Goal: Information Seeking & Learning: Find specific fact

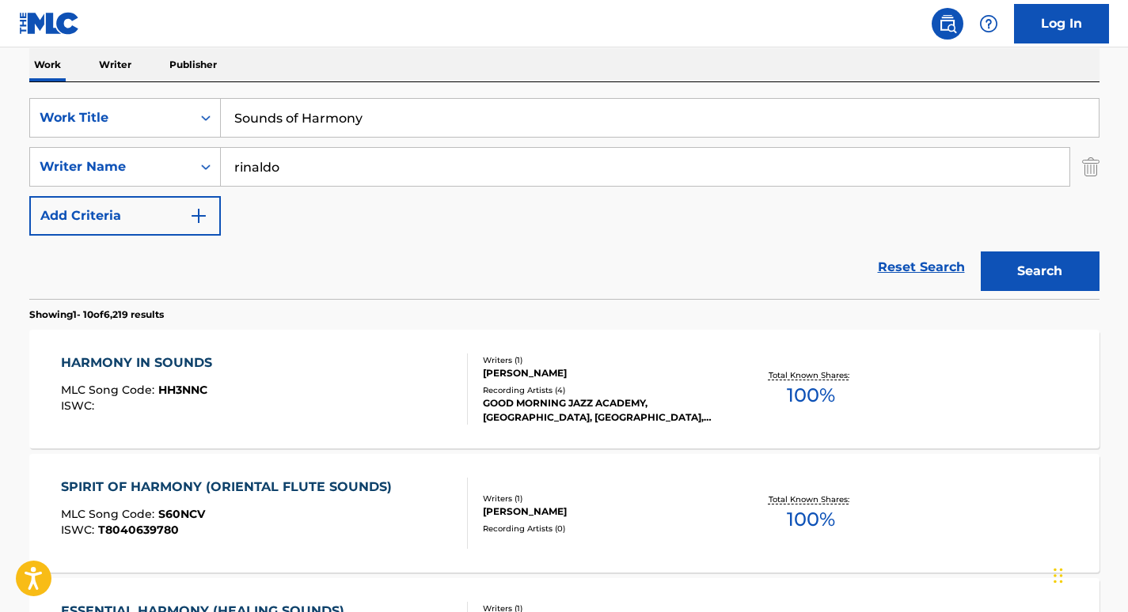
scroll to position [254, 0]
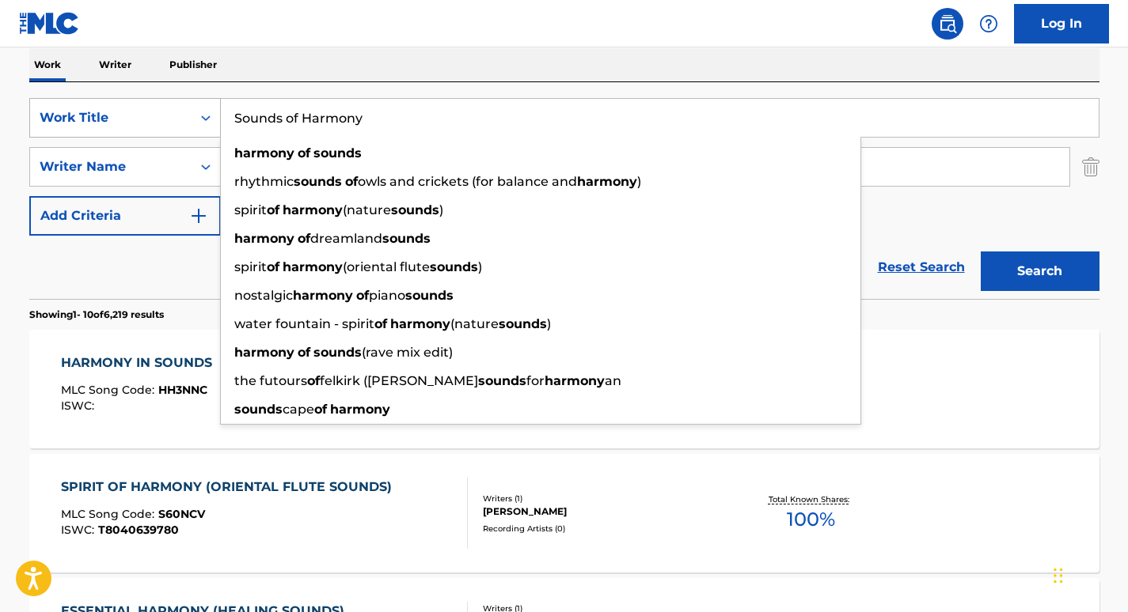
drag, startPoint x: 438, startPoint y: 131, endPoint x: 205, endPoint y: 116, distance: 233.9
click at [205, 116] on div "SearchWithCriteriabb02958d-48f0-441d-a4b8-df9f898dc1a6 Work Title Sounds of Har…" at bounding box center [564, 118] width 1070 height 40
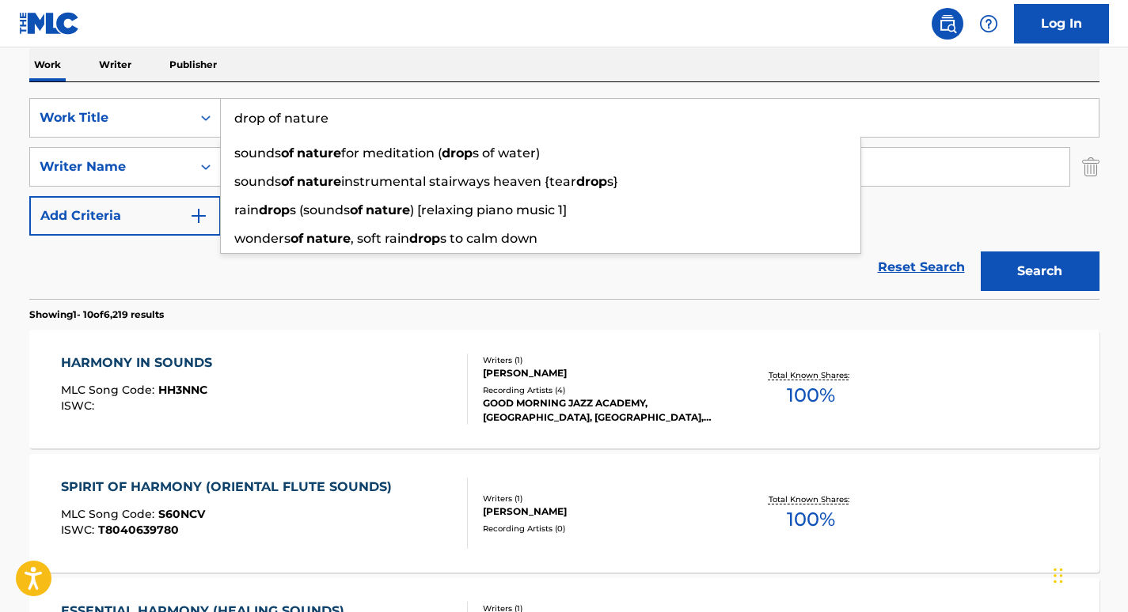
type input "drop of nature"
click at [336, 55] on div "Work Writer Publisher" at bounding box center [564, 64] width 1070 height 33
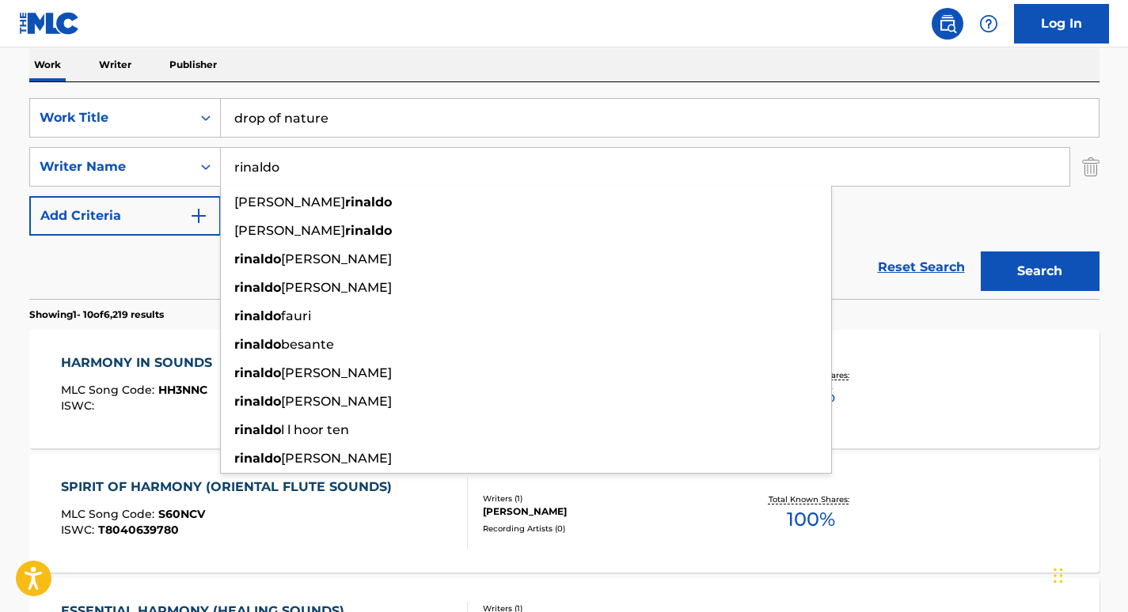
drag, startPoint x: 305, startPoint y: 164, endPoint x: 115, endPoint y: 146, distance: 190.7
click at [115, 146] on div "SearchWithCriteriabb02958d-48f0-441d-a4b8-df9f898dc1a6 Work Title drop of natur…" at bounding box center [564, 167] width 1070 height 138
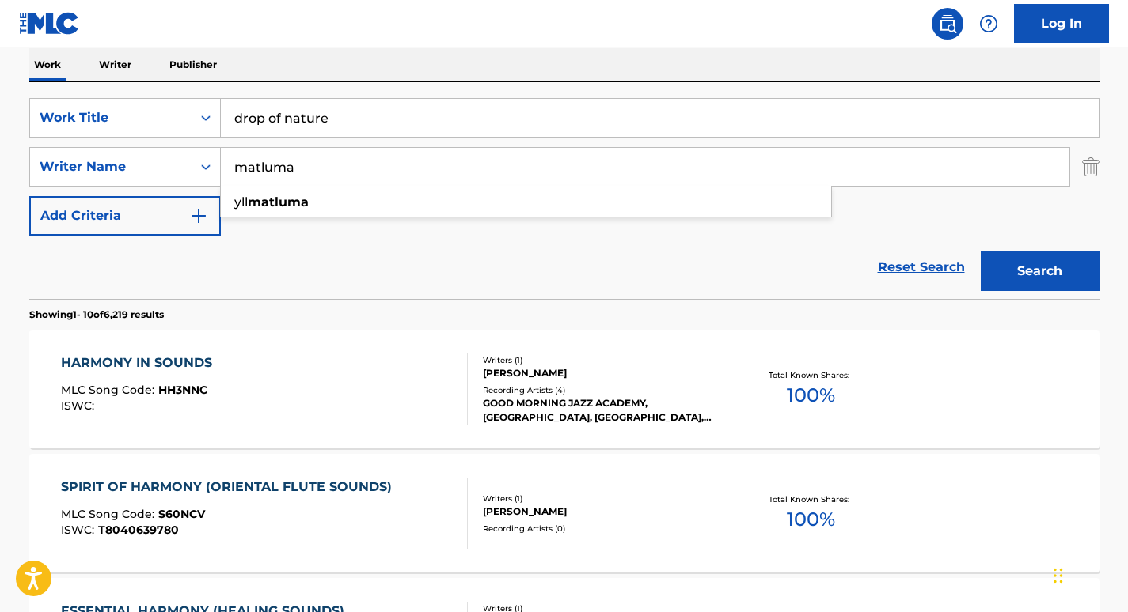
type input "matluma"
click at [468, 75] on div "Work Writer Publisher" at bounding box center [564, 64] width 1070 height 33
click at [1031, 263] on button "Search" at bounding box center [1039, 272] width 119 height 40
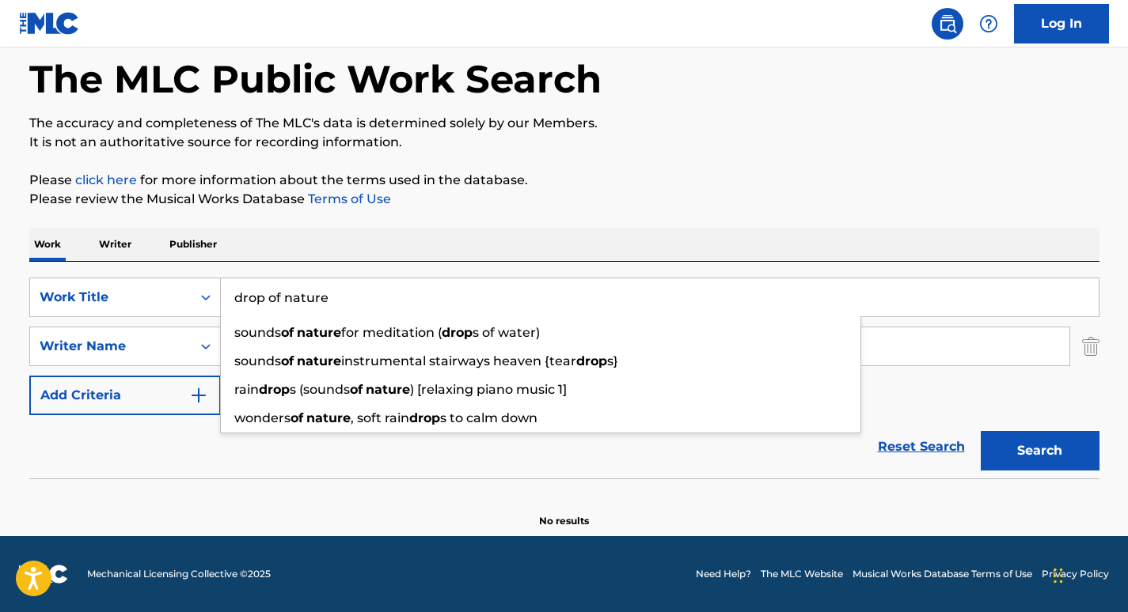
drag, startPoint x: 337, startPoint y: 303, endPoint x: 219, endPoint y: 277, distance: 120.8
click at [219, 277] on div "SearchWithCriteriabb02958d-48f0-441d-a4b8-df9f898dc1a6 Work Title drop of natur…" at bounding box center [564, 370] width 1070 height 217
paste input "Beauty of N"
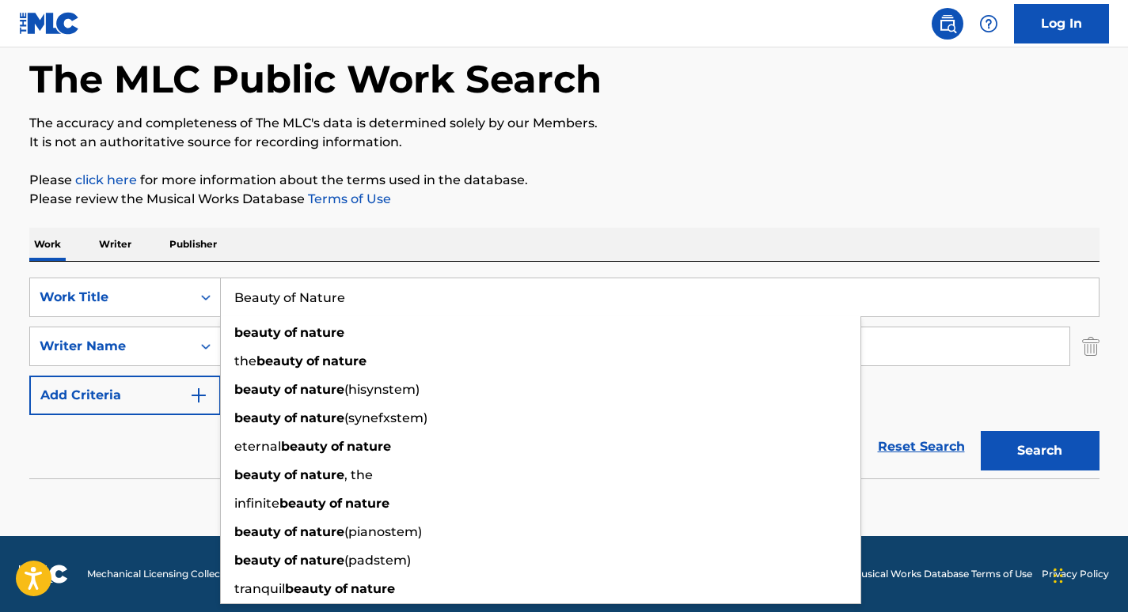
type input "Beauty of Nature"
click at [354, 250] on div "Work Writer Publisher" at bounding box center [564, 244] width 1070 height 33
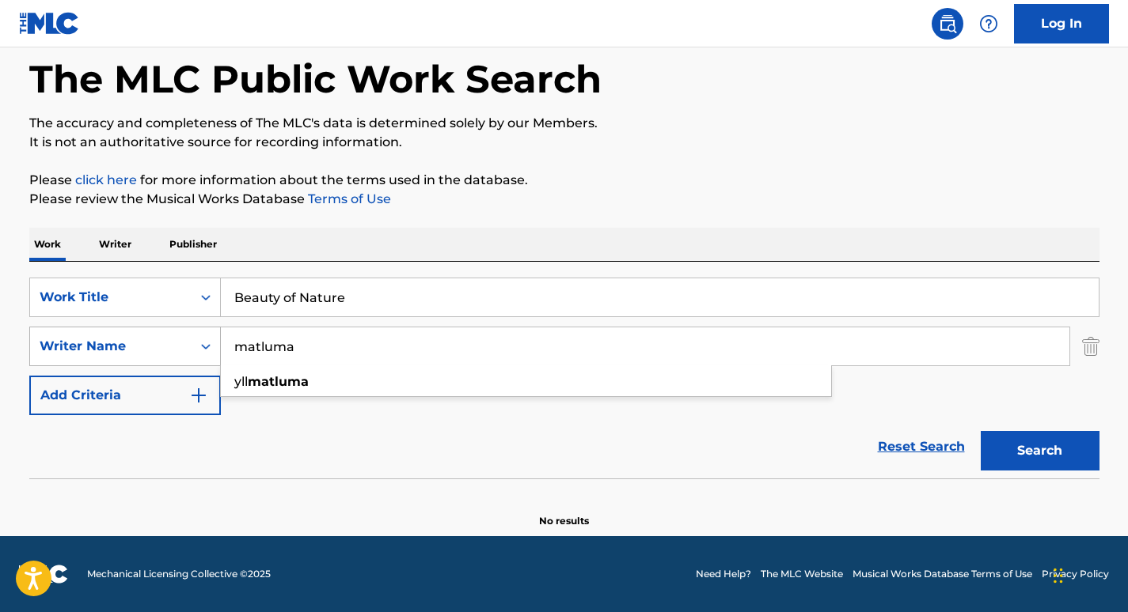
drag, startPoint x: 320, startPoint y: 348, endPoint x: 199, endPoint y: 341, distance: 122.1
click at [199, 341] on div "SearchWithCriteria37ec9652-115a-4146-8ff1-1ff33e5ec8a8 Writer Name matluma yll …" at bounding box center [564, 347] width 1070 height 40
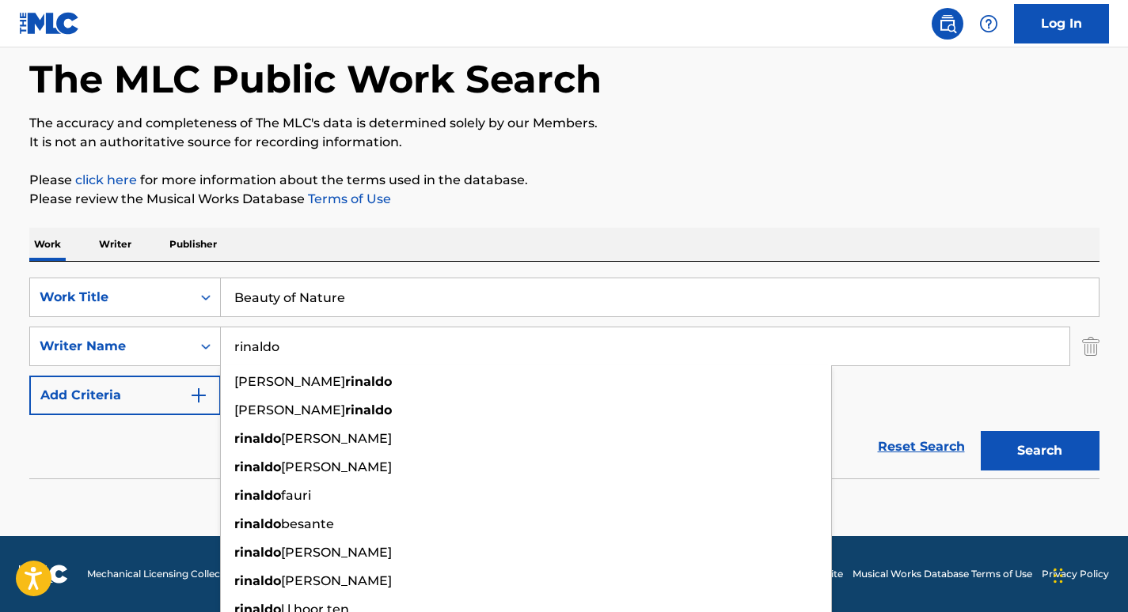
type input "rinaldo"
click at [468, 233] on div "Work Writer Publisher" at bounding box center [564, 244] width 1070 height 33
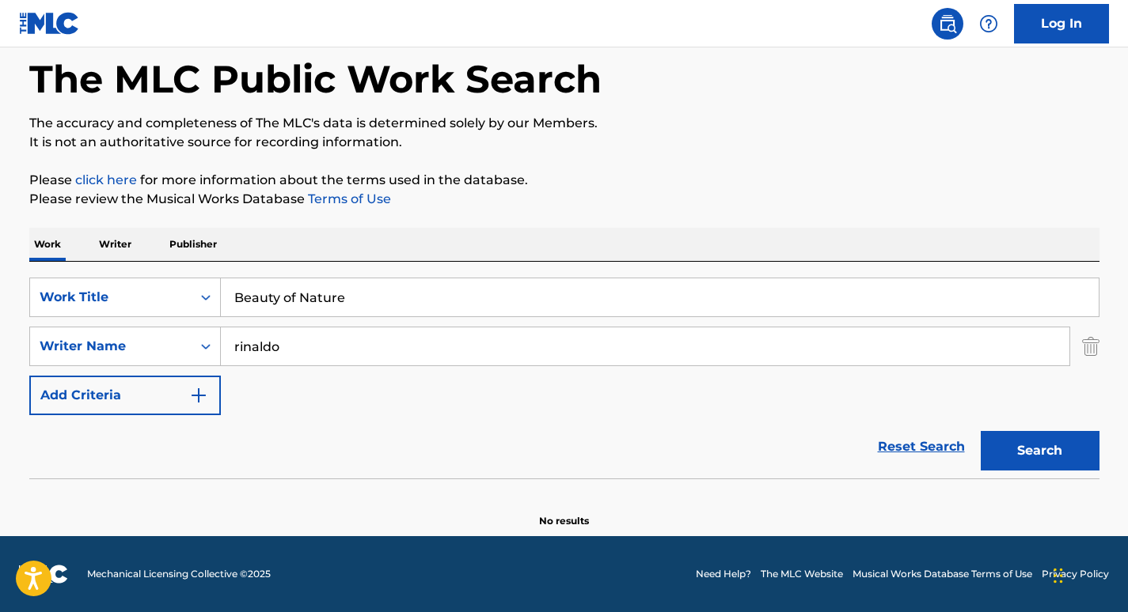
click at [1036, 451] on button "Search" at bounding box center [1039, 451] width 119 height 40
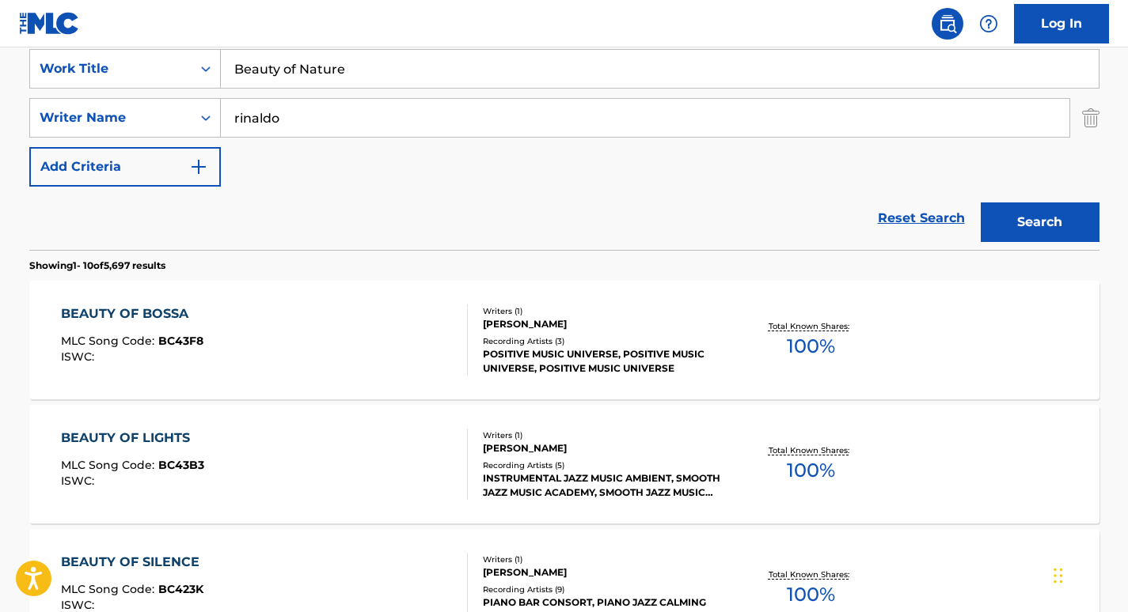
scroll to position [183, 0]
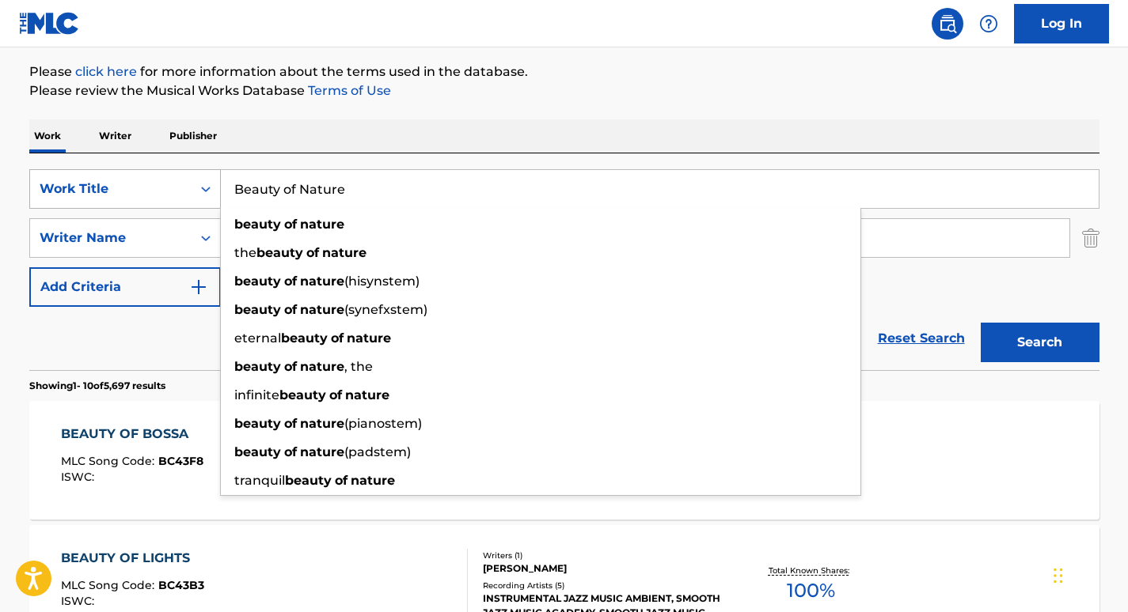
drag, startPoint x: 382, startPoint y: 199, endPoint x: 202, endPoint y: 195, distance: 180.5
click at [202, 195] on div "SearchWithCriteriabb02958d-48f0-441d-a4b8-df9f898dc1a6 Work Title Beauty of Nat…" at bounding box center [564, 189] width 1070 height 40
paste input "Sounds from"
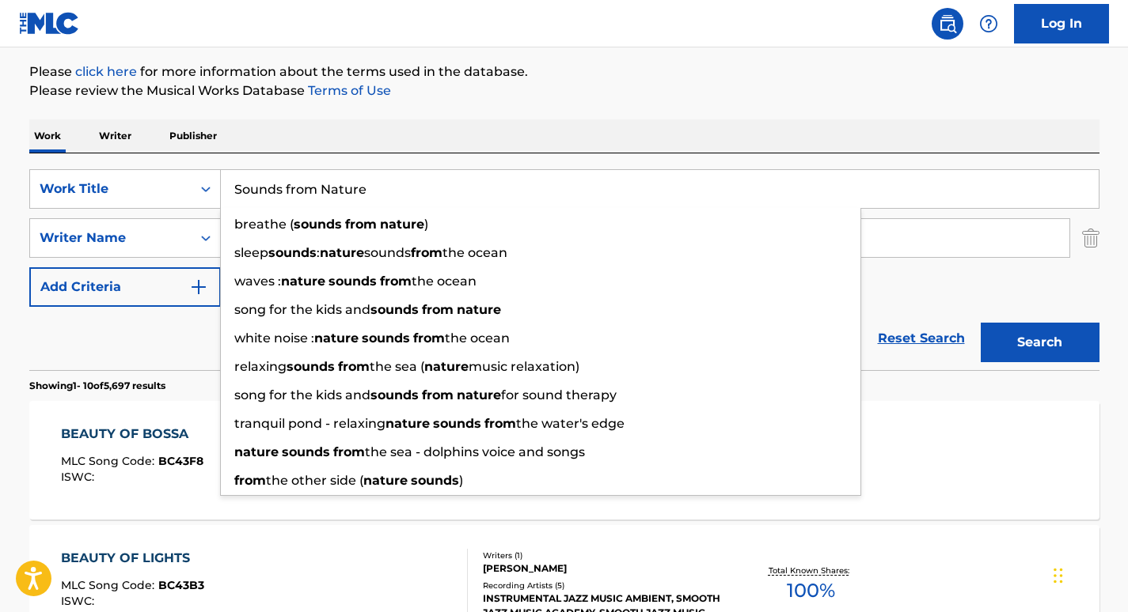
type input "Sounds from Nature"
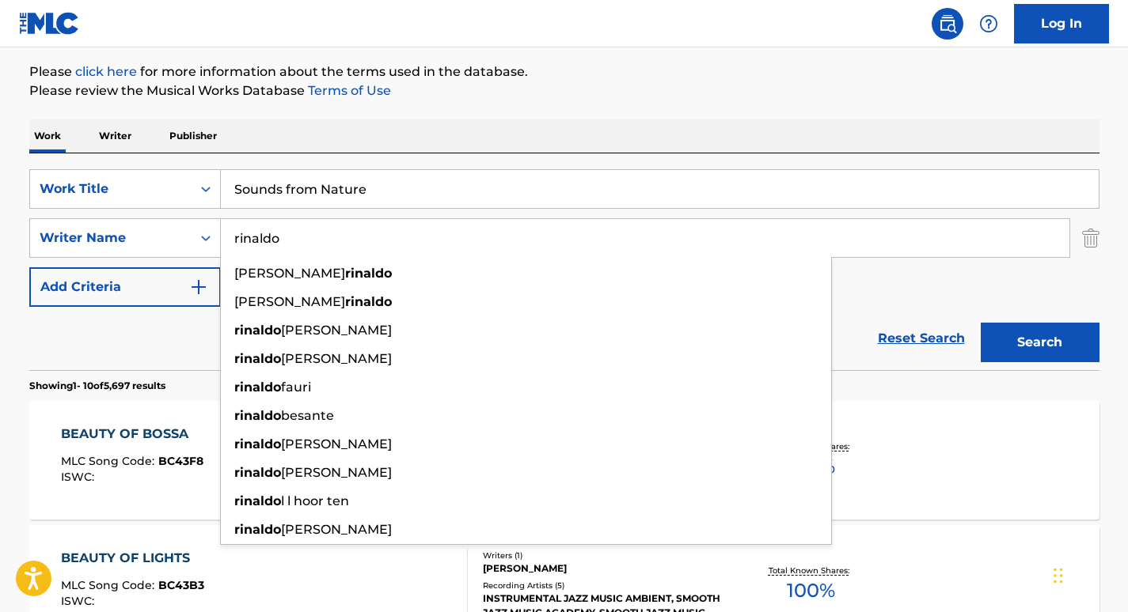
drag, startPoint x: 324, startPoint y: 230, endPoint x: 169, endPoint y: 213, distance: 156.1
click at [169, 213] on div "SearchWithCriteriabb02958d-48f0-441d-a4b8-df9f898dc1a6 Work Title Sounds from N…" at bounding box center [564, 238] width 1070 height 138
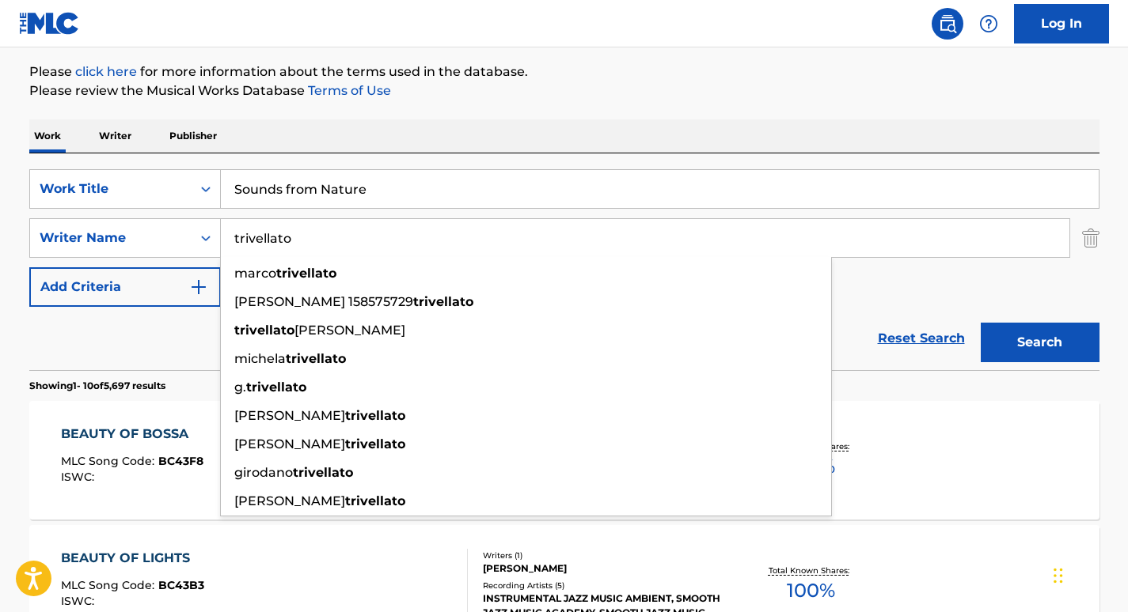
type input "trivellato"
click at [499, 136] on div "Work Writer Publisher" at bounding box center [564, 135] width 1070 height 33
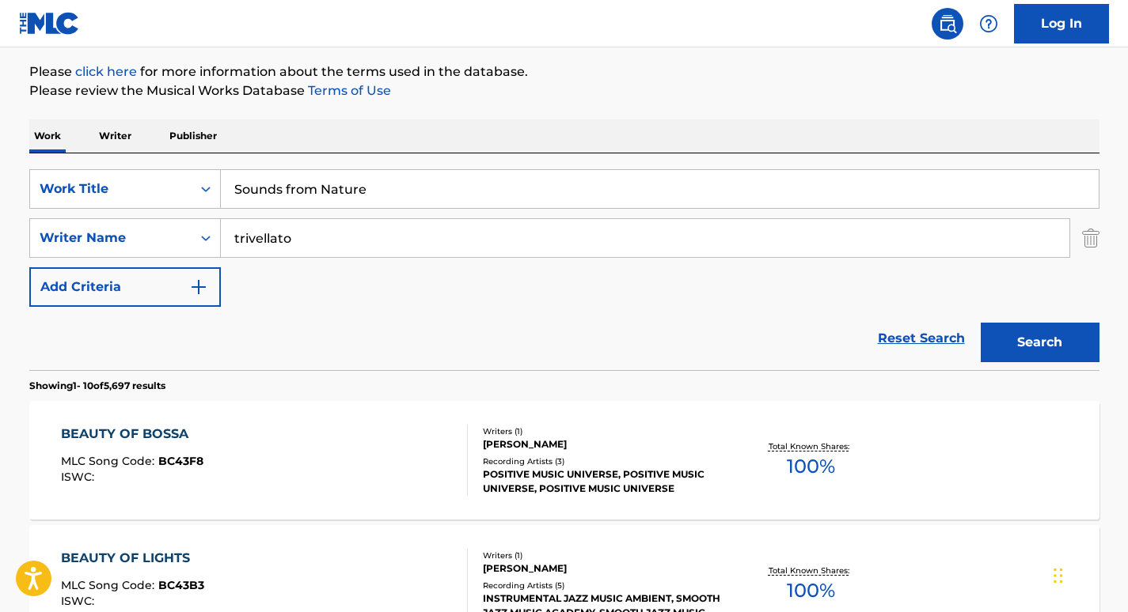
click at [1042, 336] on button "Search" at bounding box center [1039, 343] width 119 height 40
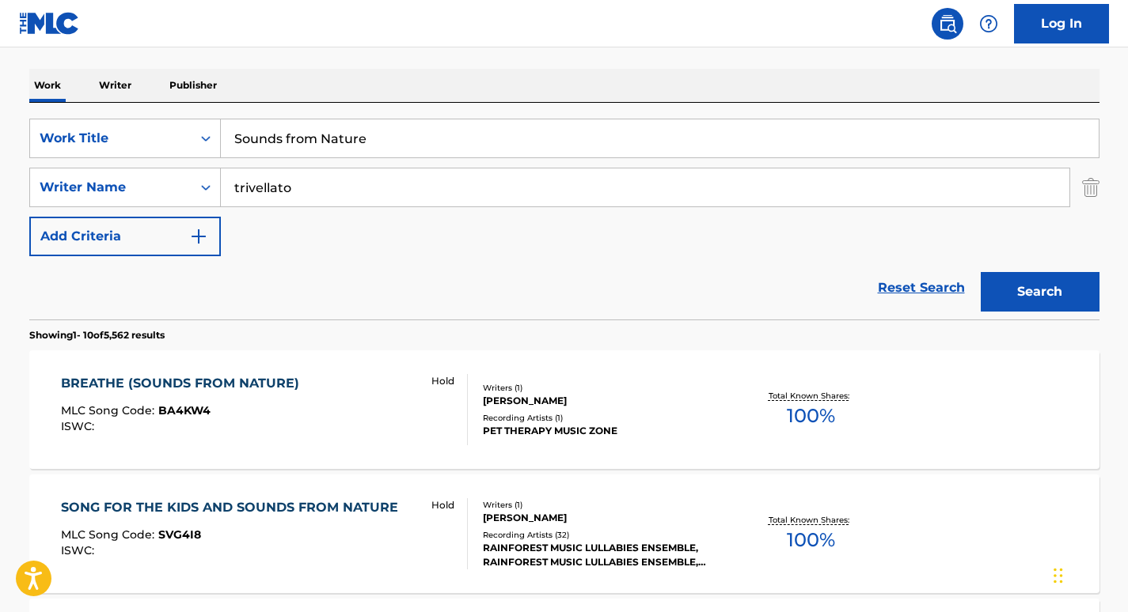
scroll to position [239, 0]
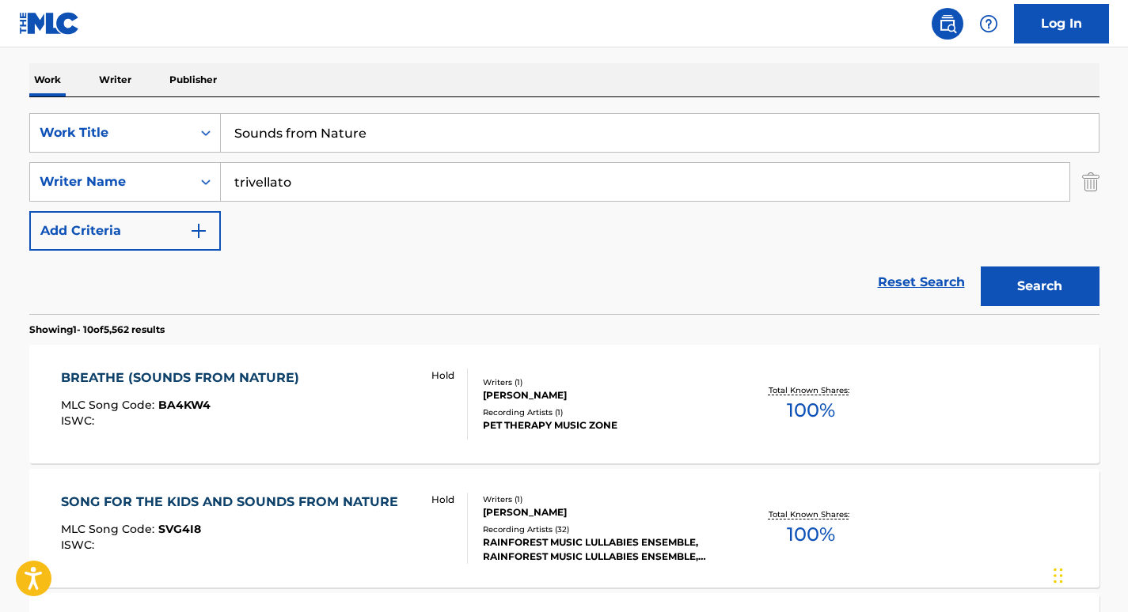
click at [258, 364] on div "BREATHE (SOUNDS FROM NATURE) MLC Song Code : BA4KW4 ISWC : Hold Writers ( 1 ) G…" at bounding box center [564, 404] width 1070 height 119
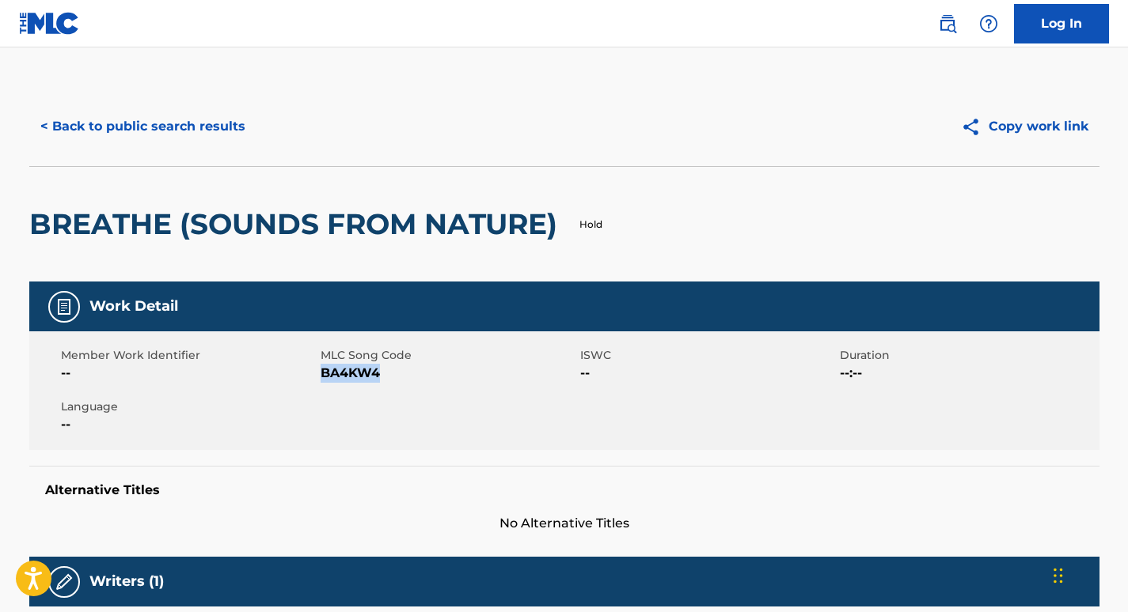
drag, startPoint x: 386, startPoint y: 370, endPoint x: 320, endPoint y: 370, distance: 65.7
click at [320, 370] on span "BA4KW4" at bounding box center [448, 373] width 256 height 19
copy span "BA4KW4"
click at [199, 122] on button "< Back to public search results" at bounding box center [142, 127] width 227 height 40
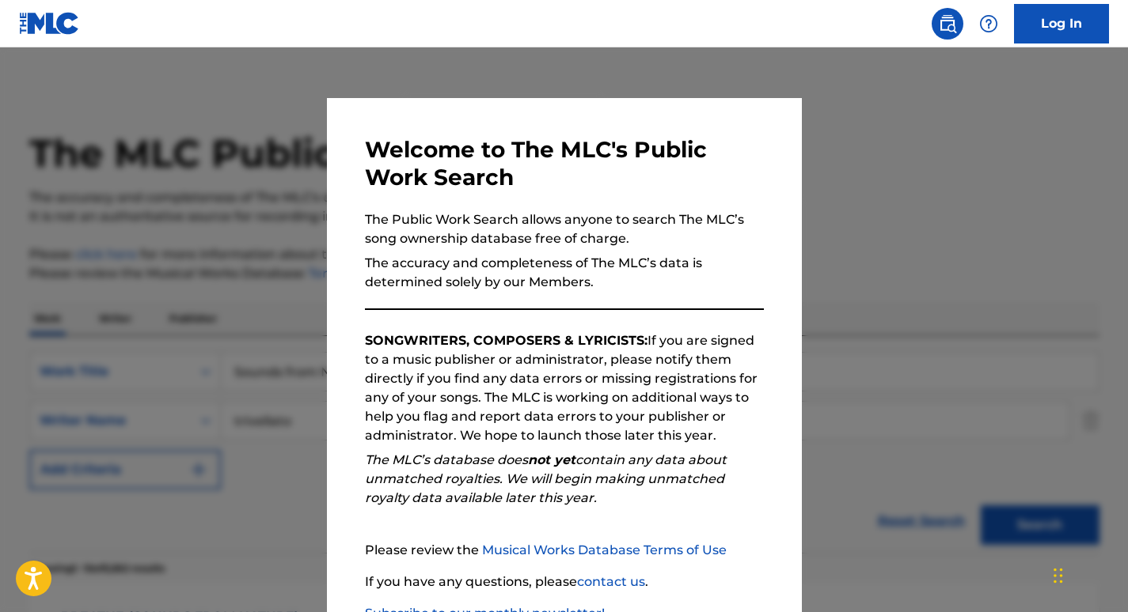
scroll to position [239, 0]
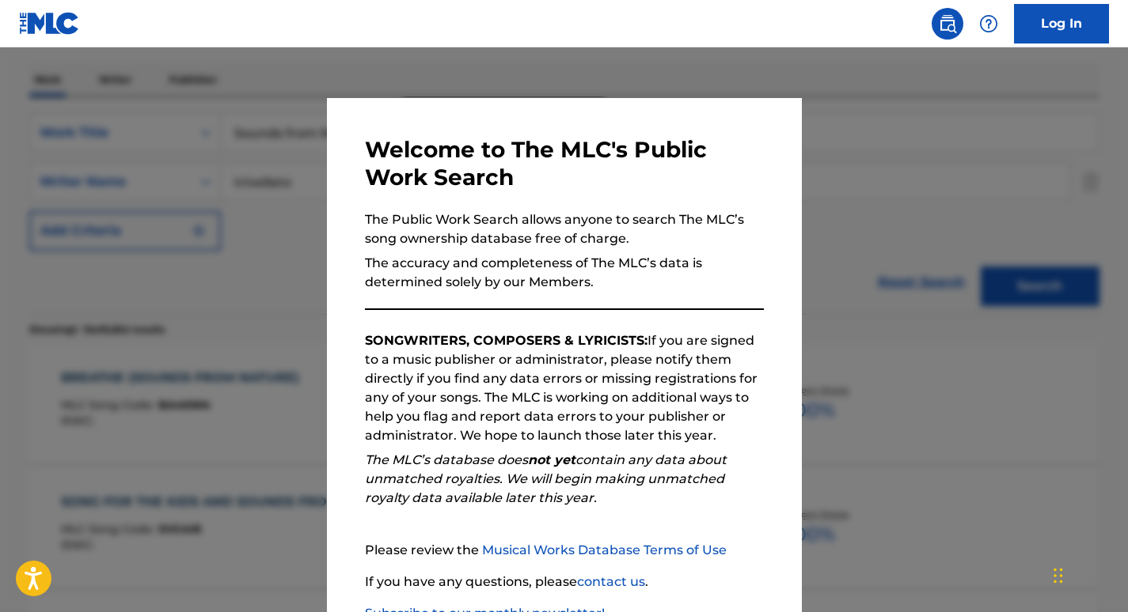
click at [203, 119] on div at bounding box center [564, 353] width 1128 height 612
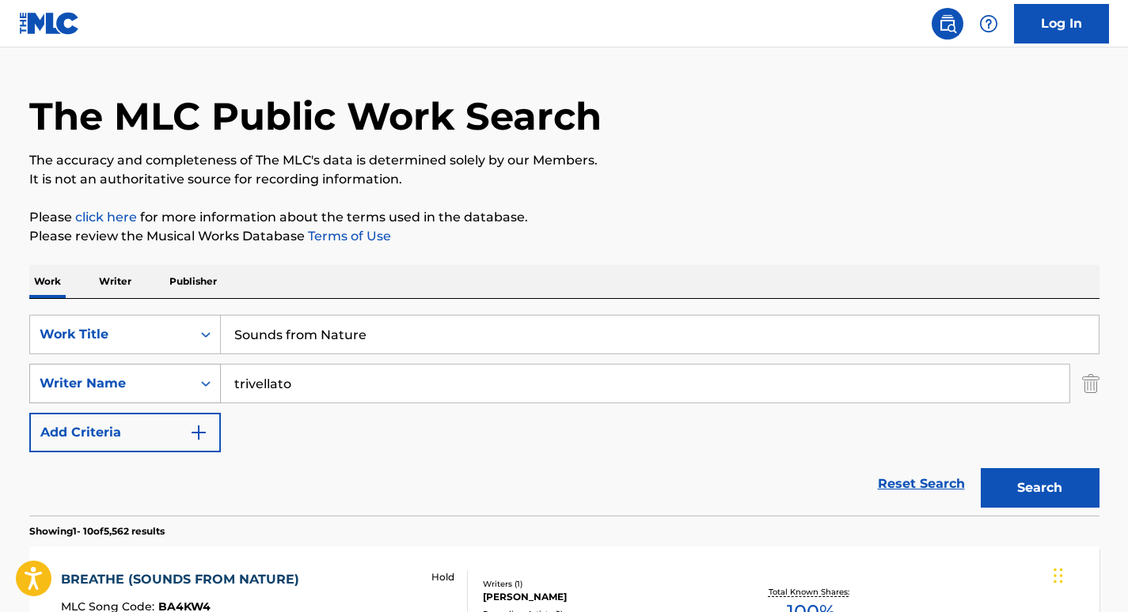
scroll to position [0, 0]
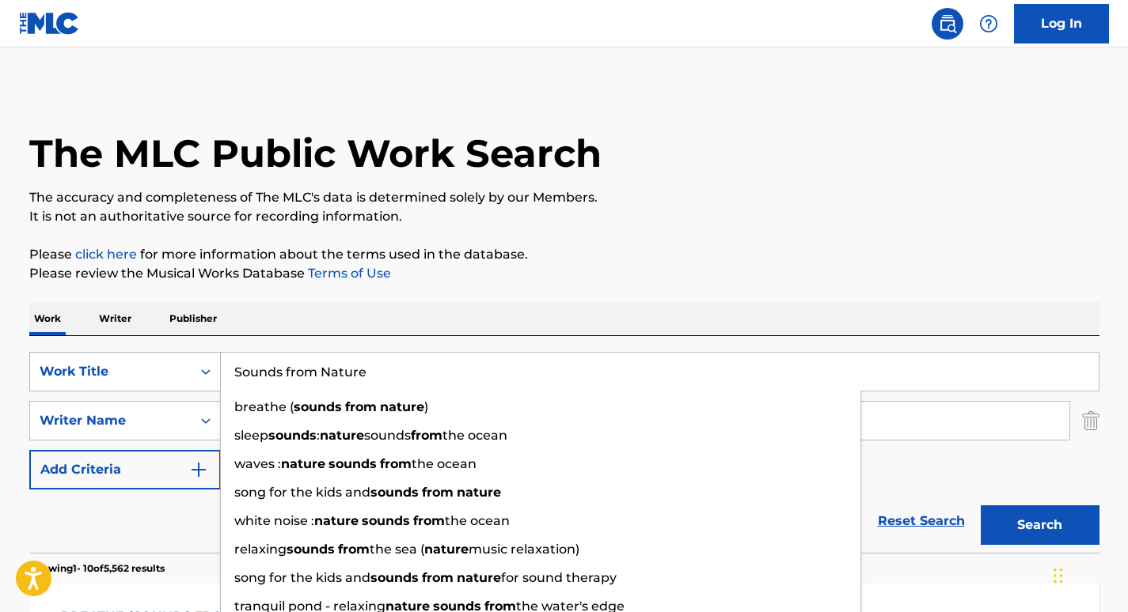
drag, startPoint x: 378, startPoint y: 369, endPoint x: 201, endPoint y: 359, distance: 177.5
click at [201, 359] on div "SearchWithCriteriabb02958d-48f0-441d-a4b8-df9f898dc1a6 Work Title Sounds from N…" at bounding box center [564, 372] width 1070 height 40
paste input "Rain (Sound of Nature)"
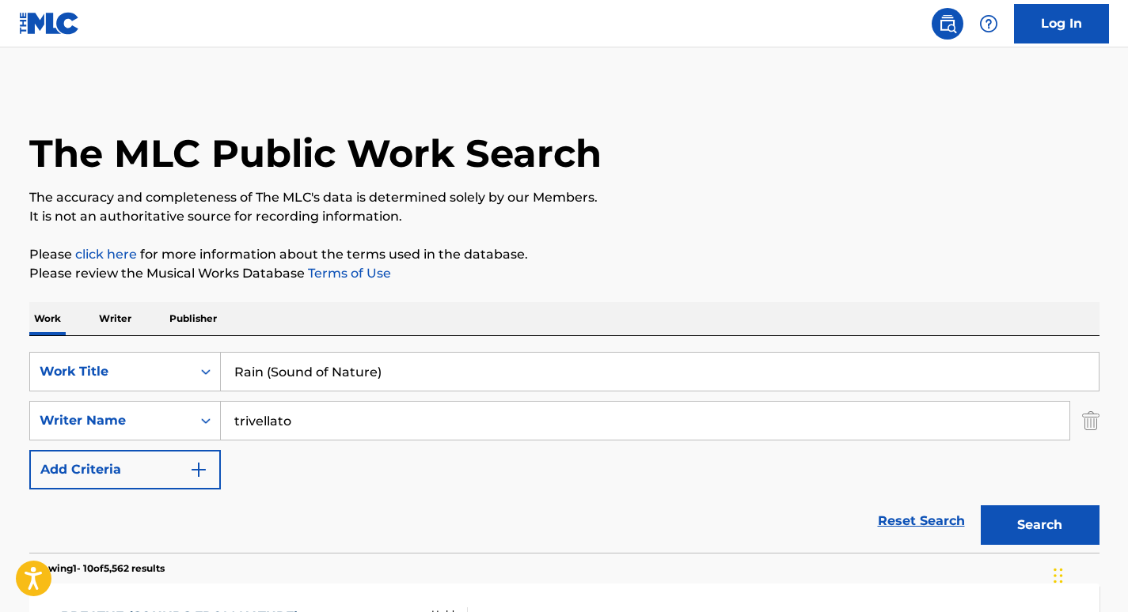
type input "Rain (Sound of Nature)"
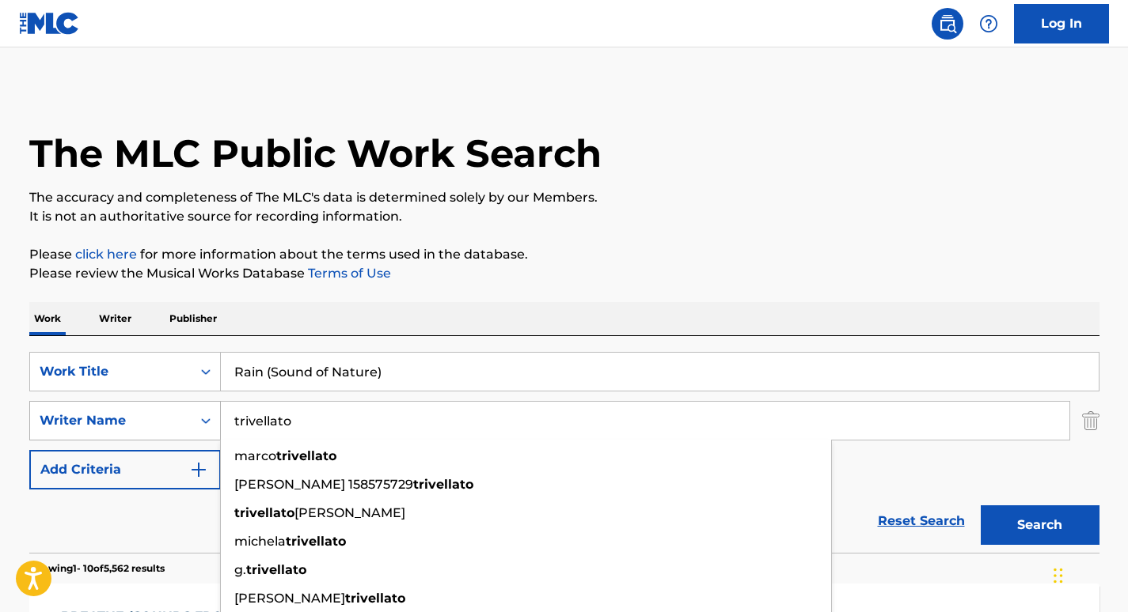
drag, startPoint x: 307, startPoint y: 411, endPoint x: 188, endPoint y: 404, distance: 118.9
click at [188, 404] on div "SearchWithCriteria37ec9652-115a-4146-8ff1-1ff33e5ec8a8 Writer Name trivellato m…" at bounding box center [564, 421] width 1070 height 40
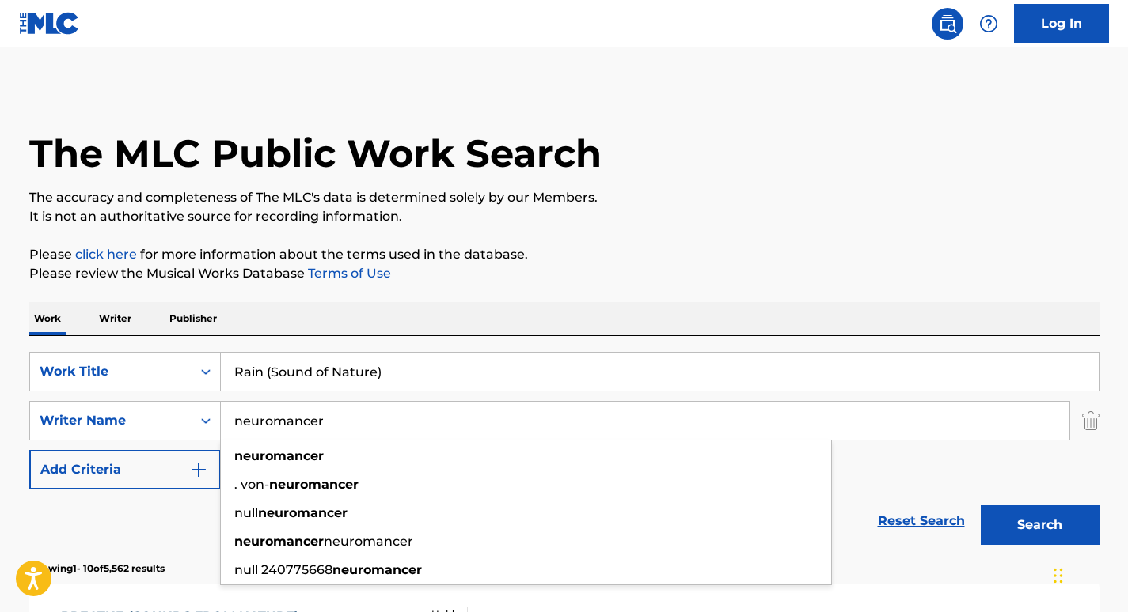
click at [520, 306] on div "Work Writer Publisher" at bounding box center [564, 318] width 1070 height 33
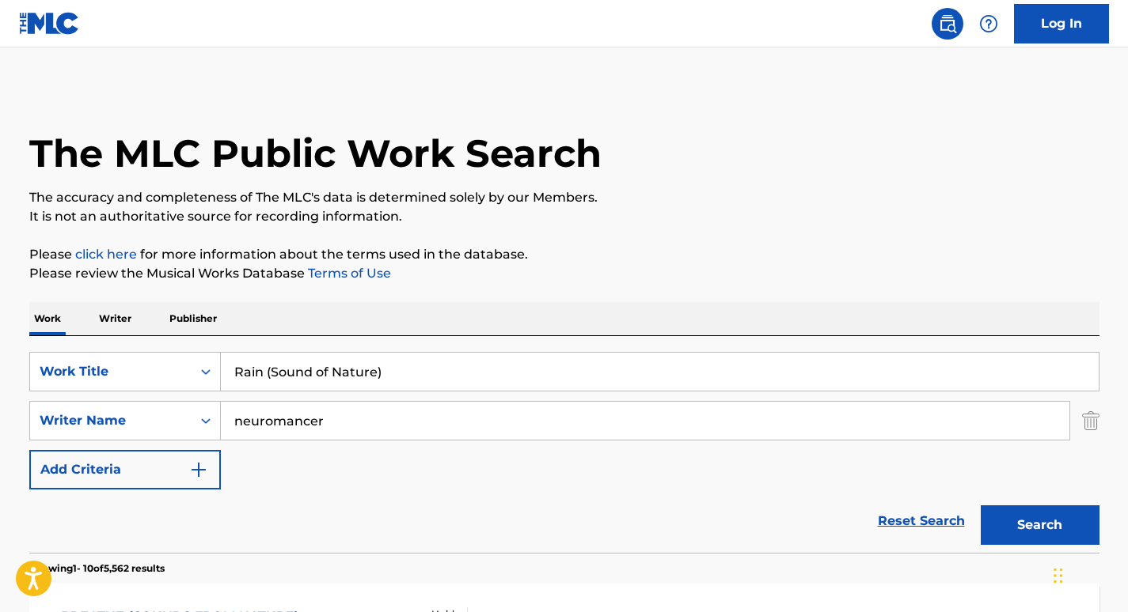
click at [1018, 509] on button "Search" at bounding box center [1039, 526] width 119 height 40
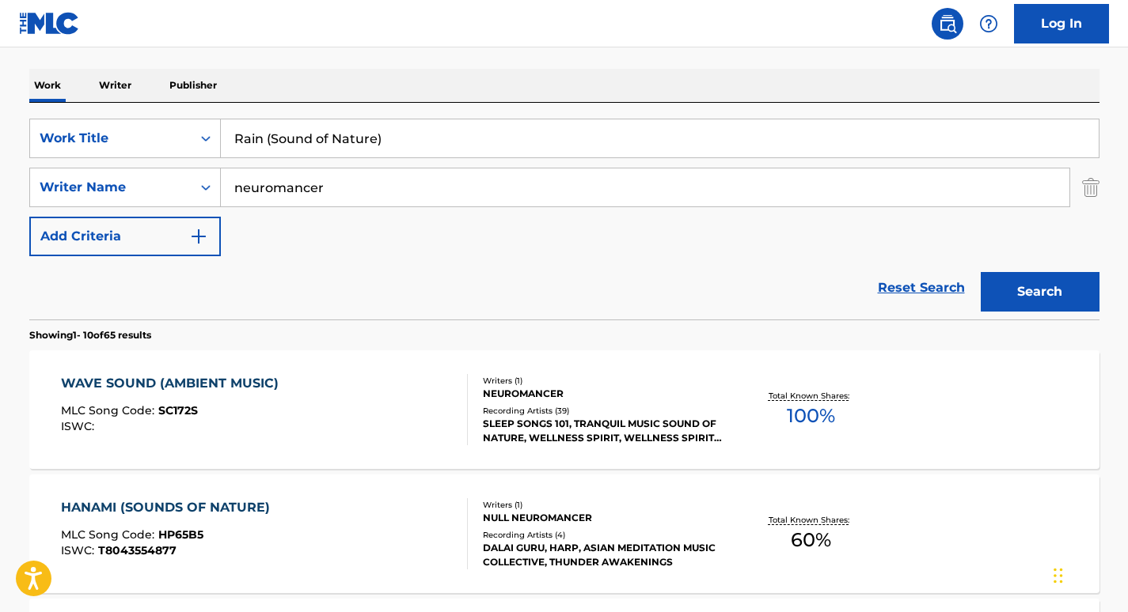
scroll to position [237, 0]
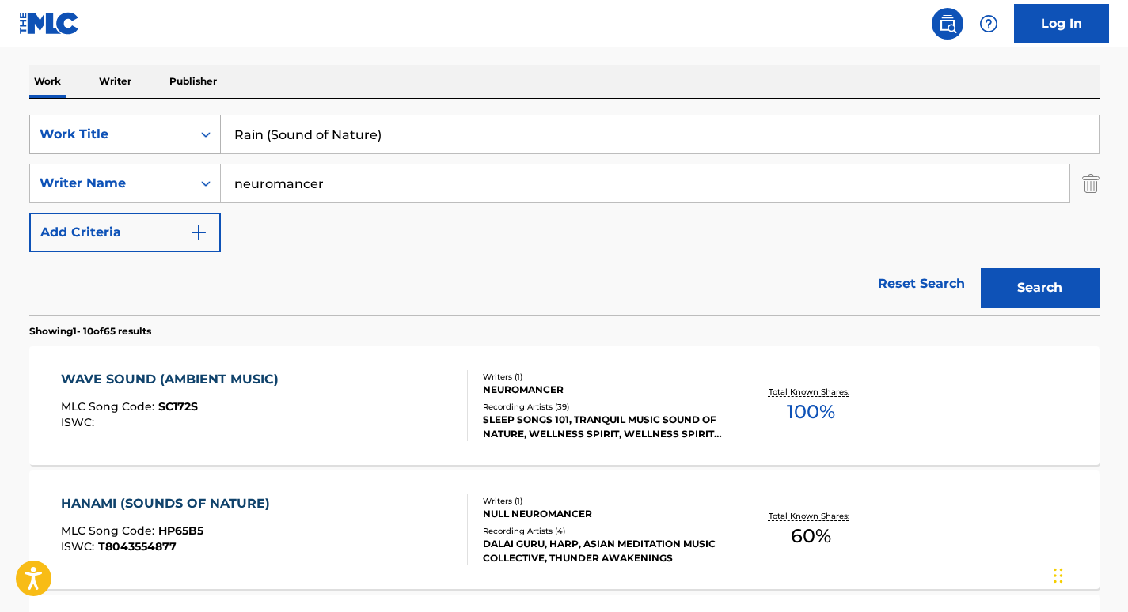
drag, startPoint x: 419, startPoint y: 131, endPoint x: 214, endPoint y: 127, distance: 205.0
click at [214, 127] on div "SearchWithCriteriabb02958d-48f0-441d-a4b8-df9f898dc1a6 Work Title Rain (Sound o…" at bounding box center [564, 135] width 1070 height 40
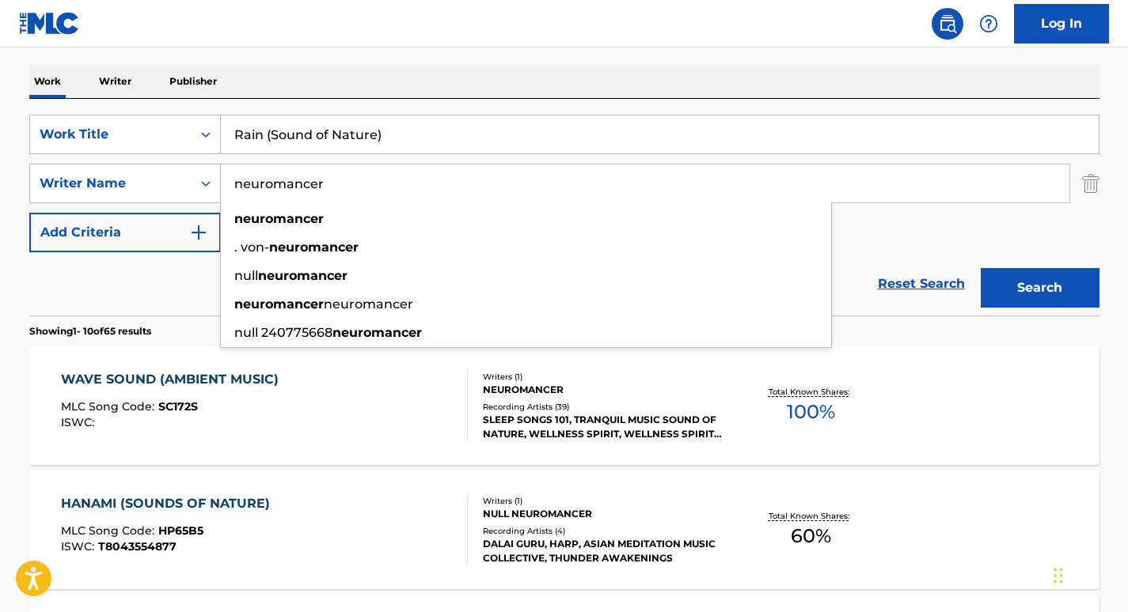
drag, startPoint x: 336, startPoint y: 178, endPoint x: 196, endPoint y: 172, distance: 139.4
click at [196, 172] on div "SearchWithCriteria37ec9652-115a-4146-8ff1-1ff33e5ec8a8 Writer Name neuromancer …" at bounding box center [564, 184] width 1070 height 40
paste input "Trivellato"
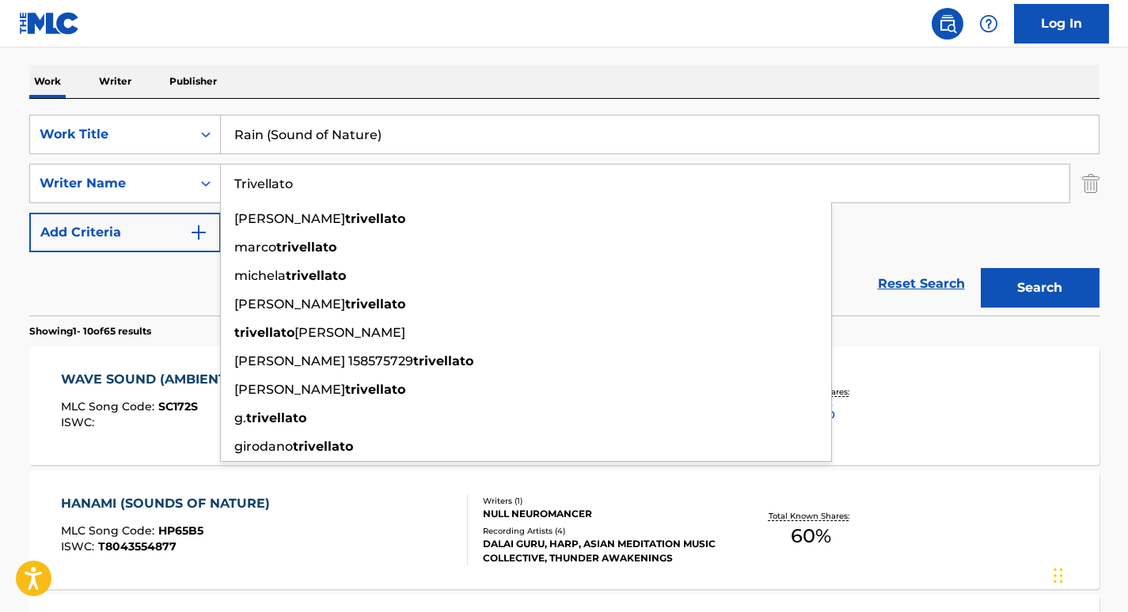
type input "Trivellato"
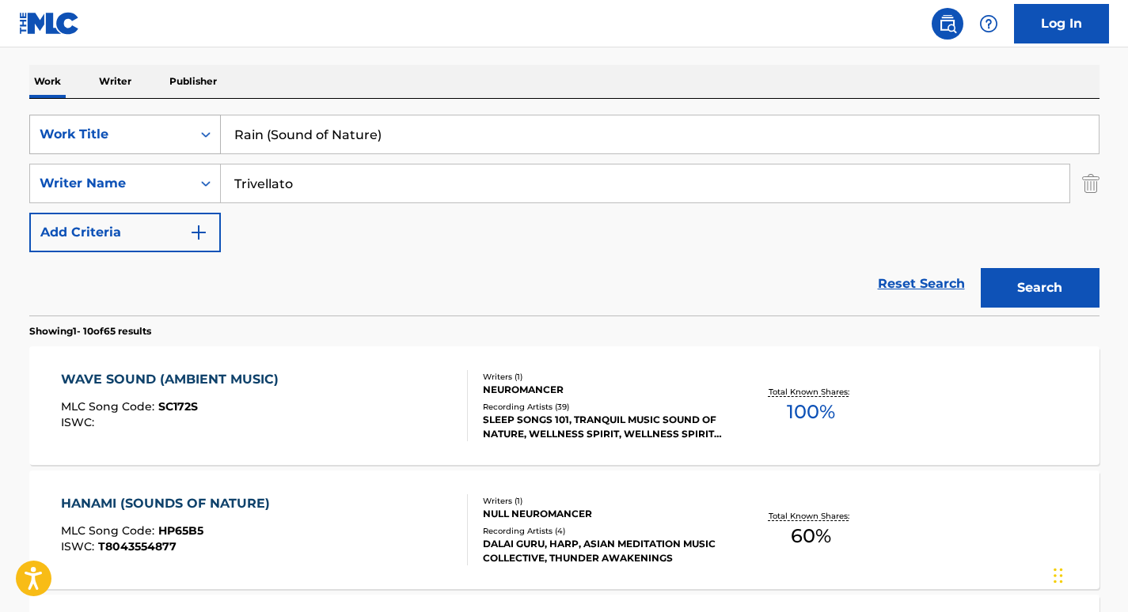
drag, startPoint x: 414, startPoint y: 137, endPoint x: 188, endPoint y: 116, distance: 227.2
click at [188, 116] on div "SearchWithCriteriabb02958d-48f0-441d-a4b8-df9f898dc1a6 Work Title Rain (Sound o…" at bounding box center [564, 135] width 1070 height 40
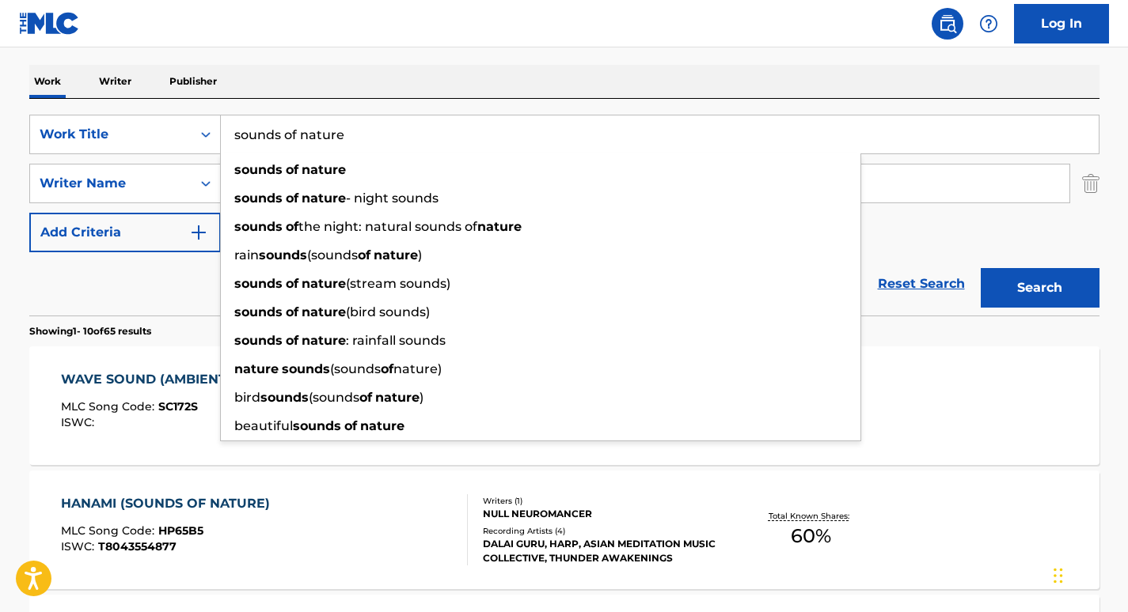
click at [358, 70] on div "Work Writer Publisher" at bounding box center [564, 81] width 1070 height 33
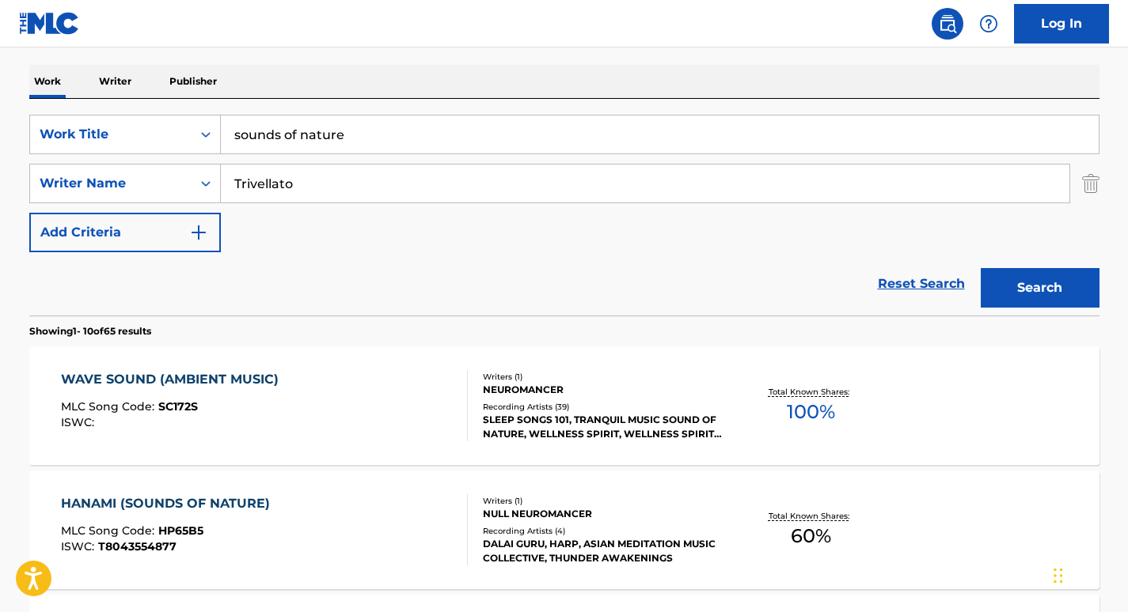
click at [1077, 290] on button "Search" at bounding box center [1039, 288] width 119 height 40
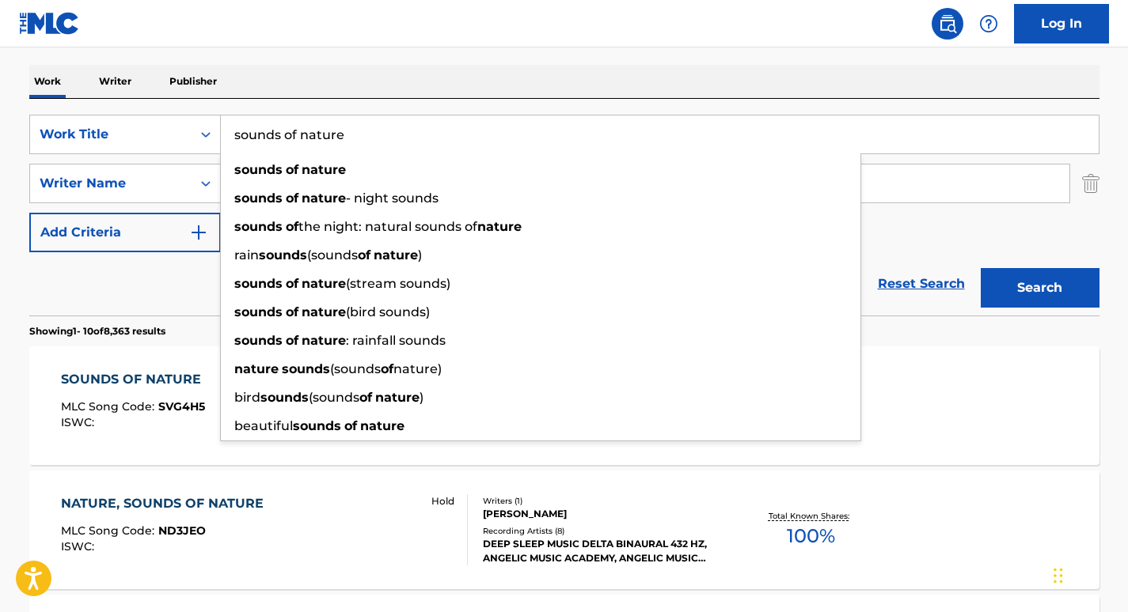
click at [389, 121] on input "sounds of nature" at bounding box center [660, 135] width 878 height 38
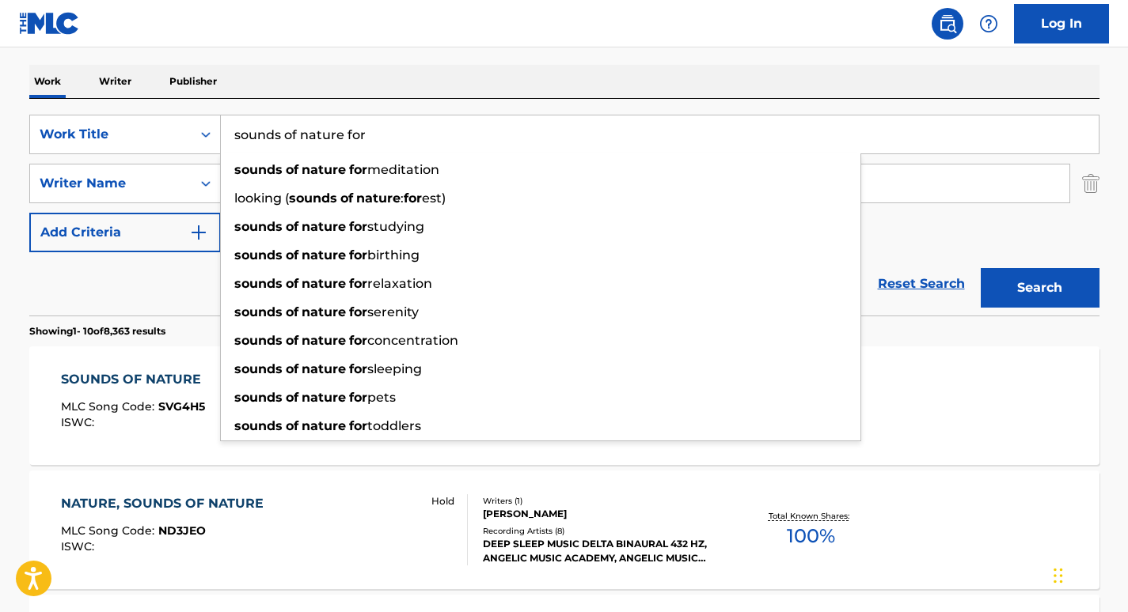
click at [398, 163] on span "meditation" at bounding box center [403, 169] width 72 height 15
type input "sounds of nature for meditation"
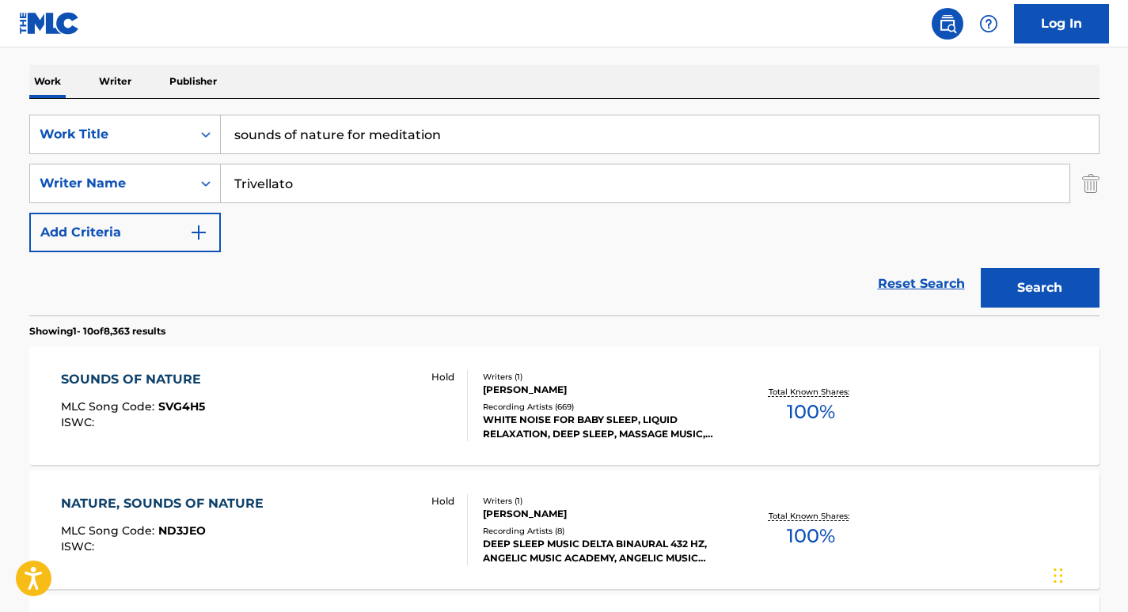
click at [1069, 296] on button "Search" at bounding box center [1039, 288] width 119 height 40
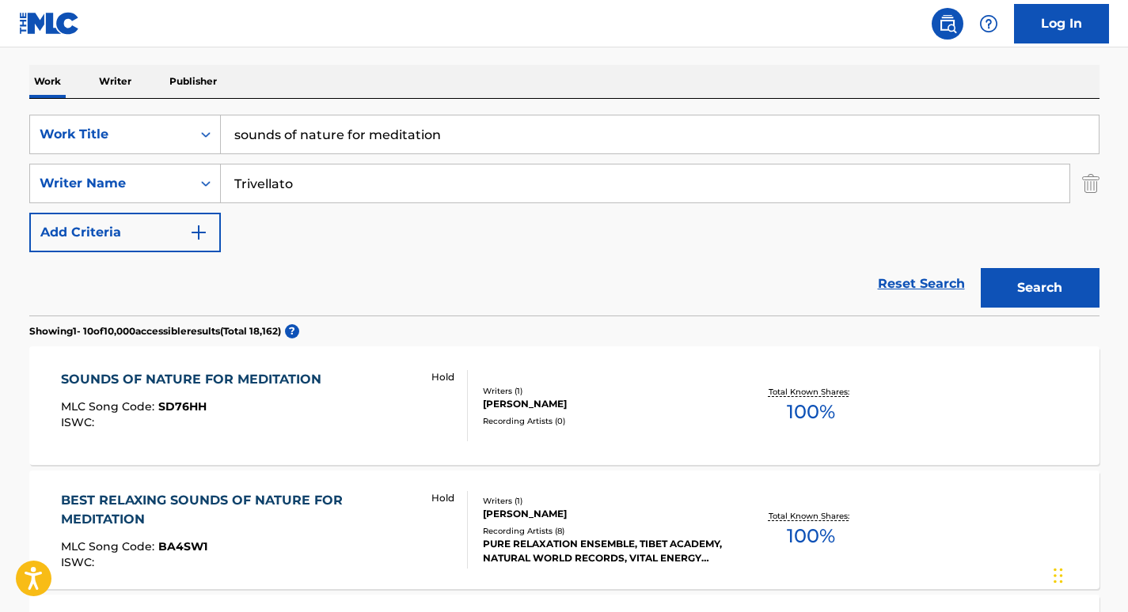
click at [290, 381] on div "SOUNDS OF NATURE FOR MEDITATION" at bounding box center [195, 379] width 268 height 19
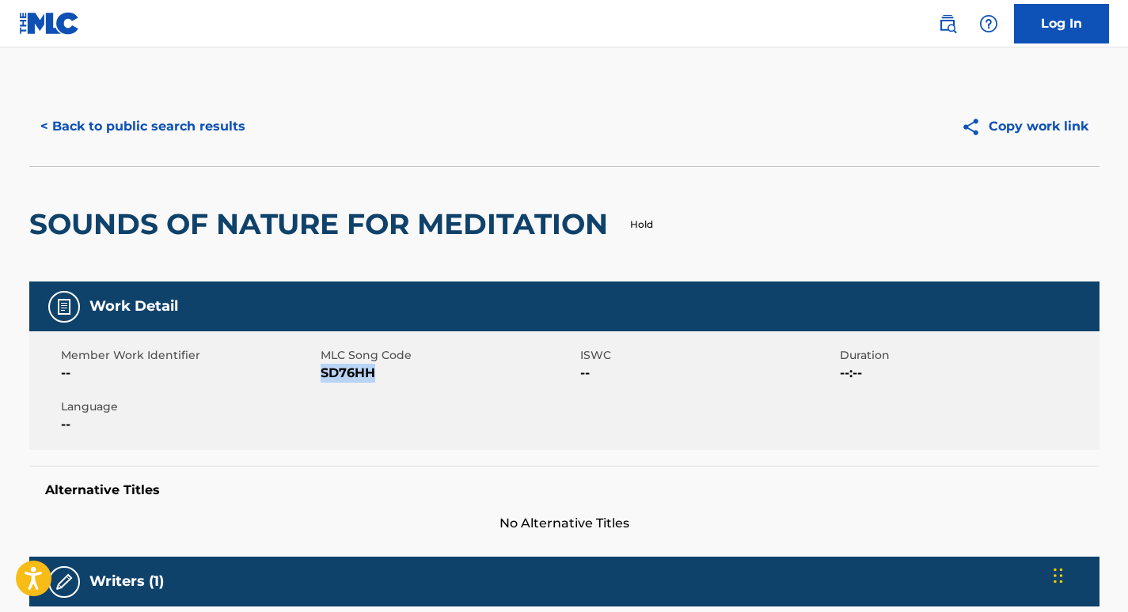
drag, startPoint x: 379, startPoint y: 370, endPoint x: 321, endPoint y: 373, distance: 57.9
click at [321, 373] on span "SD76HH" at bounding box center [448, 373] width 256 height 19
copy span "SD76HH"
click at [207, 112] on button "< Back to public search results" at bounding box center [142, 127] width 227 height 40
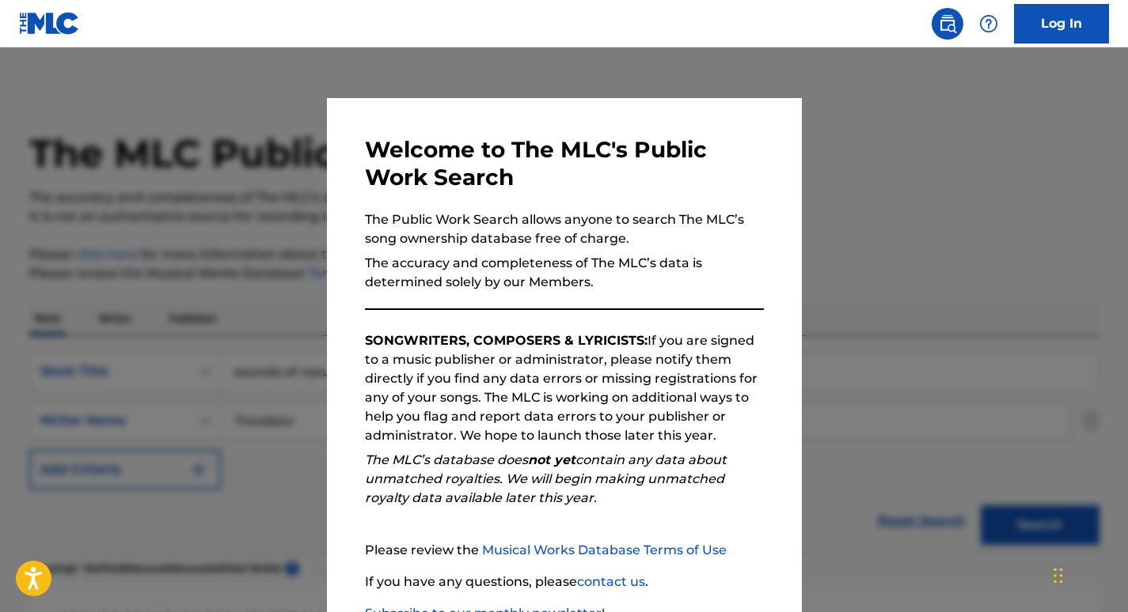
scroll to position [237, 0]
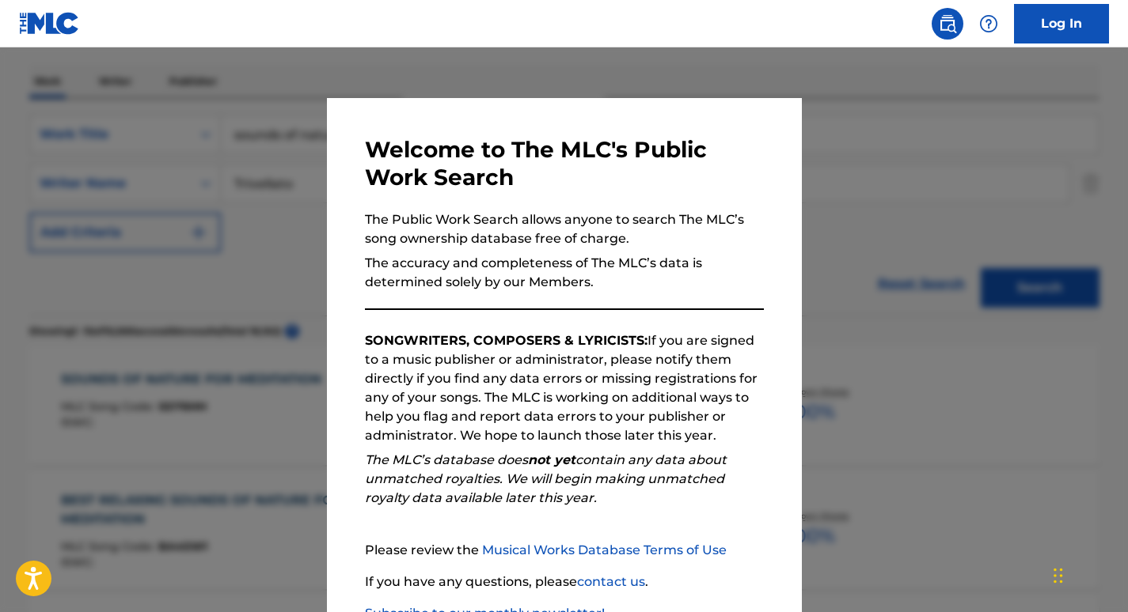
click at [231, 215] on div at bounding box center [564, 353] width 1128 height 612
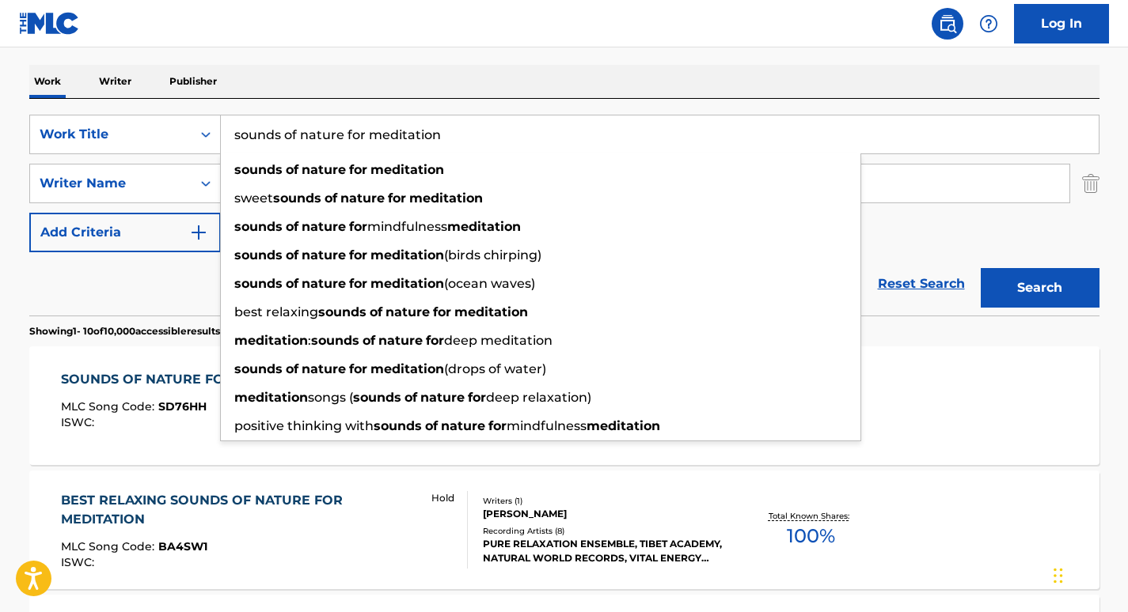
drag, startPoint x: 457, startPoint y: 130, endPoint x: 171, endPoint y: 108, distance: 286.5
click at [171, 108] on div "SearchWithCriteriabb02958d-48f0-441d-a4b8-df9f898dc1a6 Work Title sounds of nat…" at bounding box center [564, 207] width 1070 height 217
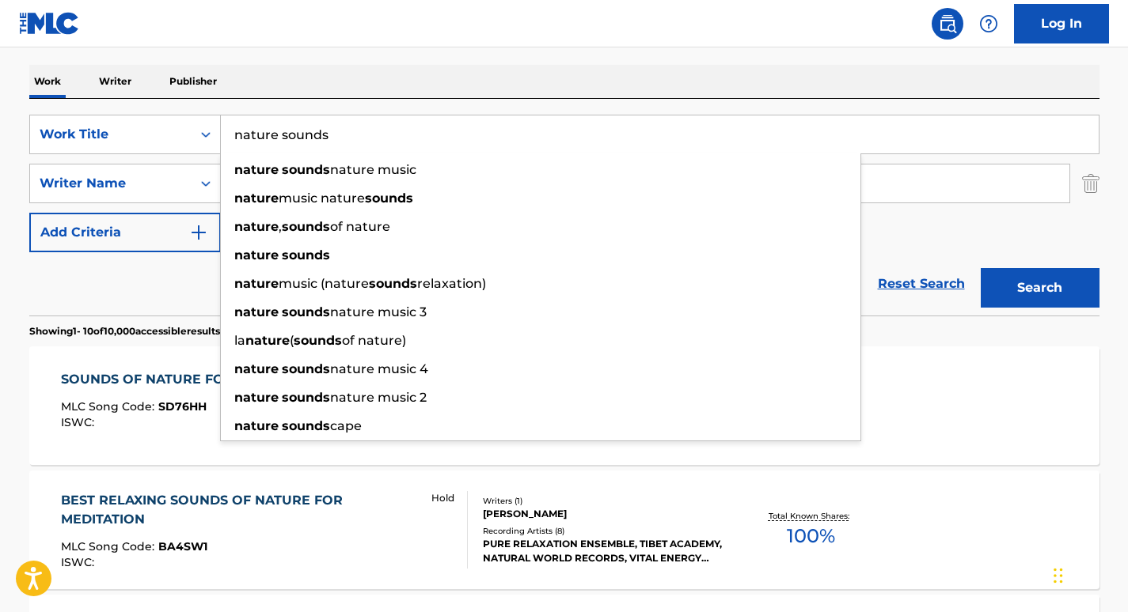
type input "nature sounds"
click at [332, 85] on div "Work Writer Publisher" at bounding box center [564, 81] width 1070 height 33
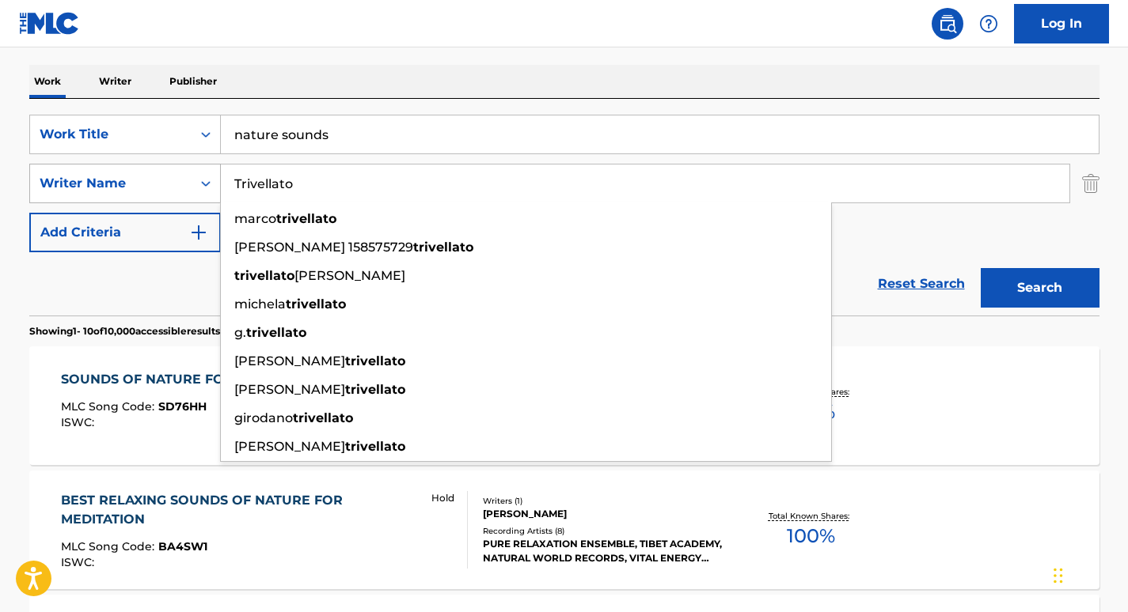
drag, startPoint x: 324, startPoint y: 185, endPoint x: 158, endPoint y: 185, distance: 165.4
click at [158, 185] on div "SearchWithCriteria37ec9652-115a-4146-8ff1-1ff33e5ec8a8 Writer Name Trivellato m…" at bounding box center [564, 184] width 1070 height 40
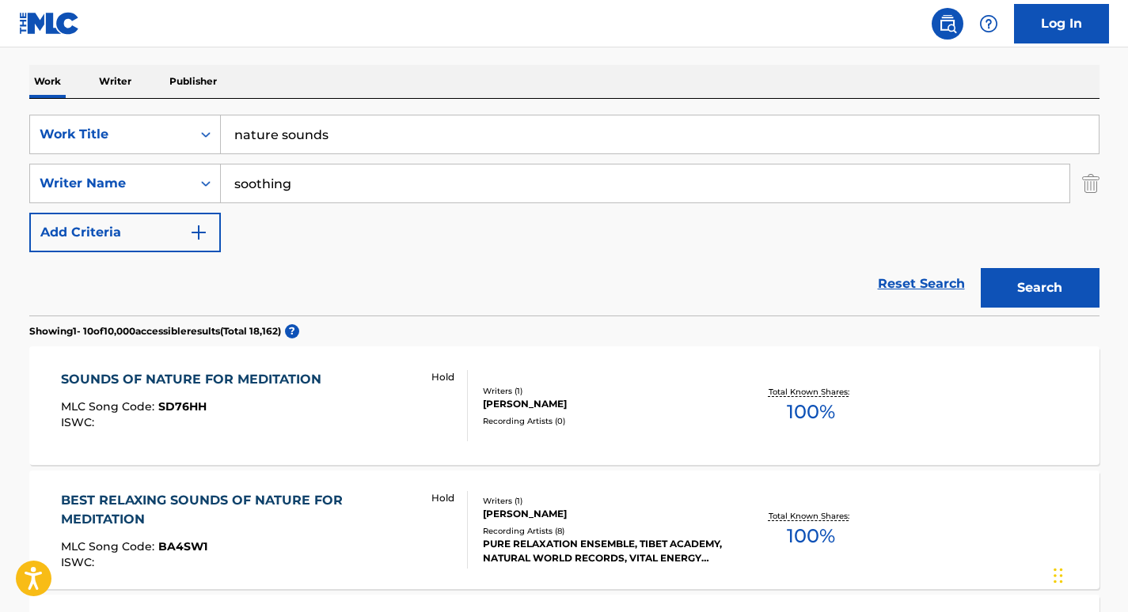
type input "soothing"
click at [1018, 275] on button "Search" at bounding box center [1039, 288] width 119 height 40
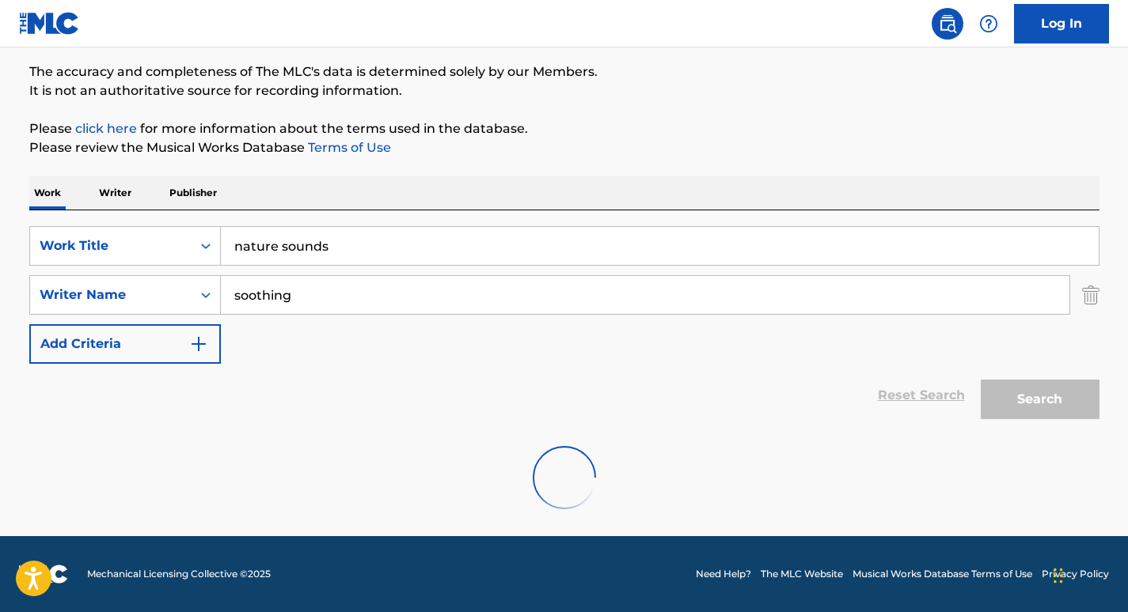
scroll to position [74, 0]
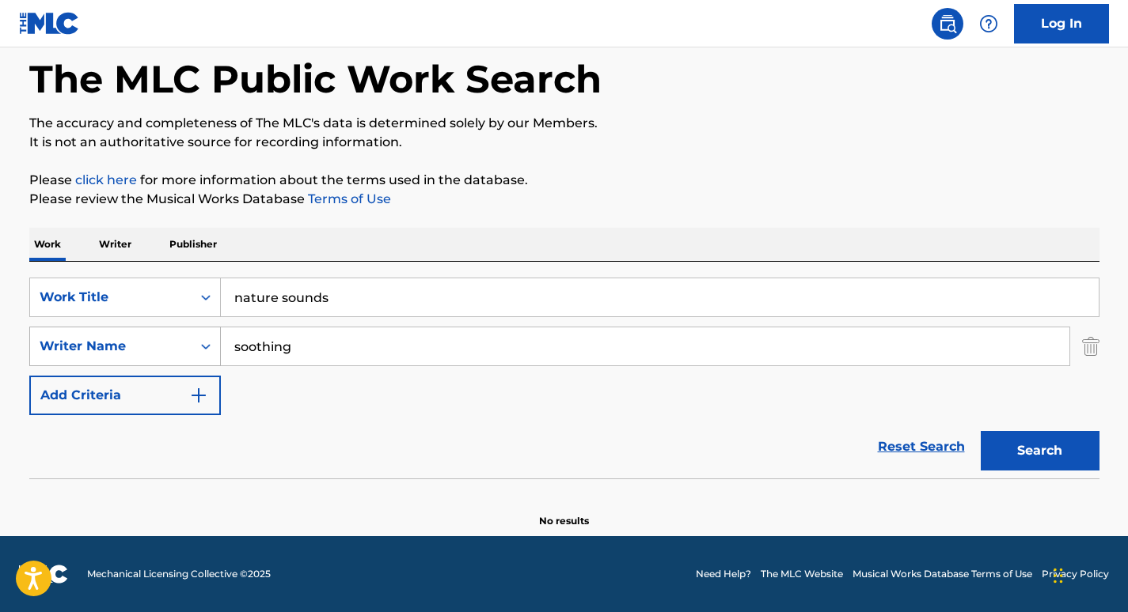
drag, startPoint x: 324, startPoint y: 336, endPoint x: 194, endPoint y: 330, distance: 129.9
click at [194, 330] on div "SearchWithCriteria37ec9652-115a-4146-8ff1-1ff33e5ec8a8 Writer Name soothing" at bounding box center [564, 347] width 1070 height 40
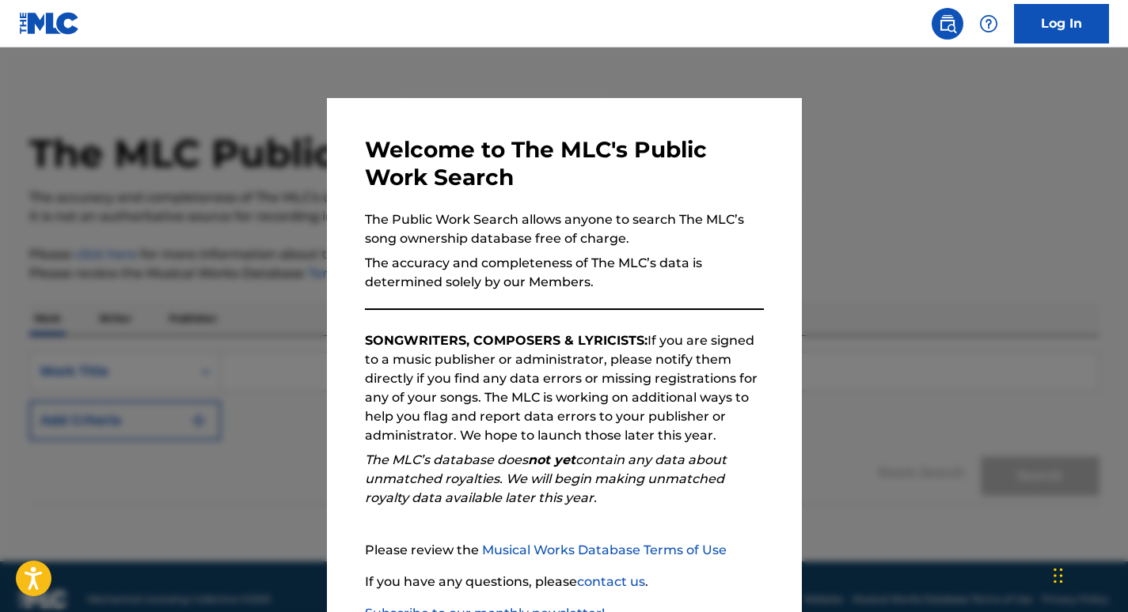
click at [247, 280] on div at bounding box center [564, 353] width 1128 height 612
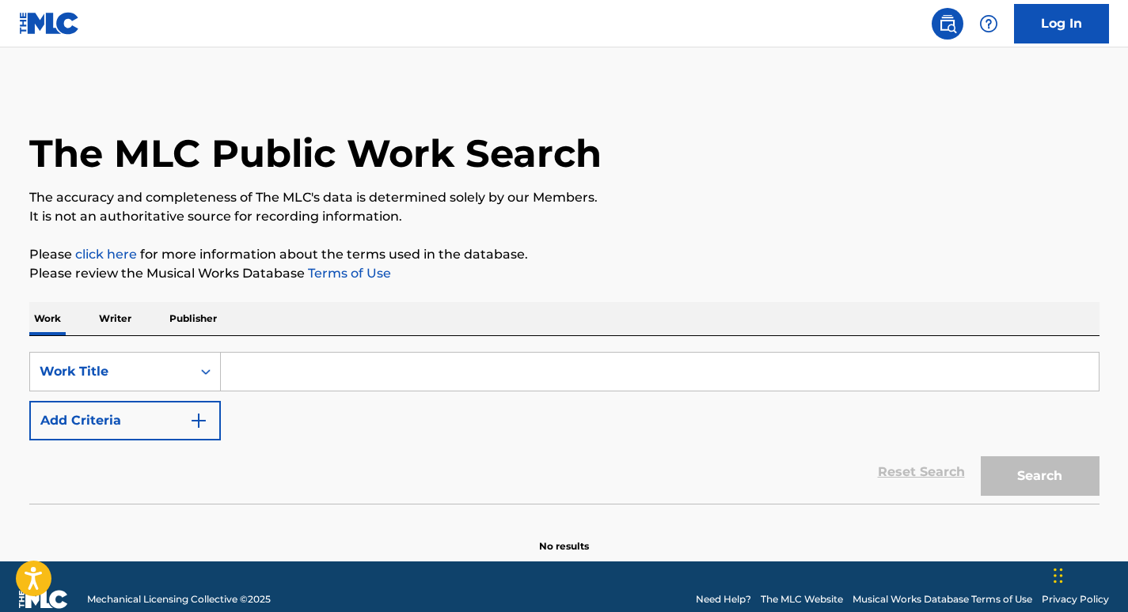
click at [305, 364] on input "Search Form" at bounding box center [660, 372] width 878 height 38
click at [199, 419] on img "Search Form" at bounding box center [198, 420] width 19 height 19
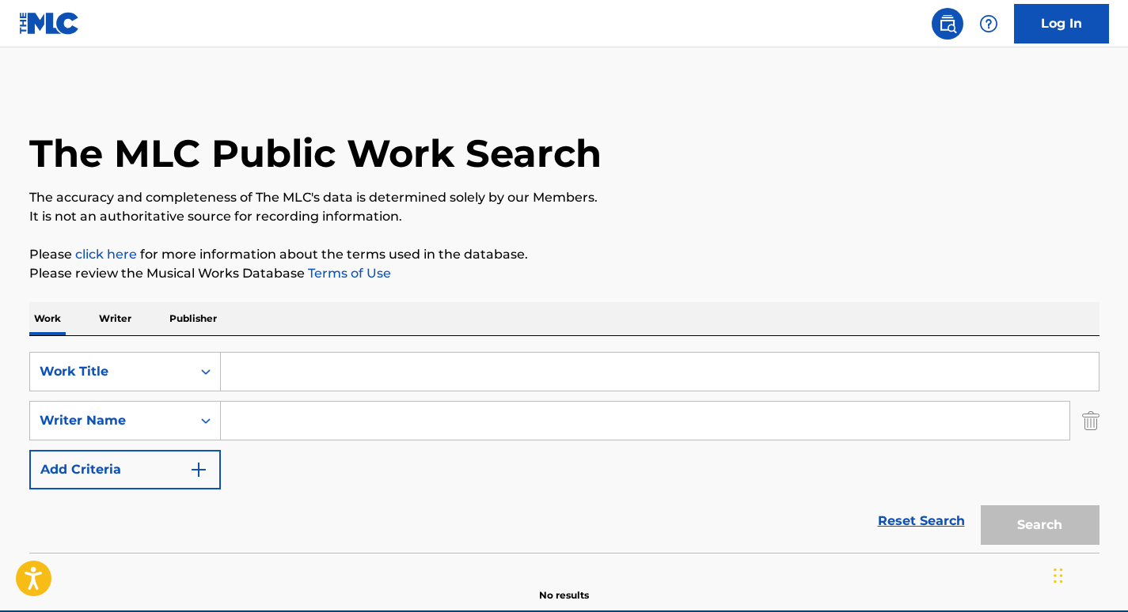
click at [267, 423] on input "Search Form" at bounding box center [645, 421] width 848 height 38
type input "trivelleto"
click at [296, 370] on input "Search Form" at bounding box center [660, 372] width 878 height 38
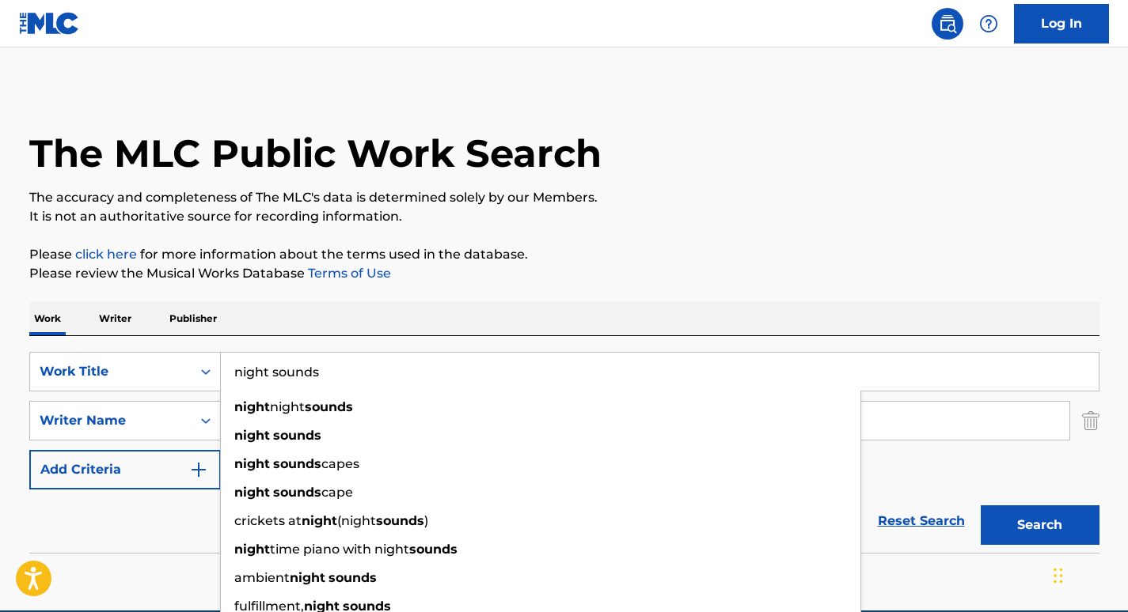
type input "night sounds"
click at [616, 299] on div "The MLC Public Work Search The accuracy and completeness of The MLC's data is d…" at bounding box center [564, 345] width 1108 height 516
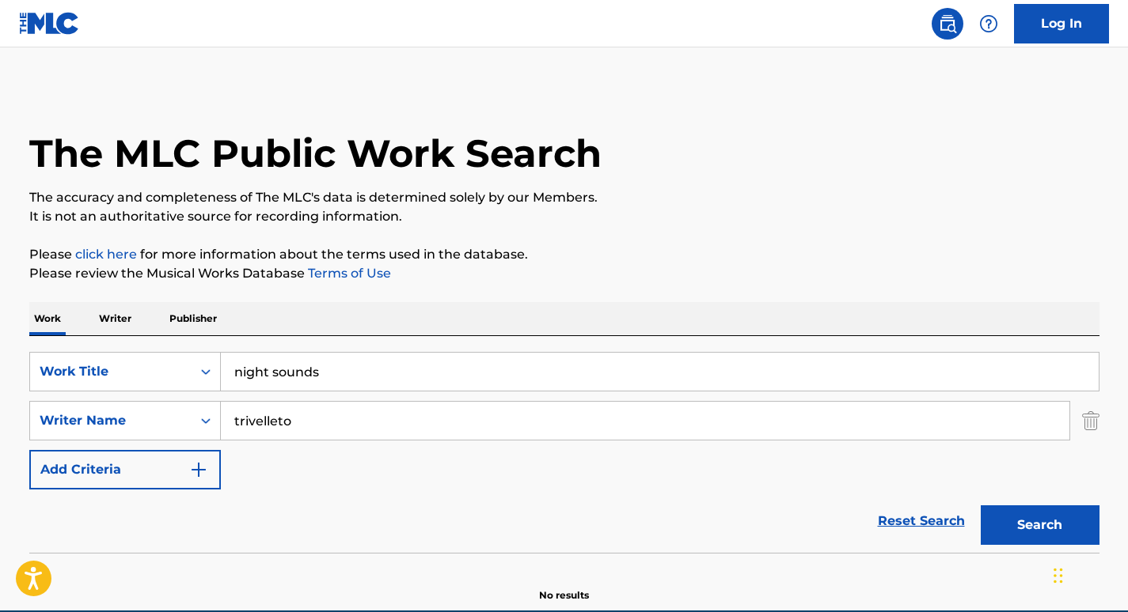
click at [996, 532] on button "Search" at bounding box center [1039, 526] width 119 height 40
drag, startPoint x: 518, startPoint y: 415, endPoint x: 256, endPoint y: 416, distance: 262.7
click at [256, 416] on input "trivelleto" at bounding box center [645, 421] width 848 height 38
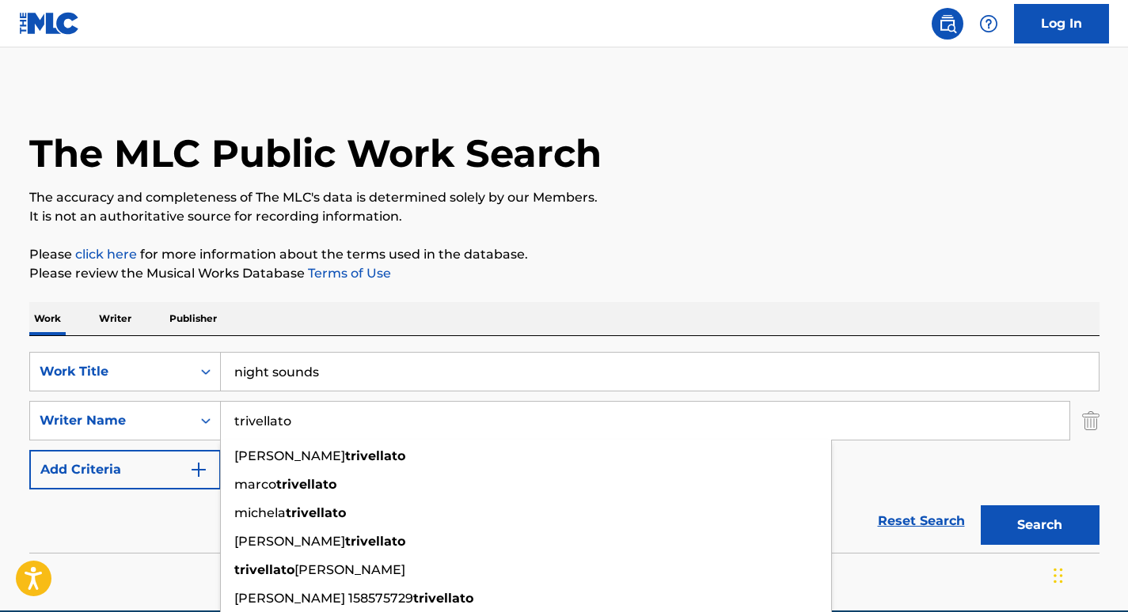
type input "trivellato"
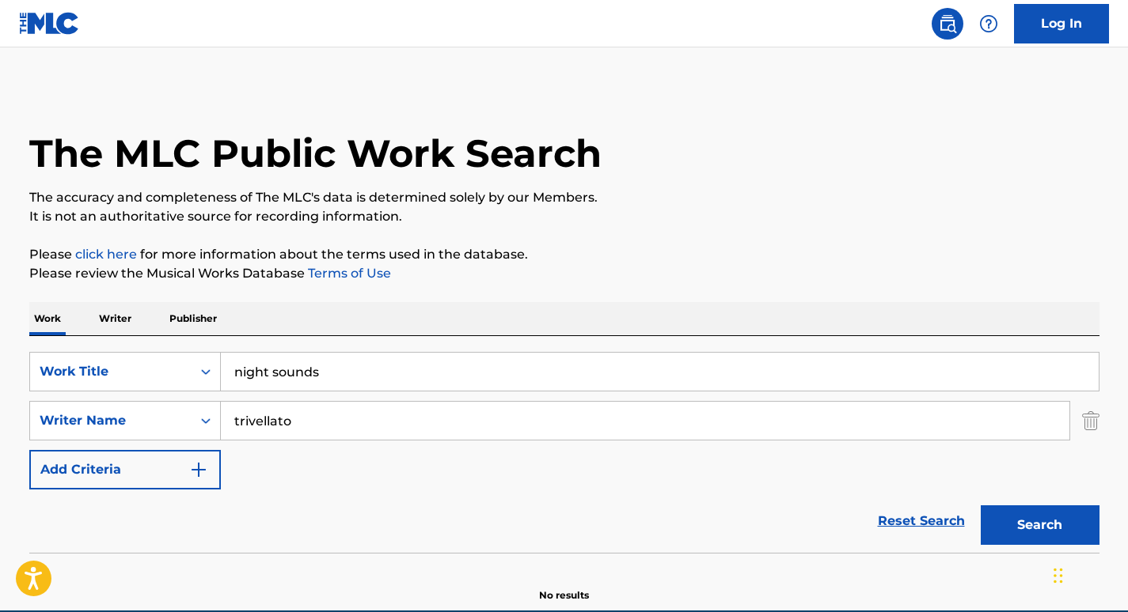
click at [598, 296] on div "The MLC Public Work Search The accuracy and completeness of The MLC's data is d…" at bounding box center [564, 345] width 1108 height 516
click at [1043, 528] on button "Search" at bounding box center [1039, 526] width 119 height 40
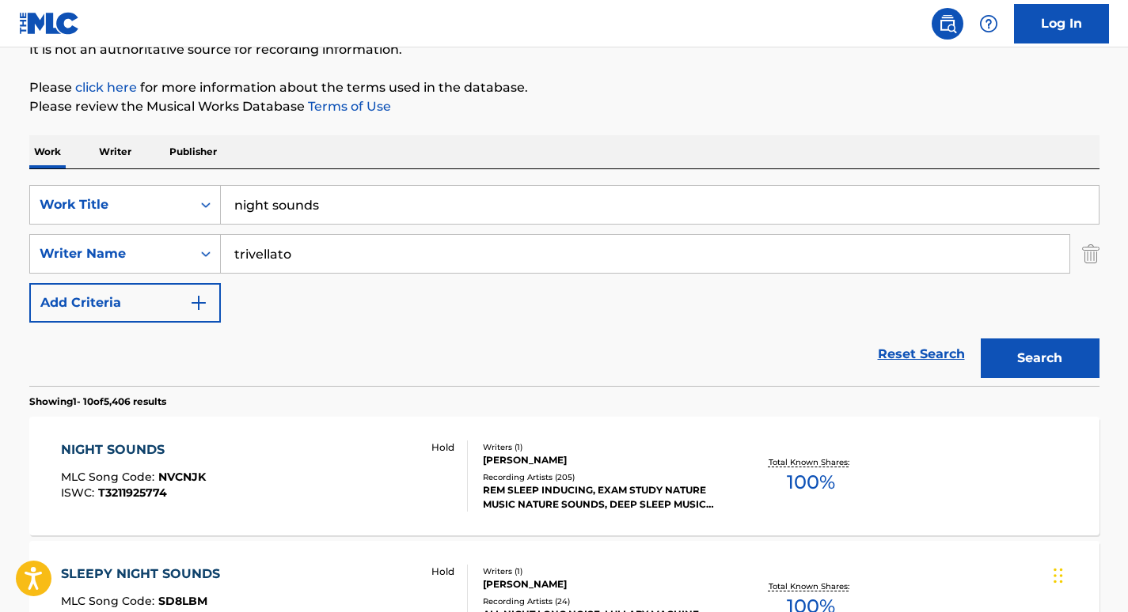
scroll to position [247, 0]
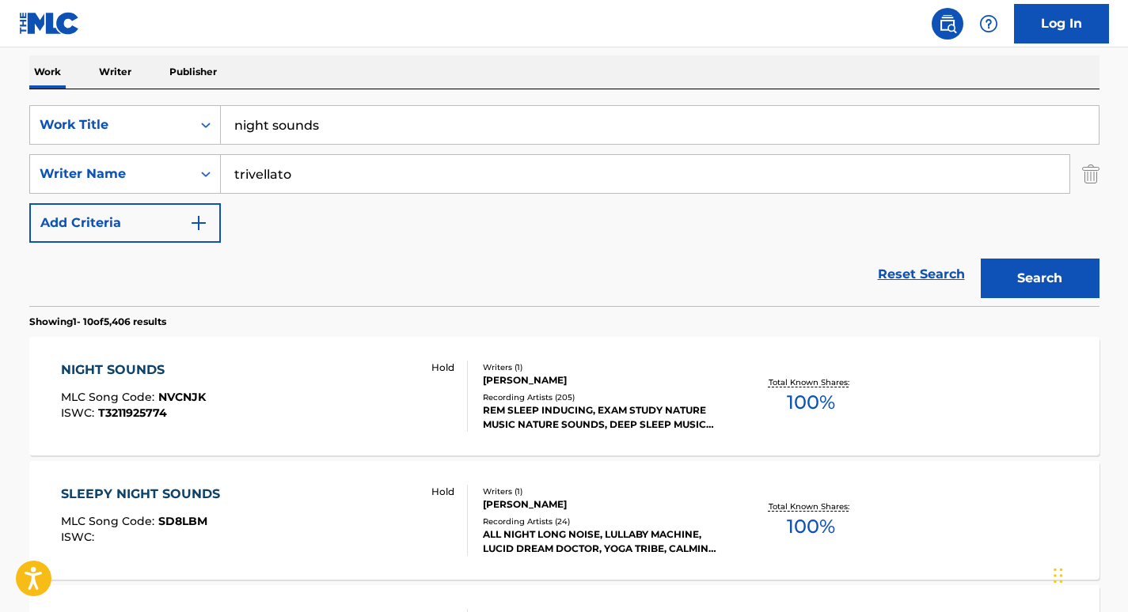
click at [550, 368] on div "Writers ( 1 )" at bounding box center [602, 368] width 239 height 12
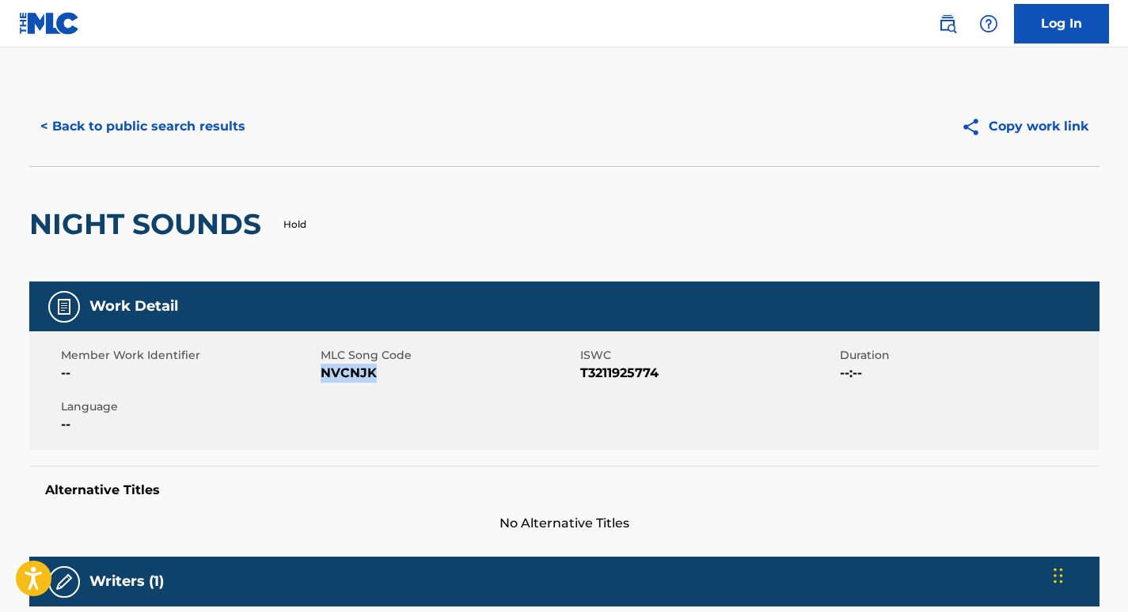
drag, startPoint x: 373, startPoint y: 371, endPoint x: 322, endPoint y: 375, distance: 51.6
click at [322, 375] on span "NVCNJK" at bounding box center [448, 373] width 256 height 19
copy span "NVCNJK"
click at [204, 122] on button "< Back to public search results" at bounding box center [142, 127] width 227 height 40
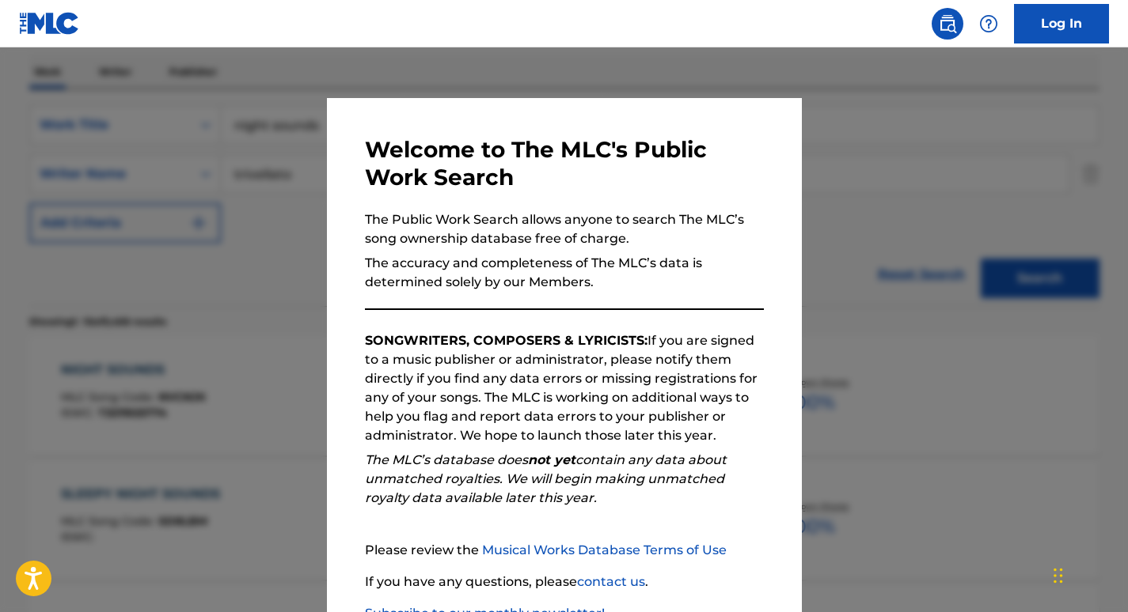
click at [244, 166] on div at bounding box center [564, 353] width 1128 height 612
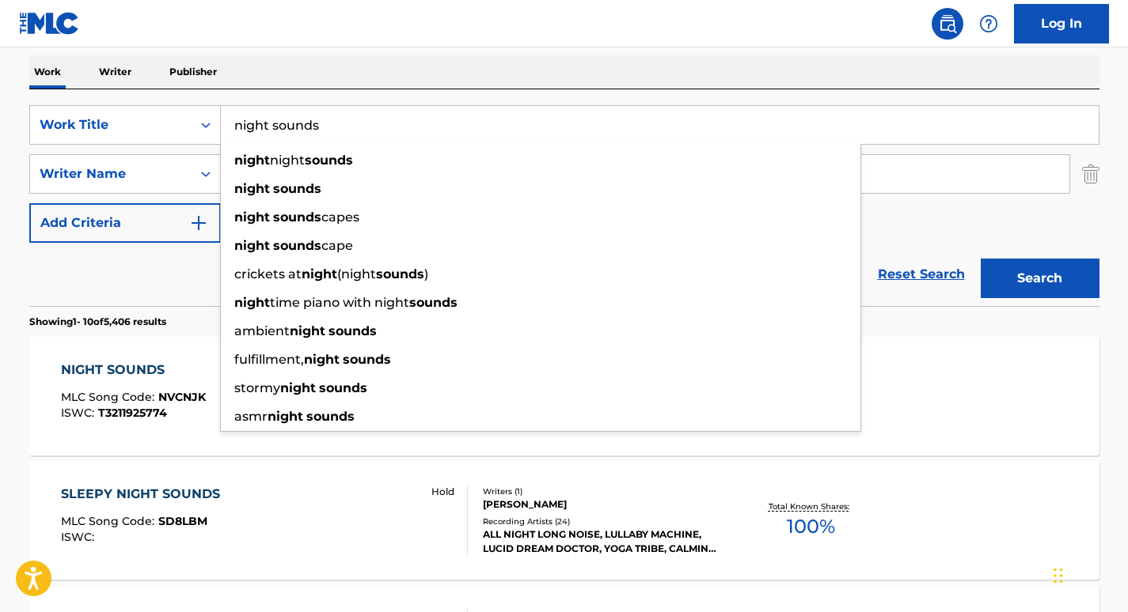
drag, startPoint x: 357, startPoint y: 135, endPoint x: 233, endPoint y: 121, distance: 125.0
click at [233, 121] on input "night sounds" at bounding box center [660, 125] width 878 height 38
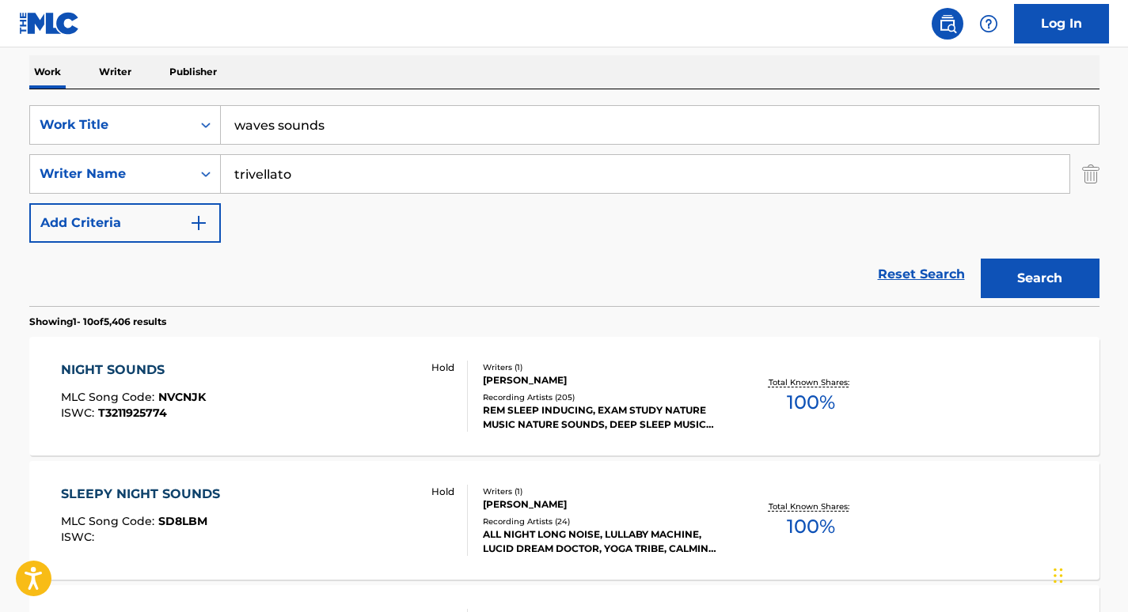
click at [368, 88] on div "Work Writer Publisher" at bounding box center [564, 71] width 1070 height 33
click at [1067, 267] on button "Search" at bounding box center [1039, 279] width 119 height 40
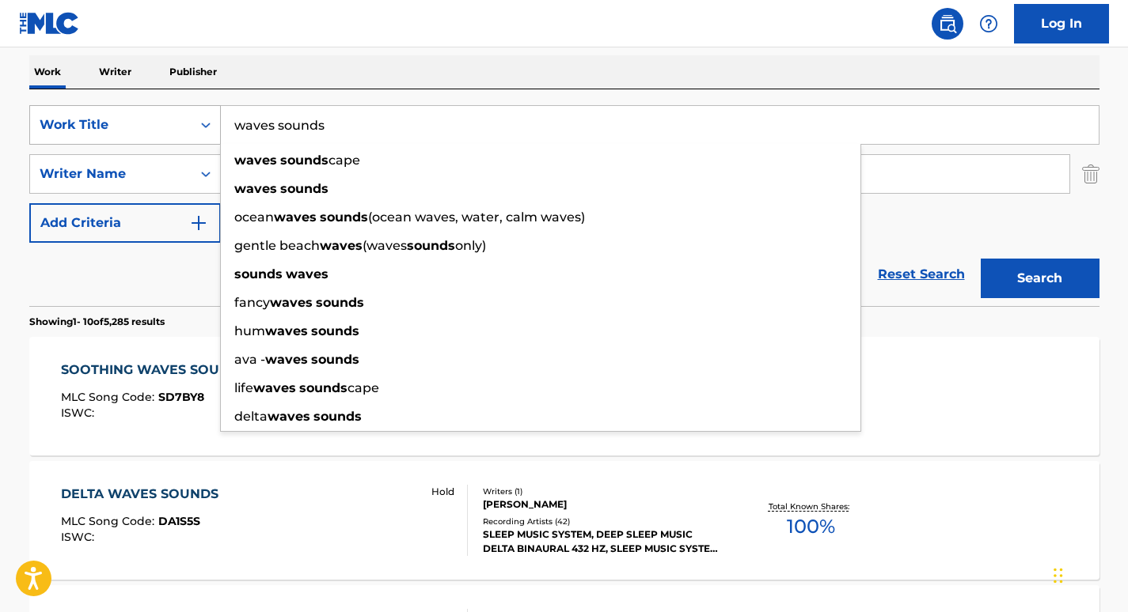
drag, startPoint x: 330, startPoint y: 119, endPoint x: 210, endPoint y: 117, distance: 119.5
click at [210, 117] on div "SearchWithCriteria6a6957e1-cd9e-468d-a000-bf6f91896d02 Work Title waves sounds …" at bounding box center [564, 125] width 1070 height 40
paste input "Soothing Sounds of Nature"
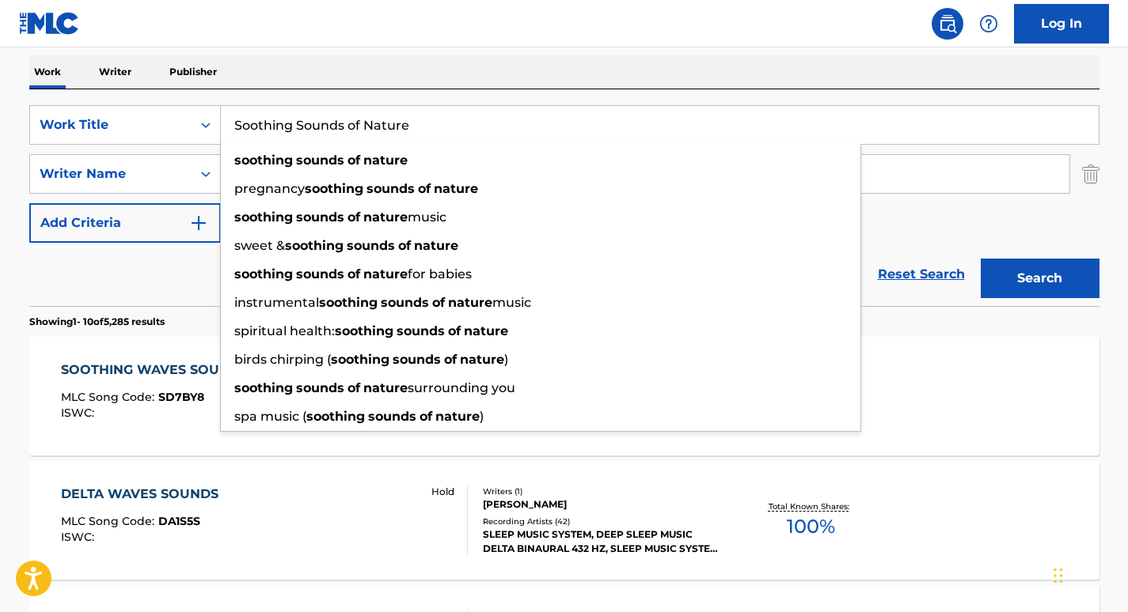
type input "Soothing Sounds of Nature"
click at [369, 96] on div "SearchWithCriteria6a6957e1-cd9e-468d-a000-bf6f91896d02 Work Title Soothing Soun…" at bounding box center [564, 197] width 1070 height 217
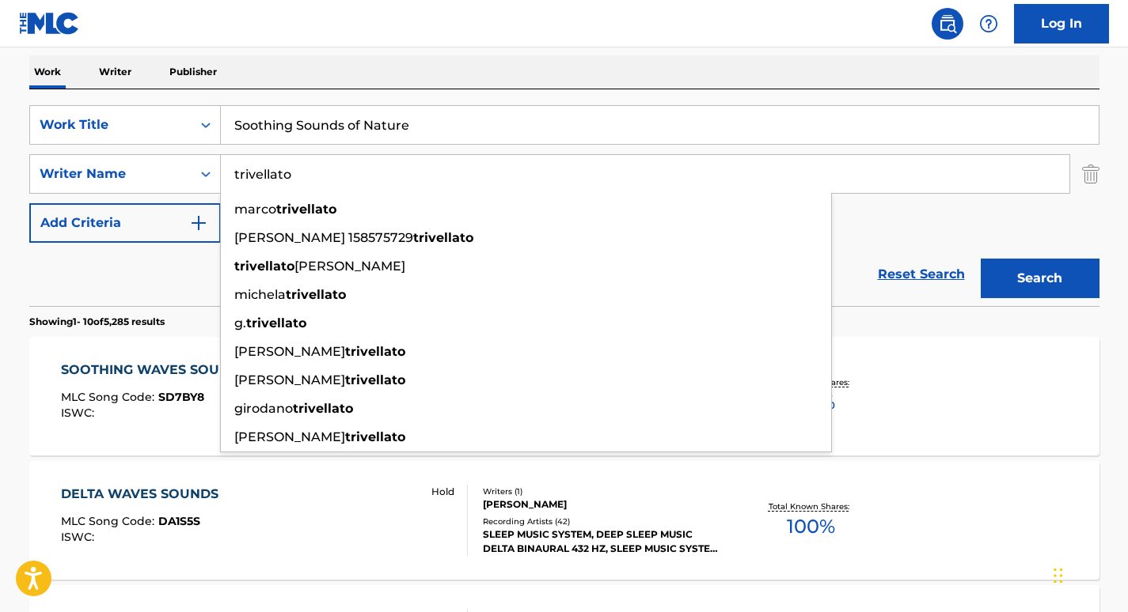
drag, startPoint x: 344, startPoint y: 166, endPoint x: 220, endPoint y: 169, distance: 124.3
click at [221, 169] on input "trivellato" at bounding box center [645, 174] width 848 height 38
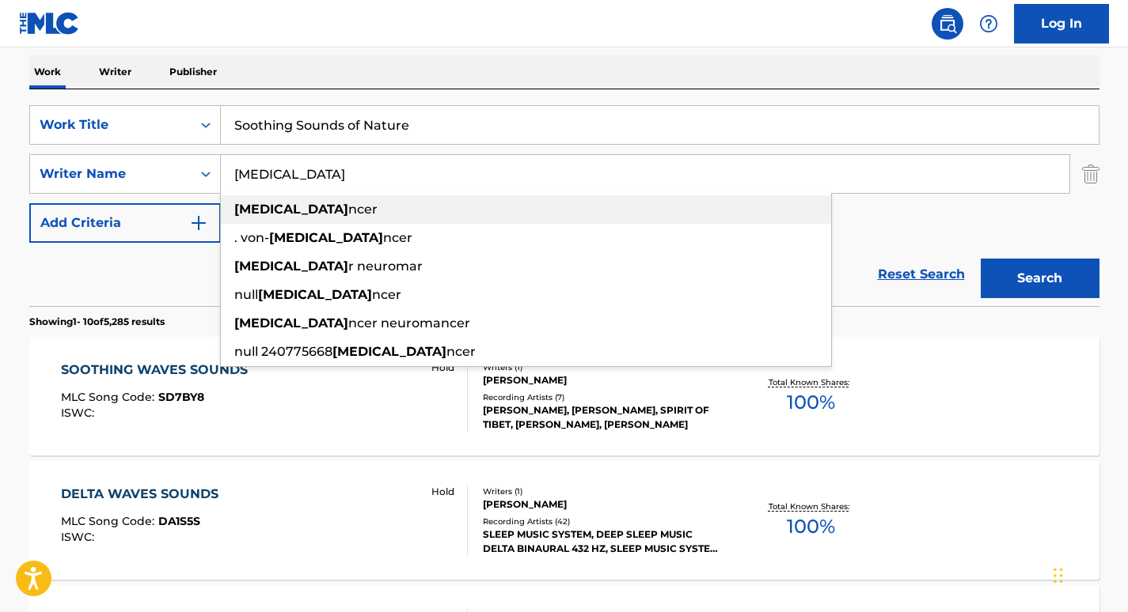
click at [292, 205] on strong "[MEDICAL_DATA]" at bounding box center [291, 209] width 114 height 15
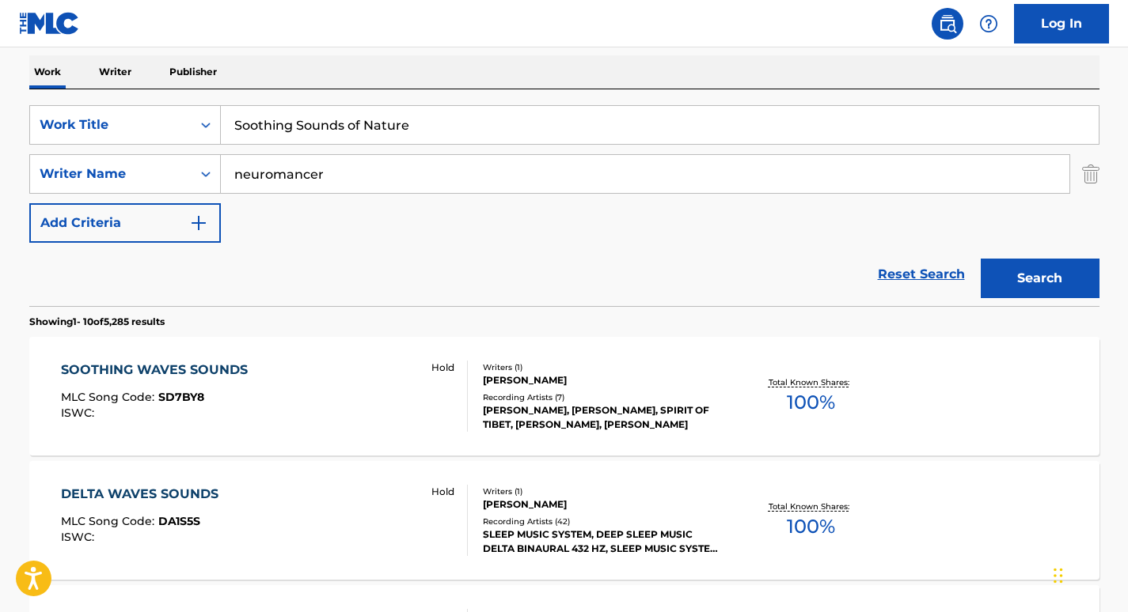
click at [992, 269] on button "Search" at bounding box center [1039, 279] width 119 height 40
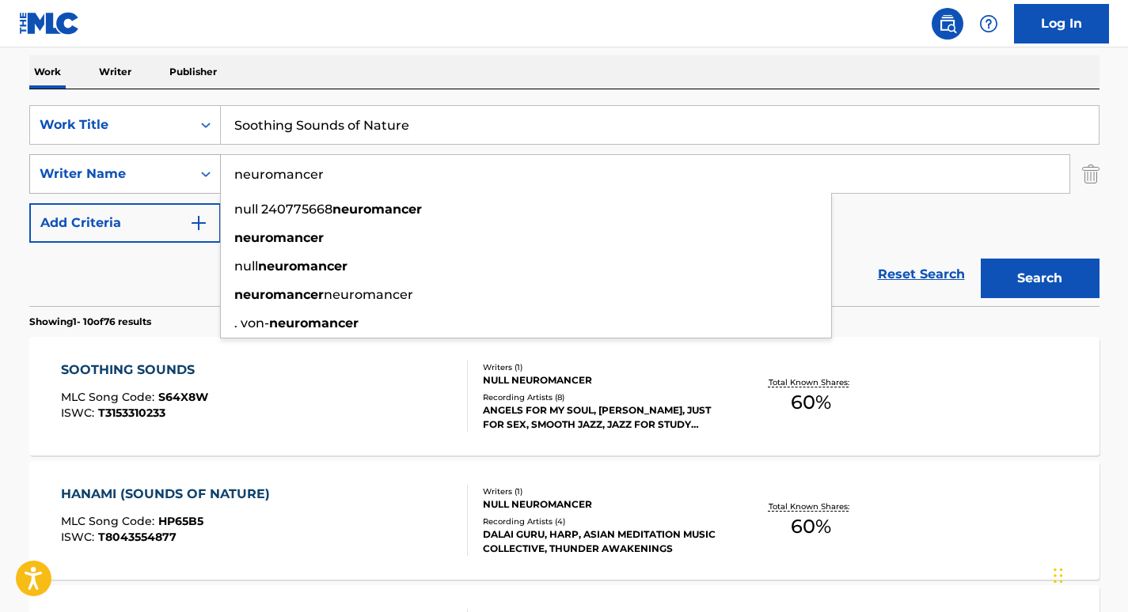
drag, startPoint x: 392, startPoint y: 173, endPoint x: 220, endPoint y: 160, distance: 173.0
click at [218, 162] on div "SearchWithCriteriada062c6a-fcc4-431e-8e90-b9af650041a3 Writer Name neuromancer …" at bounding box center [564, 174] width 1070 height 40
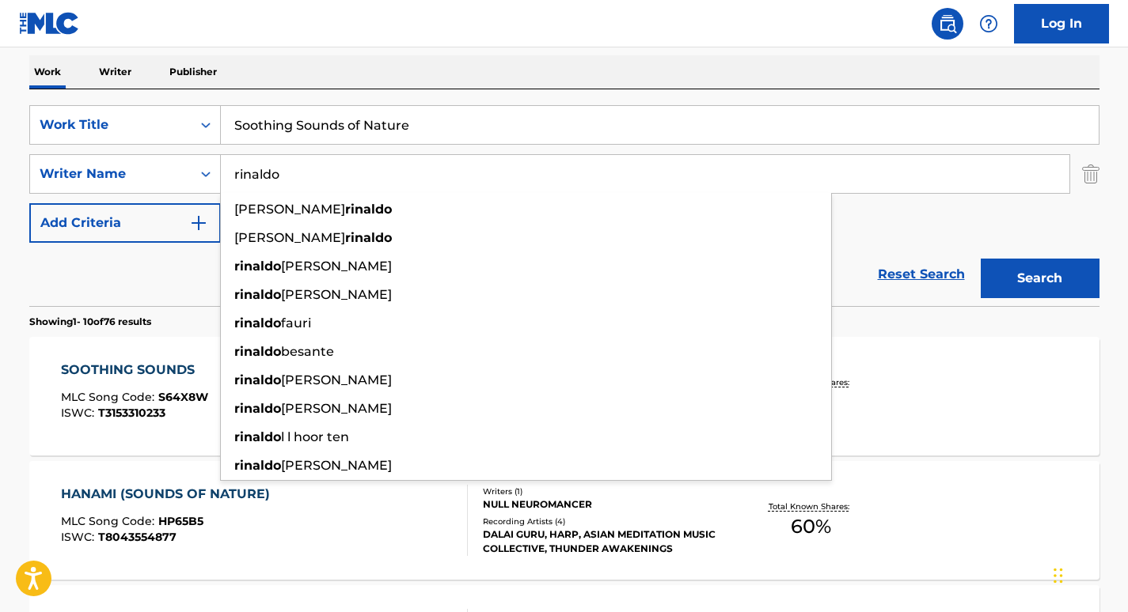
type input "rinaldo"
click at [446, 135] on input "Soothing Sounds of Nature" at bounding box center [660, 125] width 878 height 38
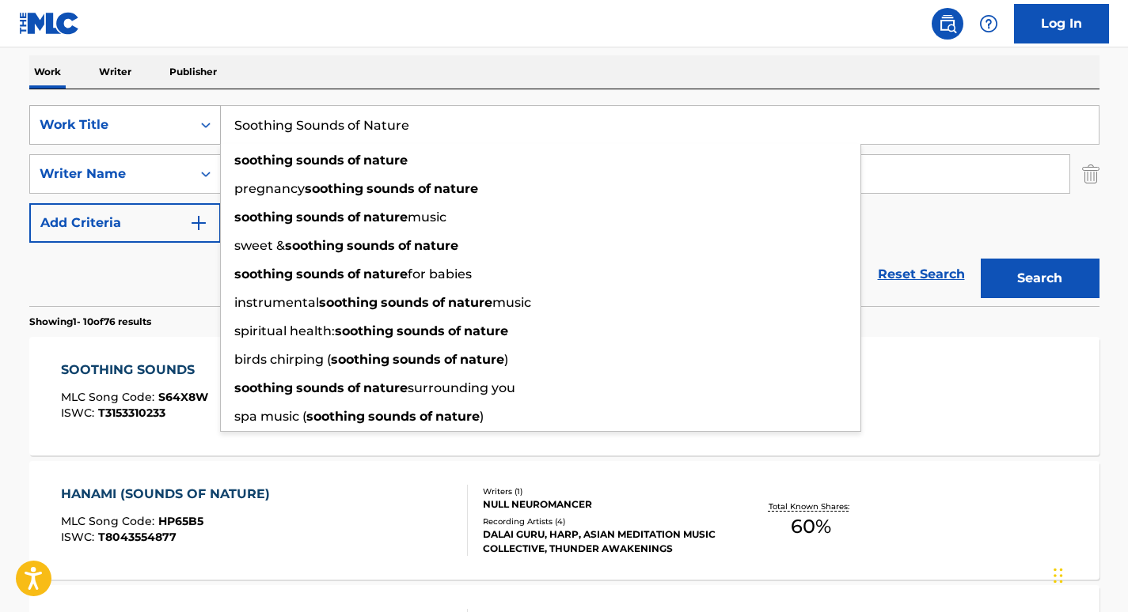
drag, startPoint x: 446, startPoint y: 135, endPoint x: 211, endPoint y: 137, distance: 235.0
click at [211, 137] on div "SearchWithCriteria6a6957e1-cd9e-468d-a000-bf6f91896d02 Work Title Soothing Soun…" at bounding box center [564, 125] width 1070 height 40
paste input "Tranquility"
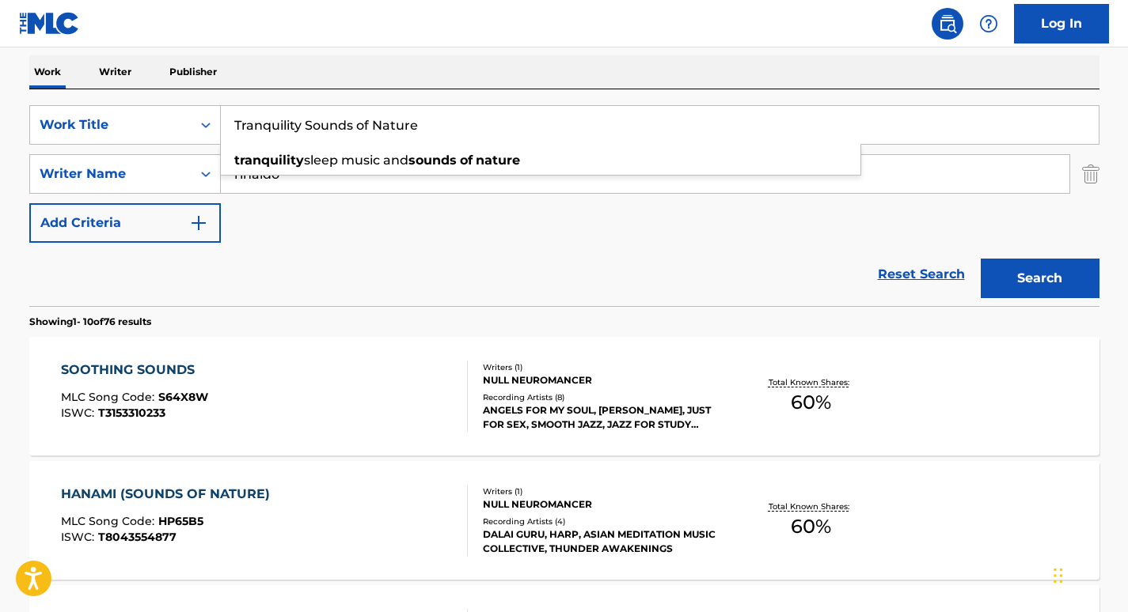
click at [617, 89] on div "SearchWithCriteria6a6957e1-cd9e-468d-a000-bf6f91896d02 Work Title Tranquility S…" at bounding box center [564, 197] width 1070 height 217
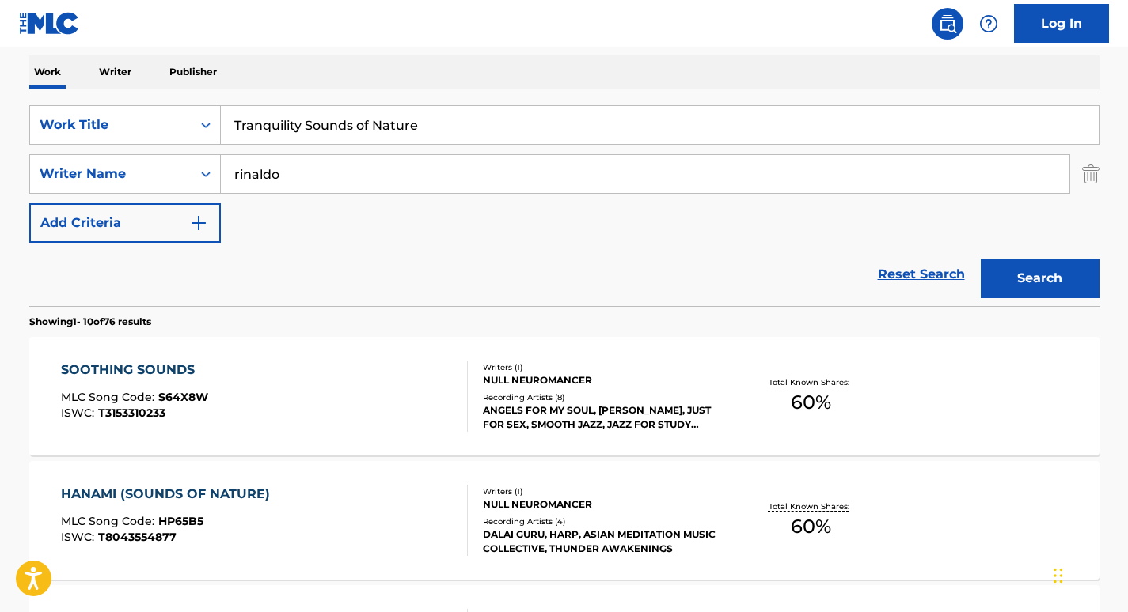
click at [1008, 269] on button "Search" at bounding box center [1039, 279] width 119 height 40
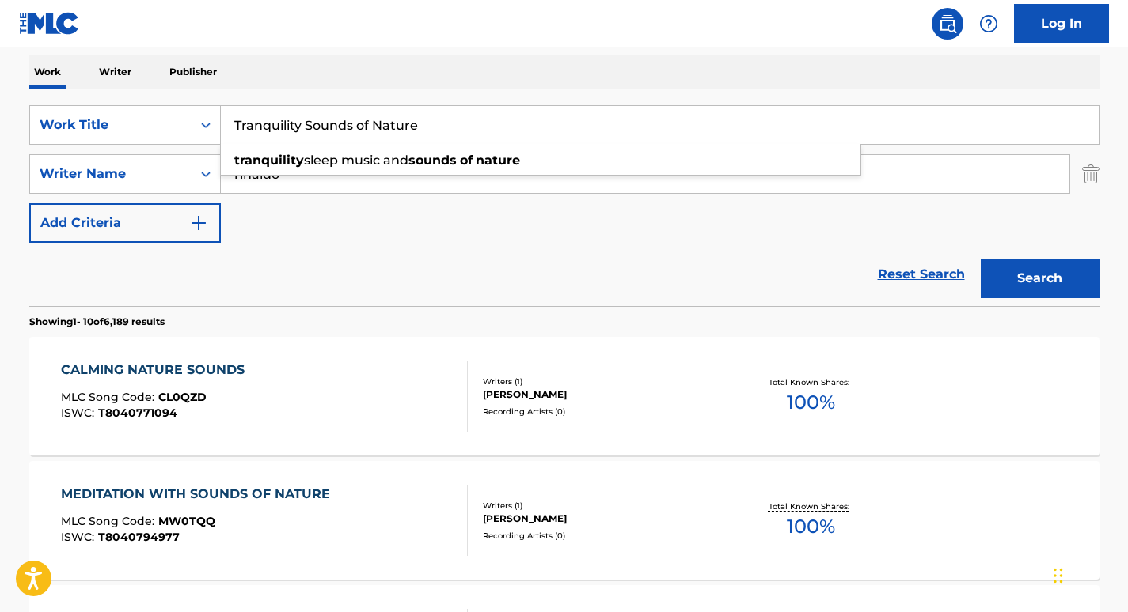
drag, startPoint x: 437, startPoint y: 131, endPoint x: 229, endPoint y: 96, distance: 211.0
click at [229, 96] on div "SearchWithCriteria6a6957e1-cd9e-468d-a000-bf6f91896d02 Work Title Tranquility S…" at bounding box center [564, 197] width 1070 height 217
paste input "Serenity Nature Sounds"
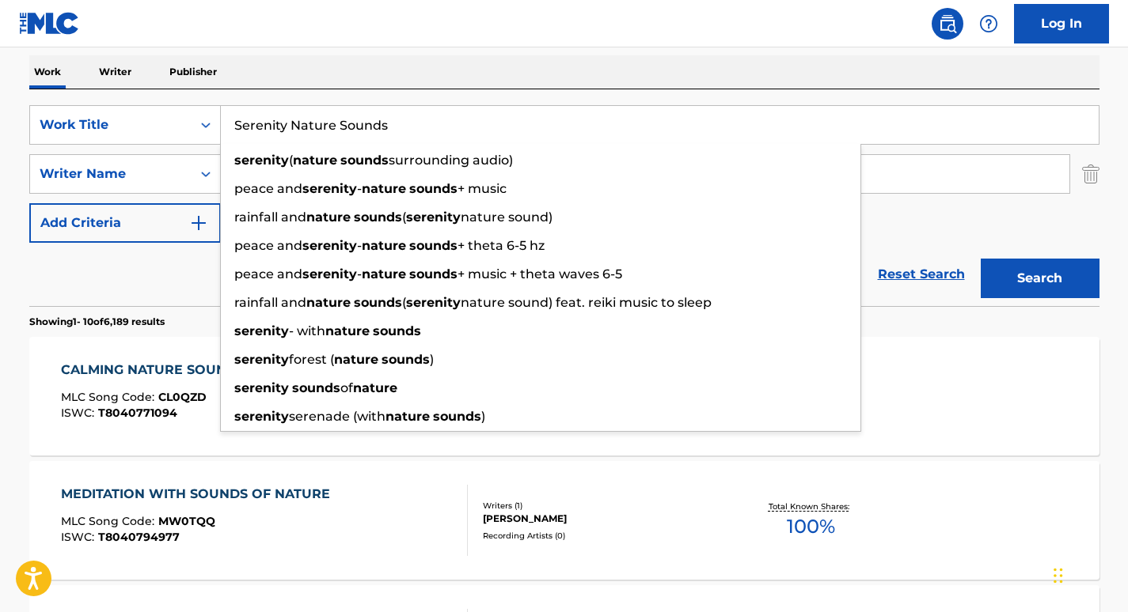
click at [1018, 260] on button "Search" at bounding box center [1039, 279] width 119 height 40
drag, startPoint x: 291, startPoint y: 124, endPoint x: 183, endPoint y: 114, distance: 108.9
click at [183, 114] on div "SearchWithCriteria6a6957e1-cd9e-468d-a000-bf6f91896d02 Work Title Serenity Natu…" at bounding box center [564, 125] width 1070 height 40
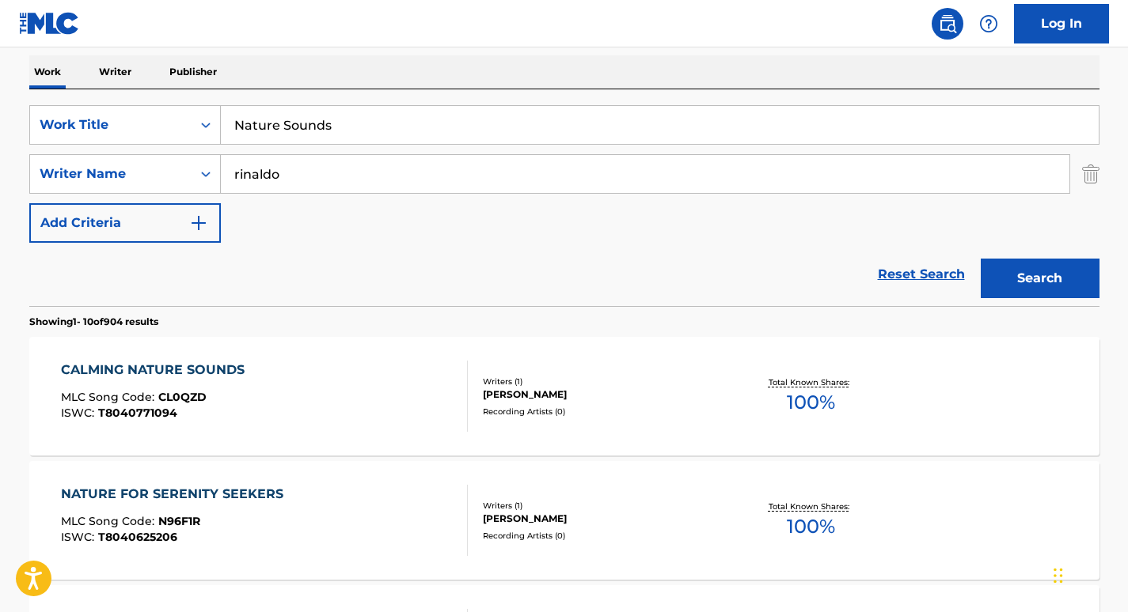
click at [998, 279] on button "Search" at bounding box center [1039, 279] width 119 height 40
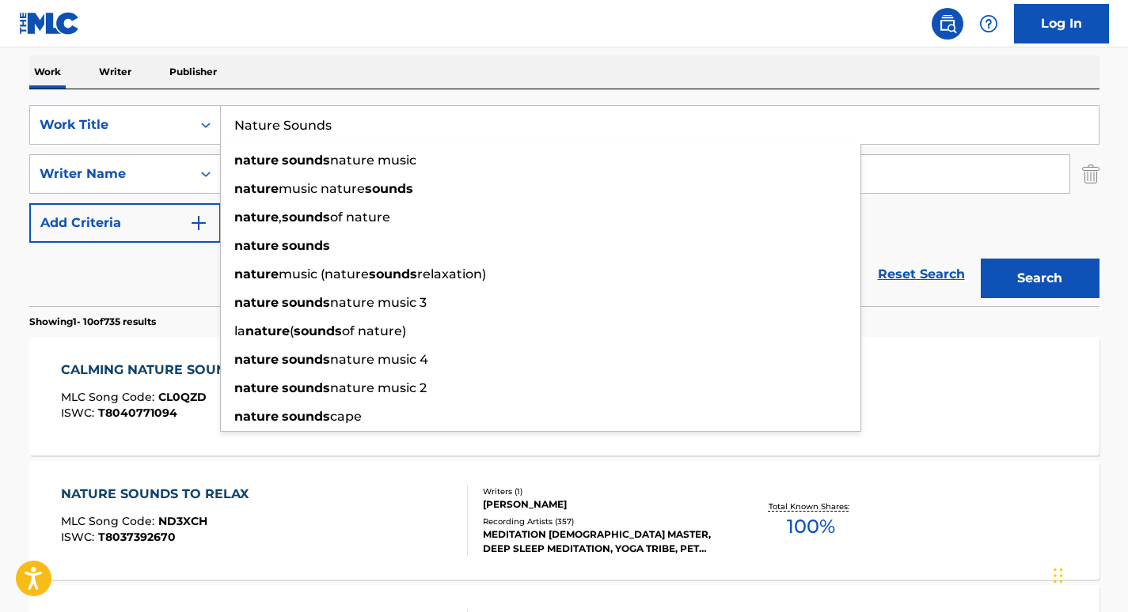
drag, startPoint x: 339, startPoint y: 120, endPoint x: 193, endPoint y: 101, distance: 147.6
click at [193, 101] on div "SearchWithCriteria6a6957e1-cd9e-468d-a000-bf6f91896d02 Work Title Nature Sounds…" at bounding box center [564, 197] width 1070 height 217
paste input "Ultimate"
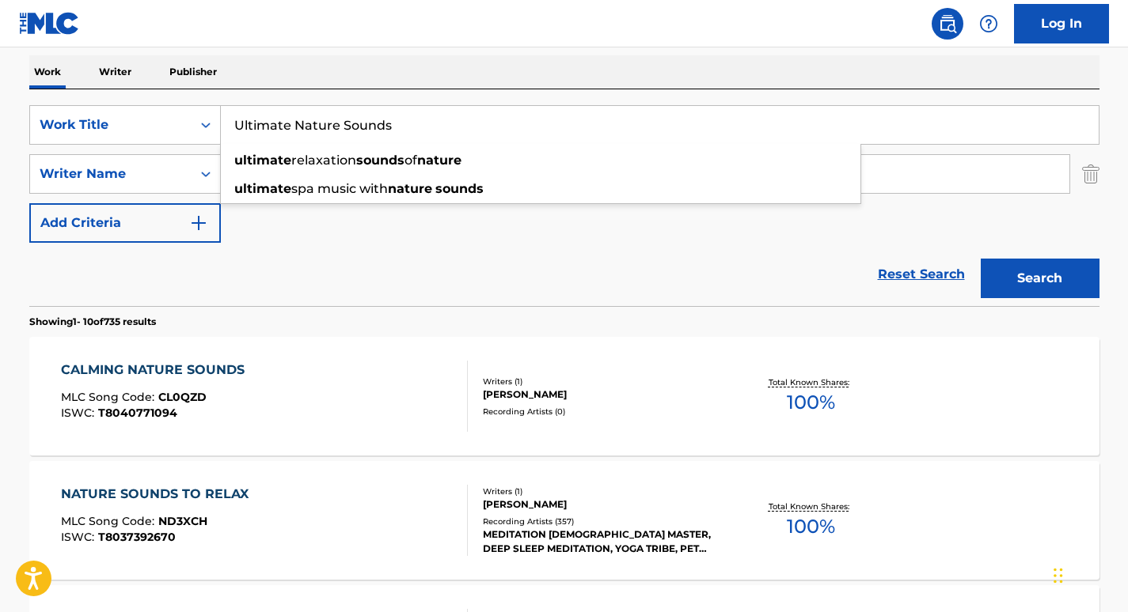
type input "Ultimate Nature Sounds"
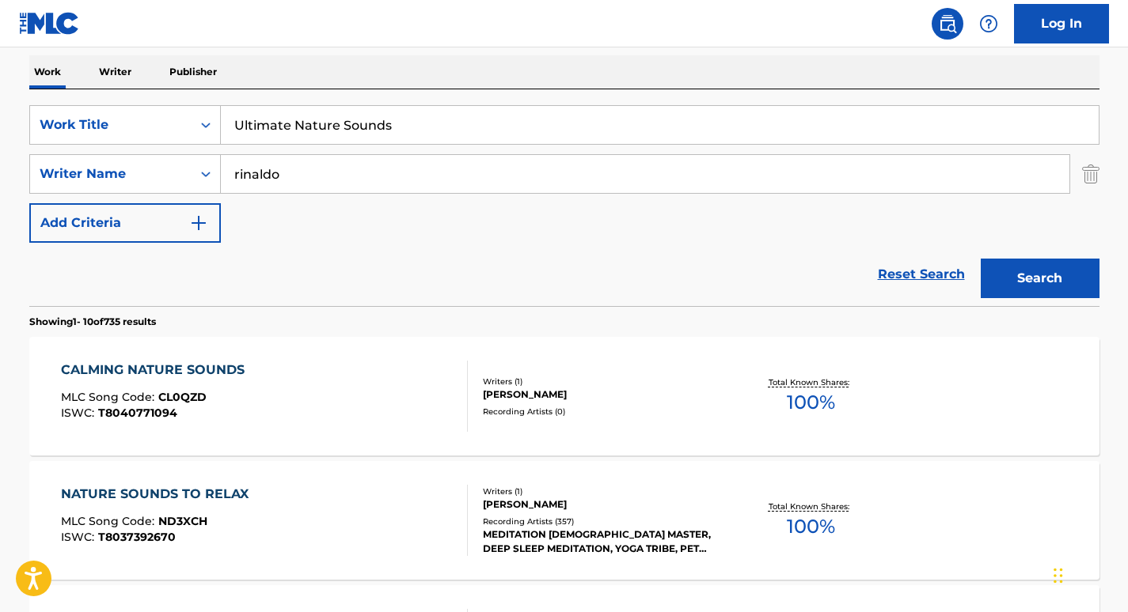
click at [396, 78] on div "Work Writer Publisher" at bounding box center [564, 71] width 1070 height 33
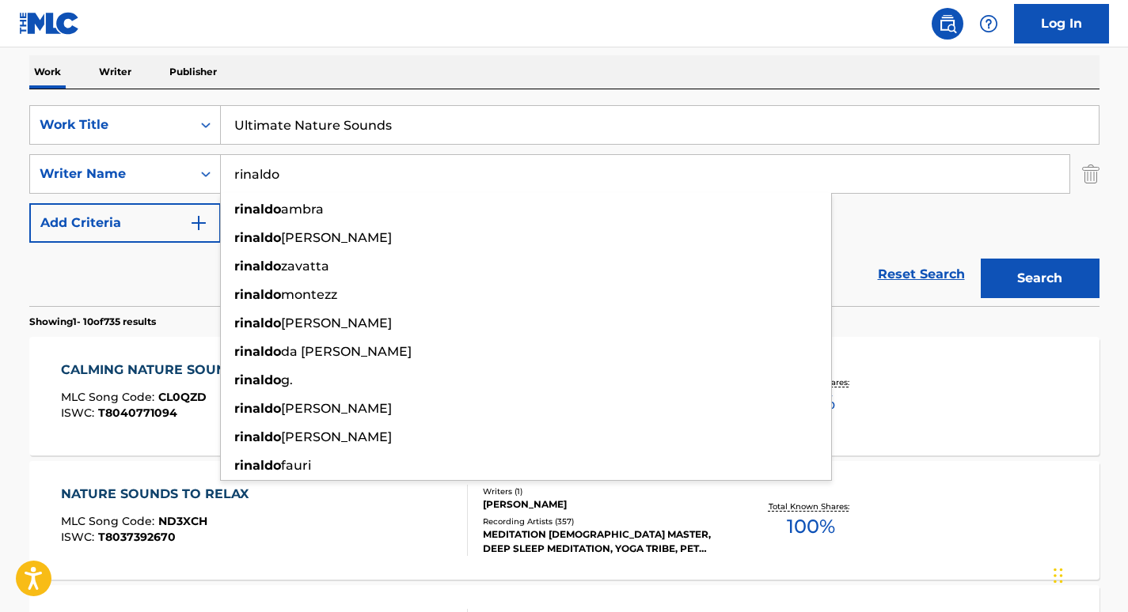
drag, startPoint x: 608, startPoint y: 182, endPoint x: 162, endPoint y: 146, distance: 446.9
click at [162, 146] on div "SearchWithCriteria6a6957e1-cd9e-468d-a000-bf6f91896d02 Work Title Ultimate Natu…" at bounding box center [564, 174] width 1070 height 138
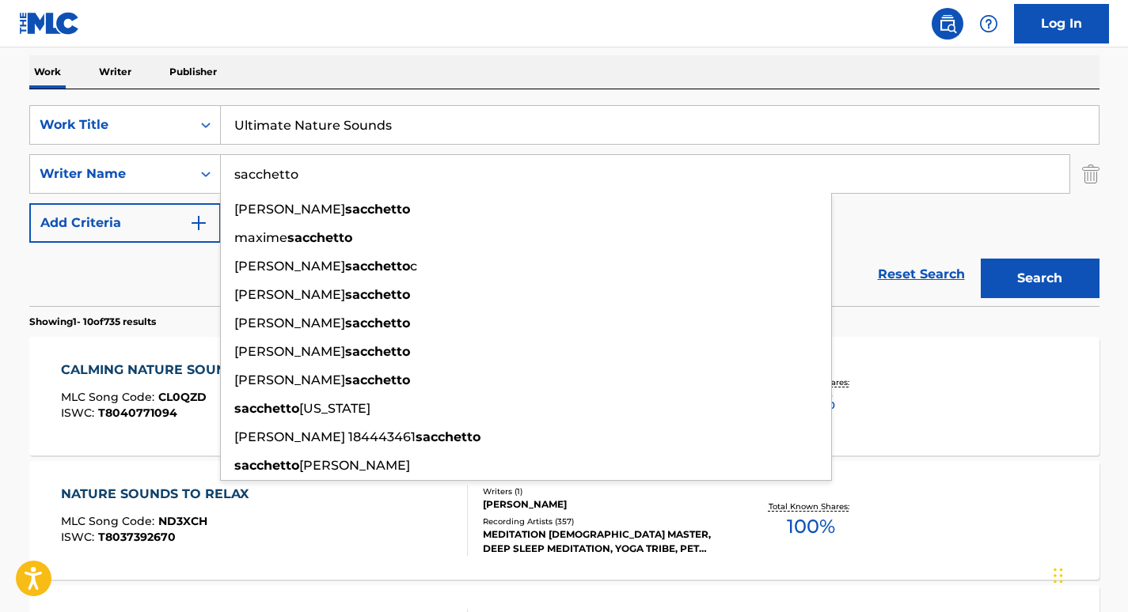
type input "sacchetto"
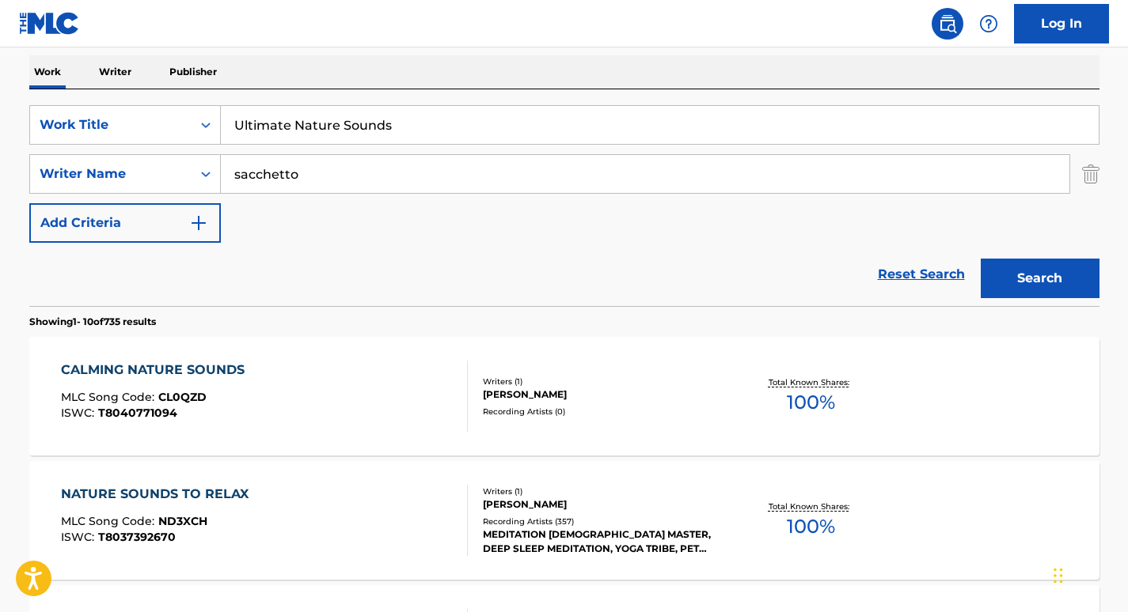
click at [317, 323] on section "Showing 1 - 10 of 735 results" at bounding box center [564, 317] width 1070 height 23
click at [991, 267] on button "Search" at bounding box center [1039, 279] width 119 height 40
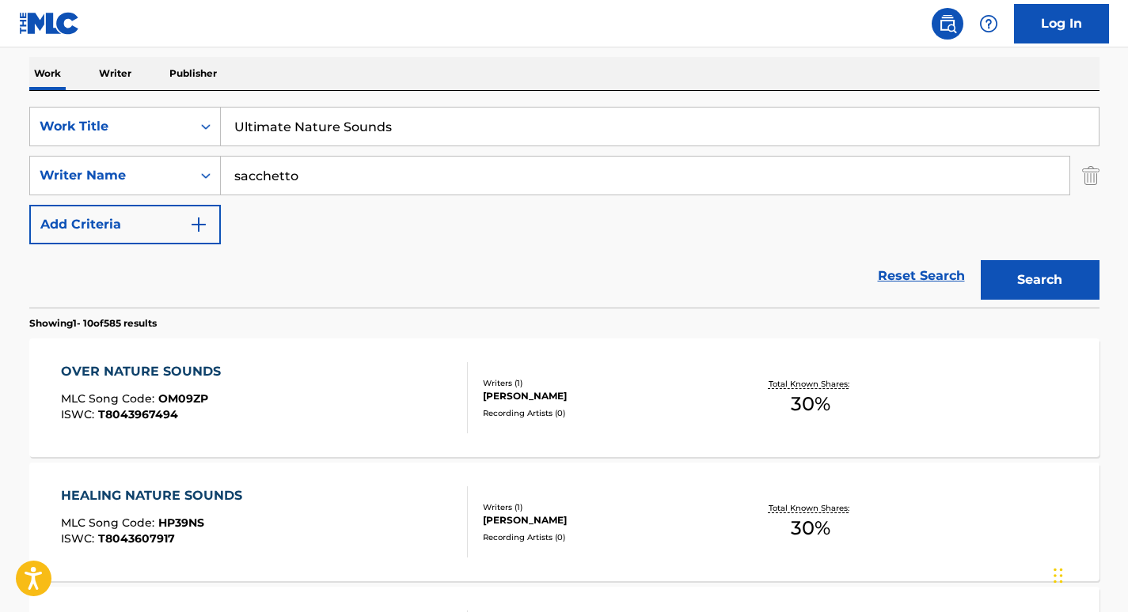
scroll to position [244, 0]
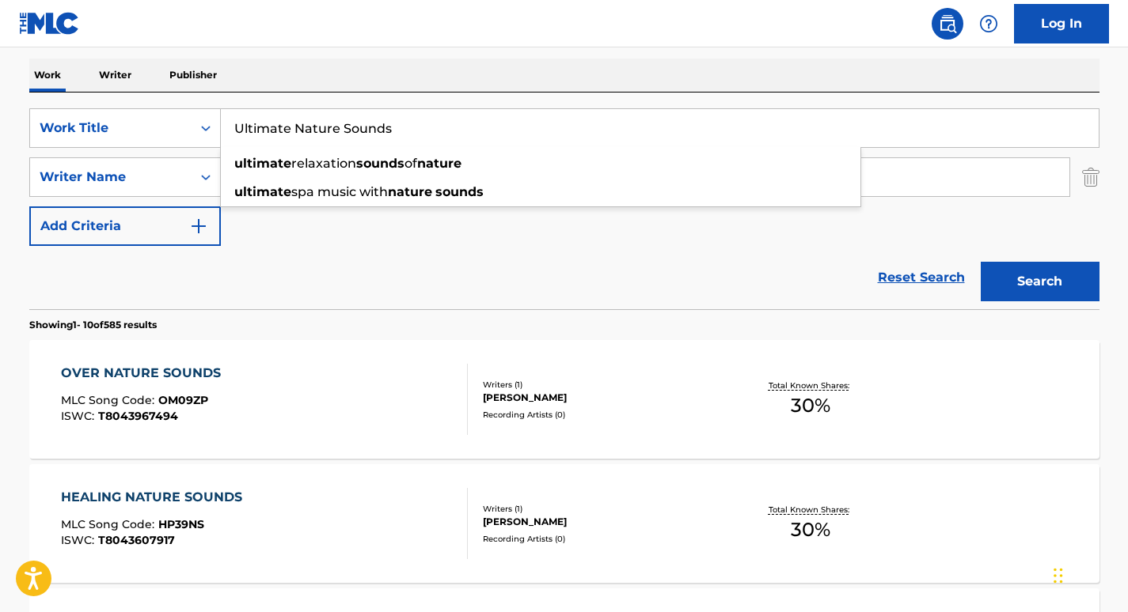
drag, startPoint x: 427, startPoint y: 127, endPoint x: 243, endPoint y: 133, distance: 183.7
click at [243, 133] on input "Ultimate Nature Sounds" at bounding box center [660, 128] width 878 height 38
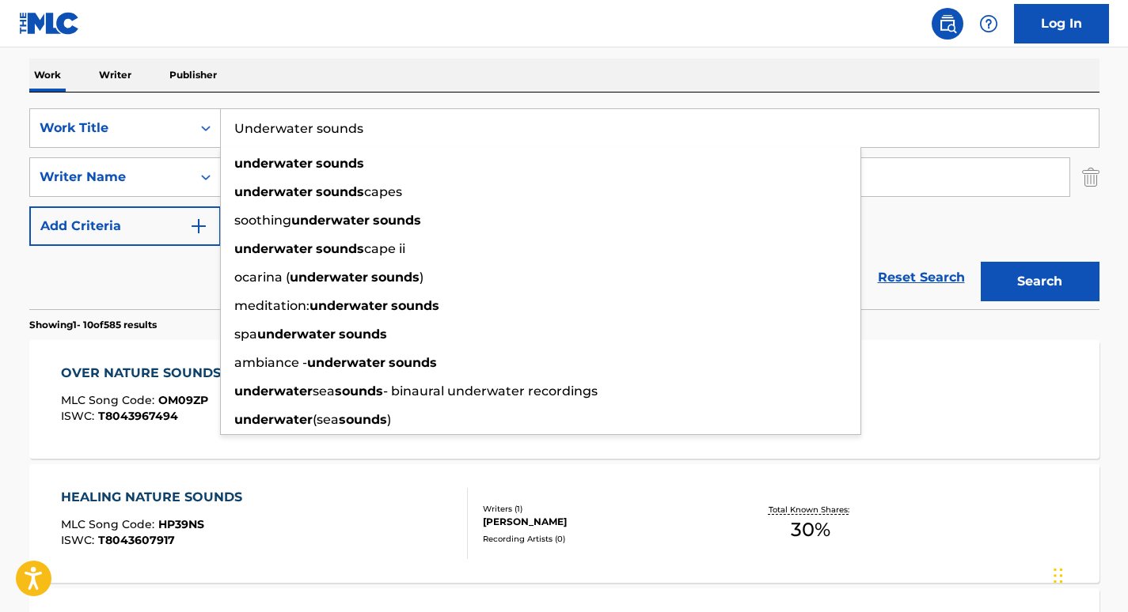
type input "Underwater sounds"
click at [475, 61] on div "Work Writer Publisher" at bounding box center [564, 75] width 1070 height 33
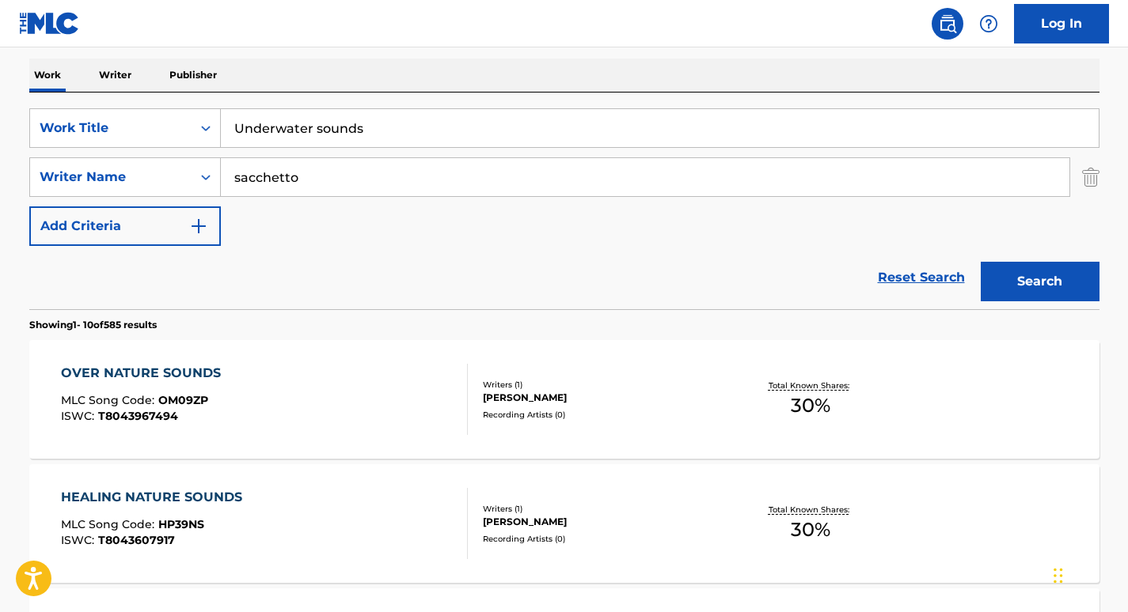
click at [1072, 263] on button "Search" at bounding box center [1039, 282] width 119 height 40
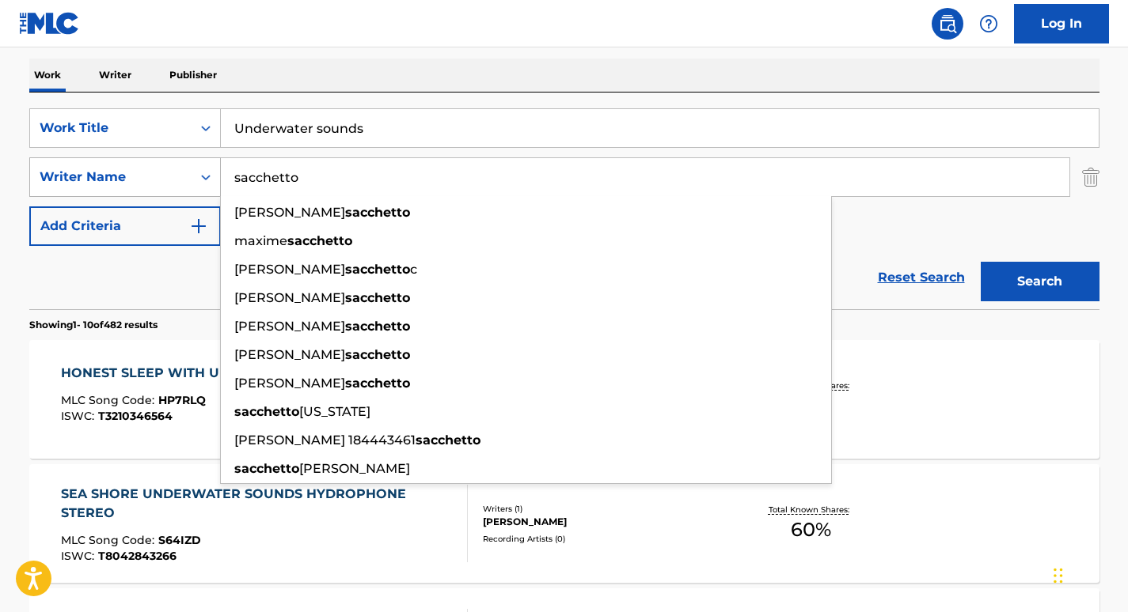
drag, startPoint x: 315, startPoint y: 177, endPoint x: 169, endPoint y: 173, distance: 146.5
click at [169, 173] on div "SearchWithCriteriada062c6a-fcc4-431e-8e90-b9af650041a3 Writer Name [PERSON_NAME…" at bounding box center [564, 177] width 1070 height 40
paste input "Trivella"
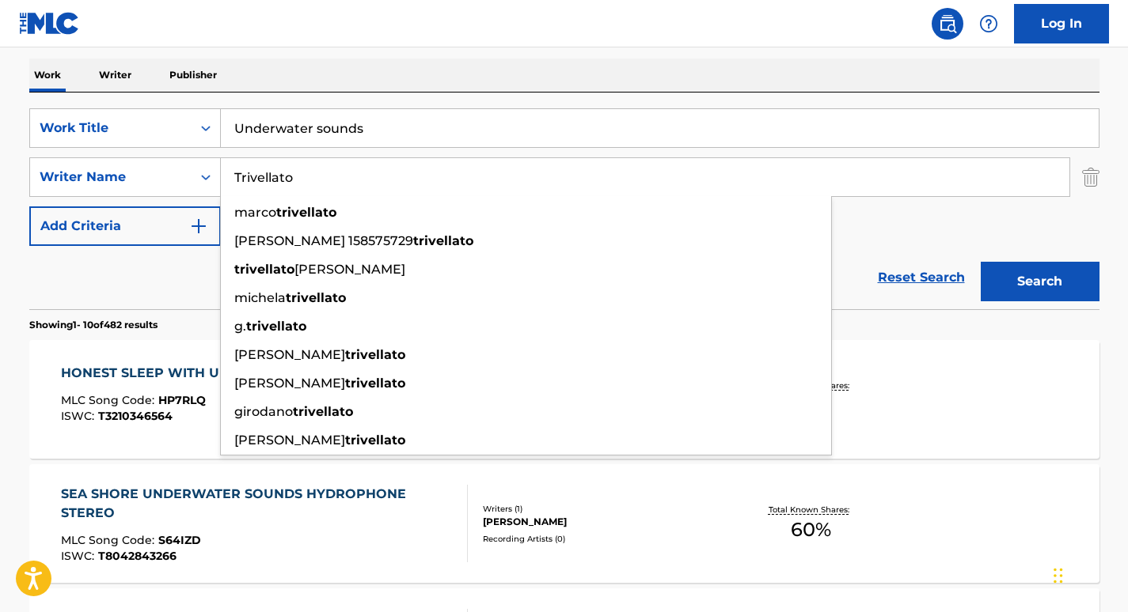
type input "Trivellato"
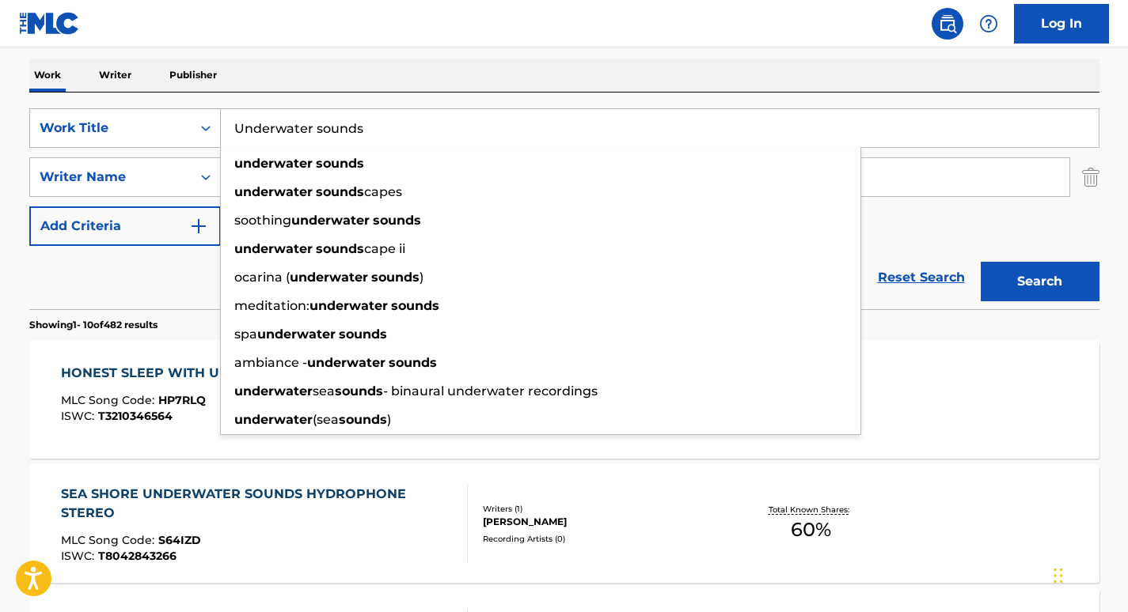
drag, startPoint x: 408, startPoint y: 127, endPoint x: 174, endPoint y: 119, distance: 233.6
click at [174, 119] on div "SearchWithCriteria6a6957e1-cd9e-468d-a000-bf6f91896d02 Work Title Underwater so…" at bounding box center [564, 128] width 1070 height 40
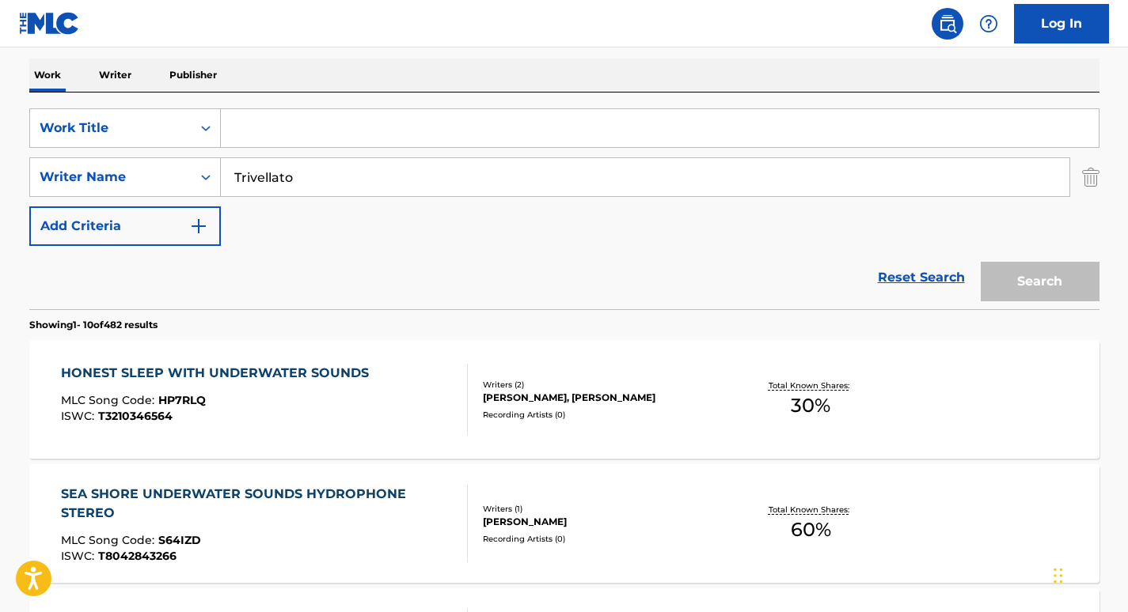
paste input "Sleep Sounds of Nature"
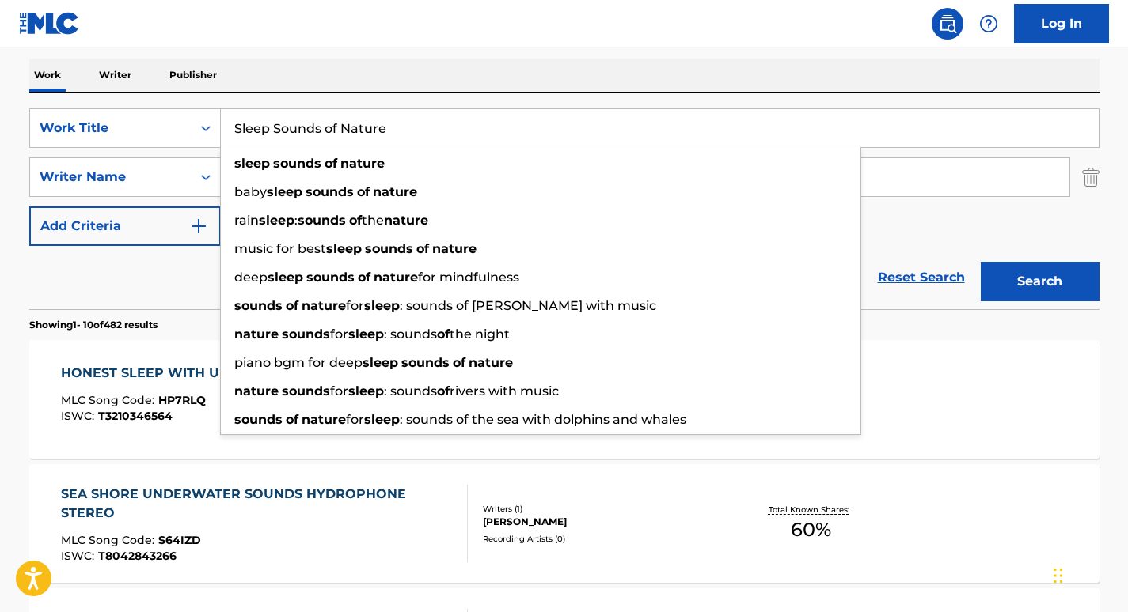
type input "Sleep Sounds of Nature"
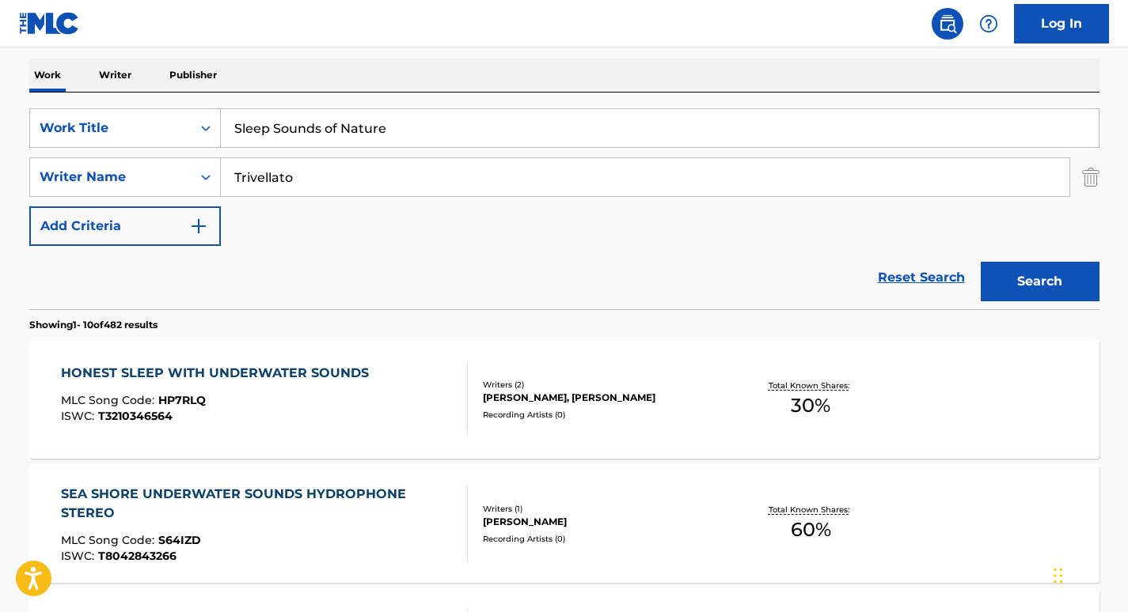
click at [1024, 280] on button "Search" at bounding box center [1039, 282] width 119 height 40
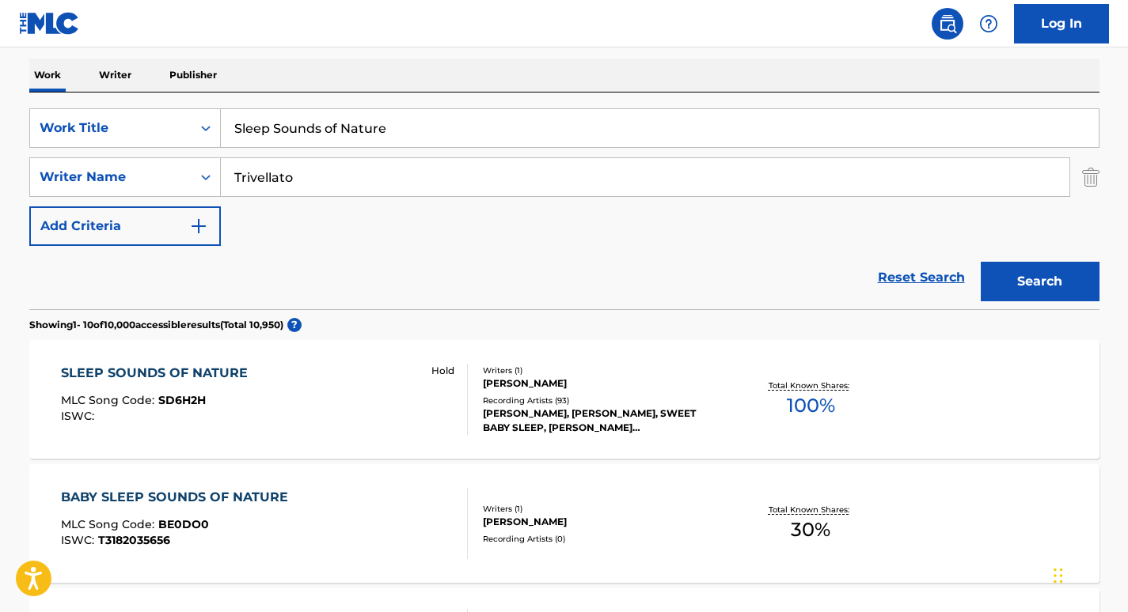
click at [227, 361] on div "SLEEP SOUNDS OF NATURE MLC Song Code : SD6H2H ISWC : Hold Writers ( 1 ) [PERSON…" at bounding box center [564, 399] width 1070 height 119
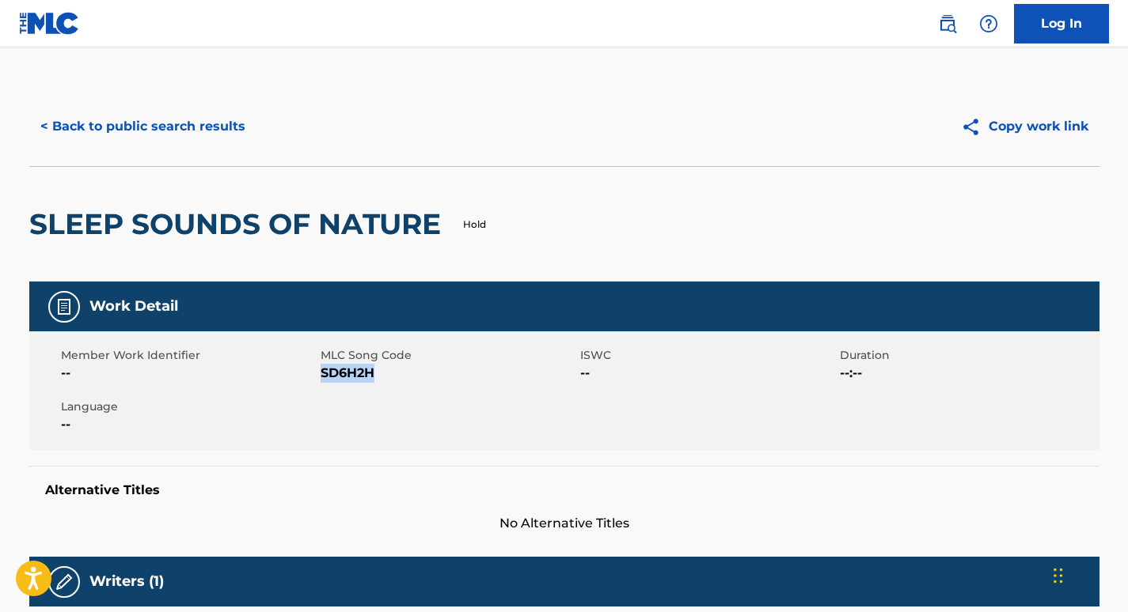
drag, startPoint x: 374, startPoint y: 376, endPoint x: 322, endPoint y: 373, distance: 52.3
click at [322, 373] on span "SD6H2H" at bounding box center [448, 373] width 256 height 19
copy span "SD6H2H"
click at [189, 135] on button "< Back to public search results" at bounding box center [142, 127] width 227 height 40
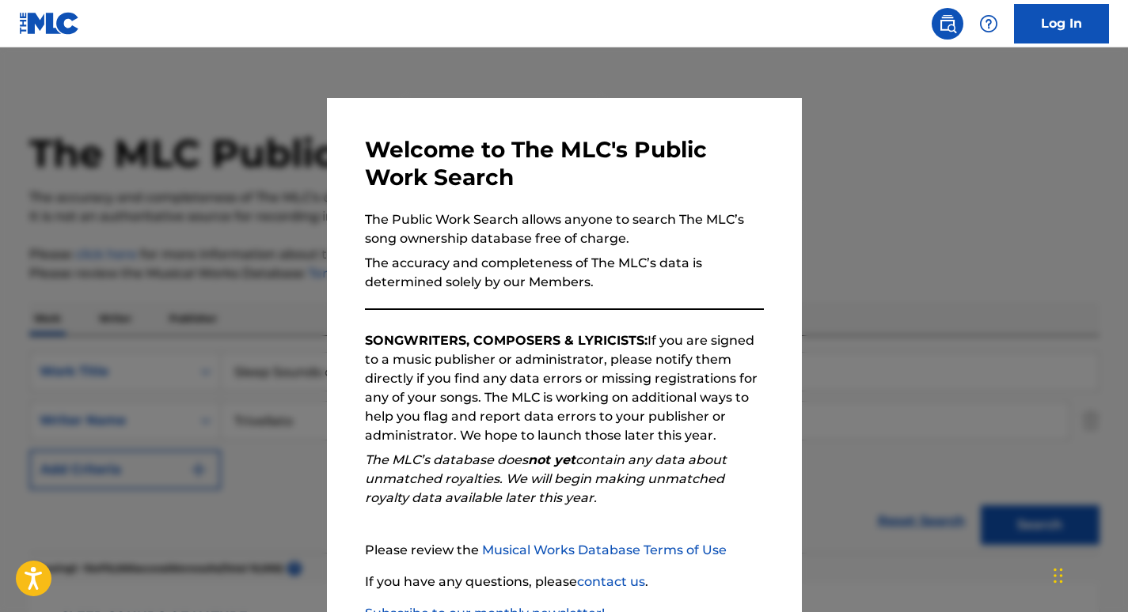
scroll to position [244, 0]
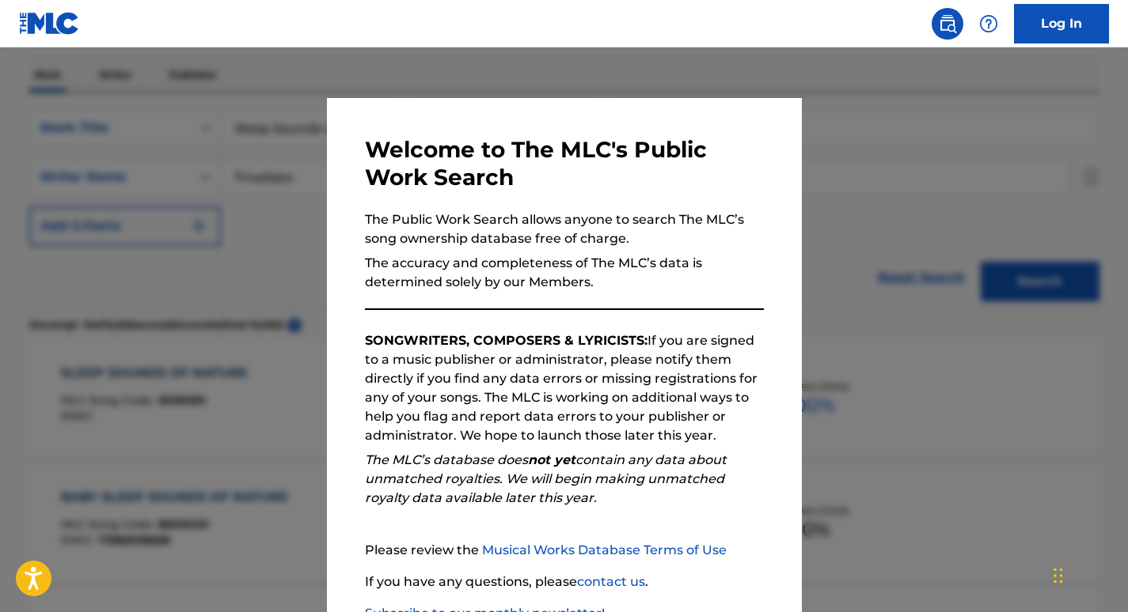
click at [176, 191] on div at bounding box center [564, 353] width 1128 height 612
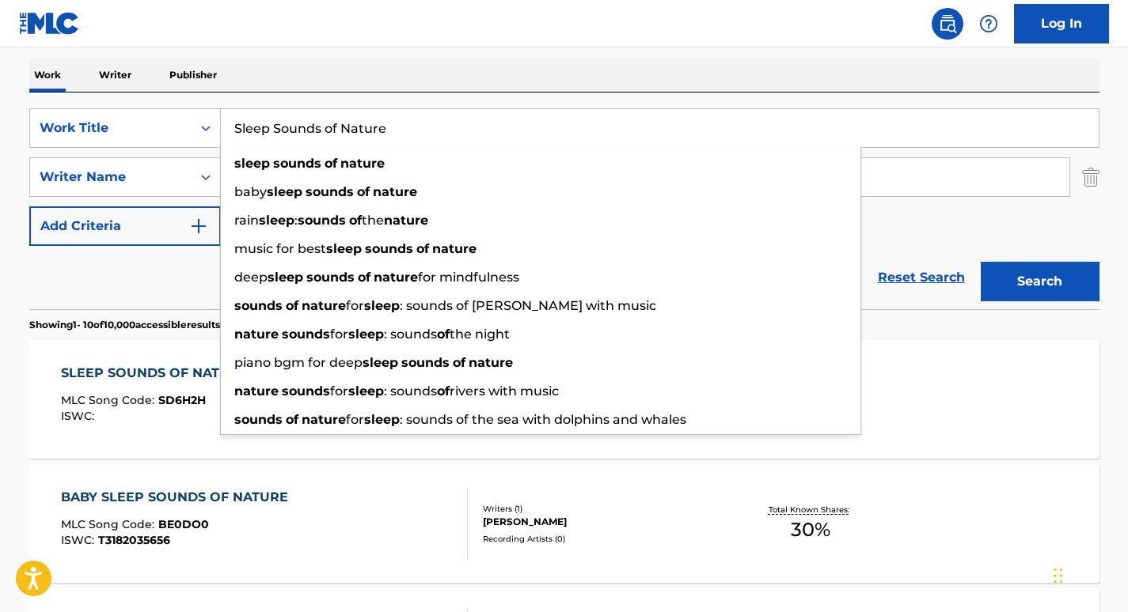
drag, startPoint x: 408, startPoint y: 126, endPoint x: 154, endPoint y: 108, distance: 254.7
click at [154, 108] on div "SearchWithCriteria6a6957e1-cd9e-468d-a000-bf6f91896d02 Work Title Sleep Sounds …" at bounding box center [564, 201] width 1070 height 217
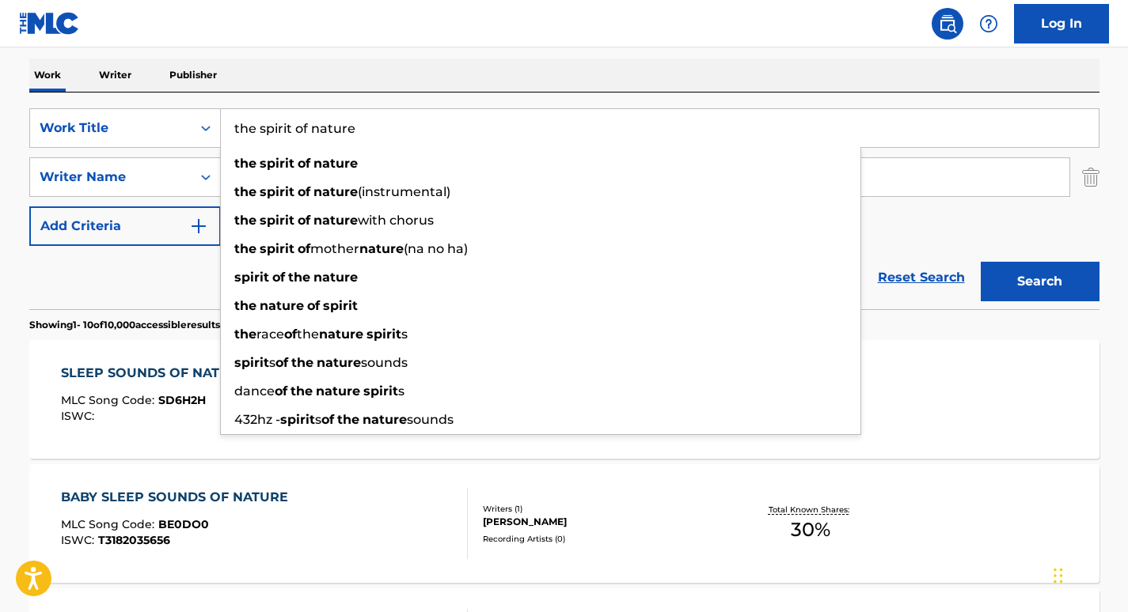
type input "the spirit of nature"
click at [447, 79] on div "Work Writer Publisher" at bounding box center [564, 75] width 1070 height 33
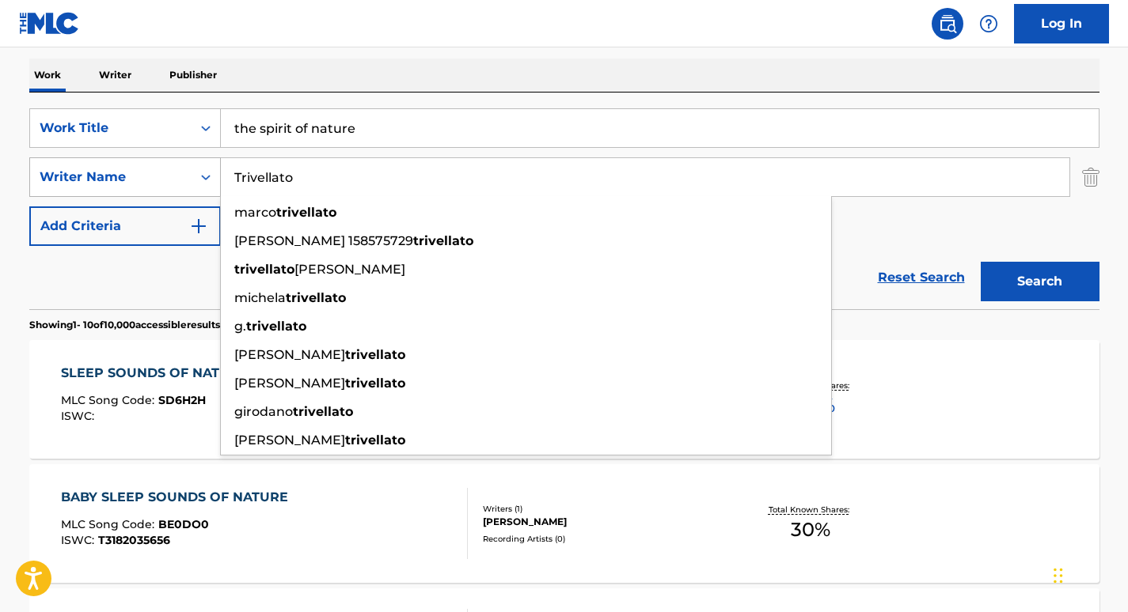
drag, startPoint x: 331, startPoint y: 176, endPoint x: 176, endPoint y: 174, distance: 154.3
click at [176, 174] on div "SearchWithCriteriada062c6a-fcc4-431e-8e90-b9af650041a3 Writer Name [PERSON_NAME…" at bounding box center [564, 177] width 1070 height 40
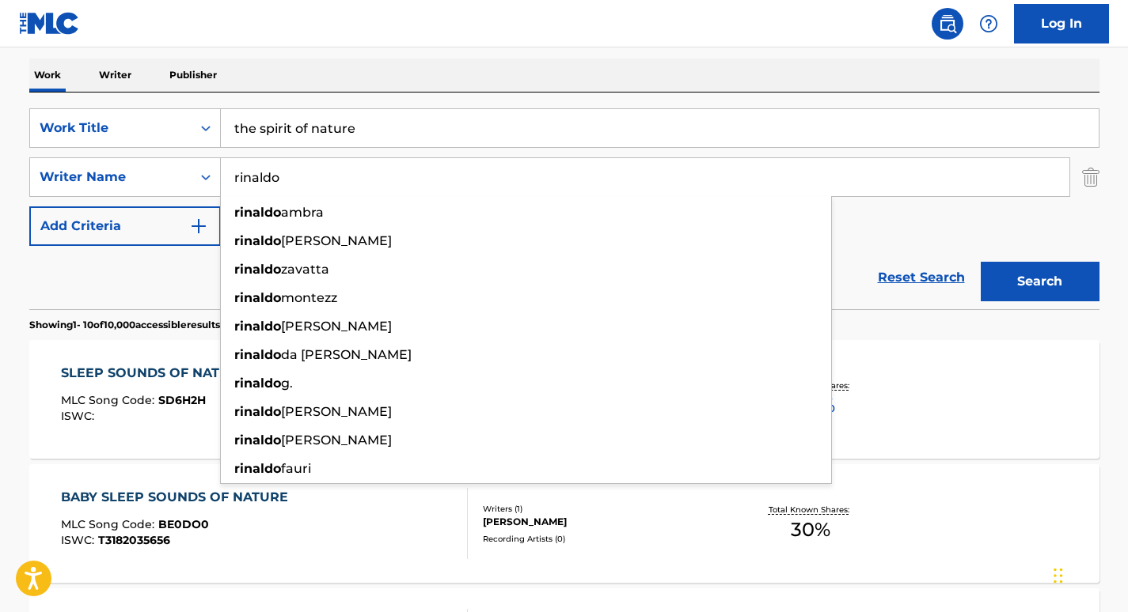
type input "rinaldo"
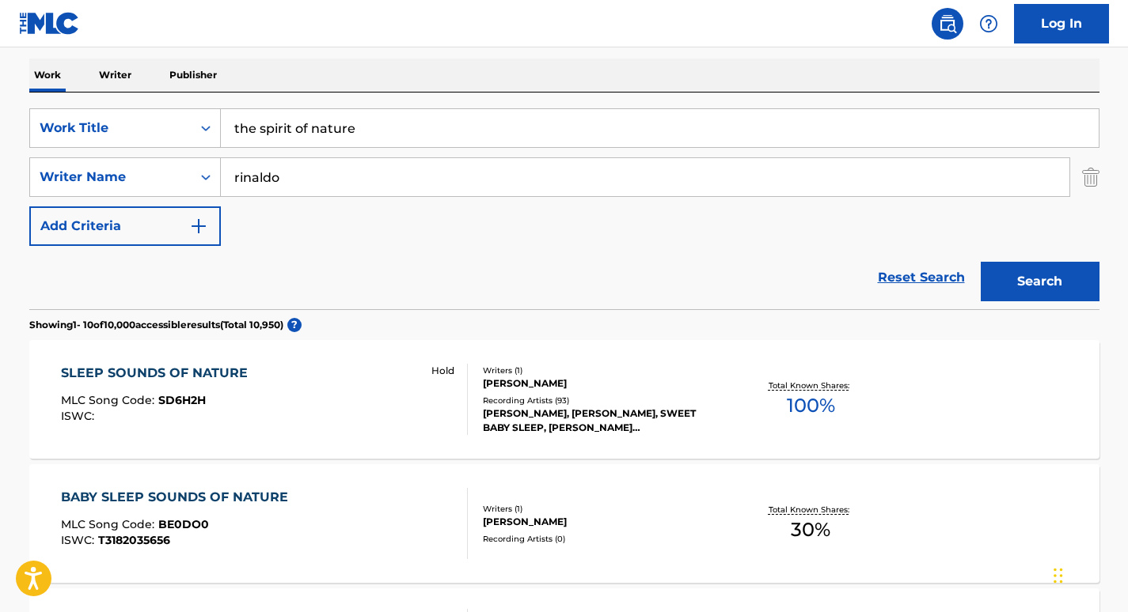
click at [1060, 284] on button "Search" at bounding box center [1039, 282] width 119 height 40
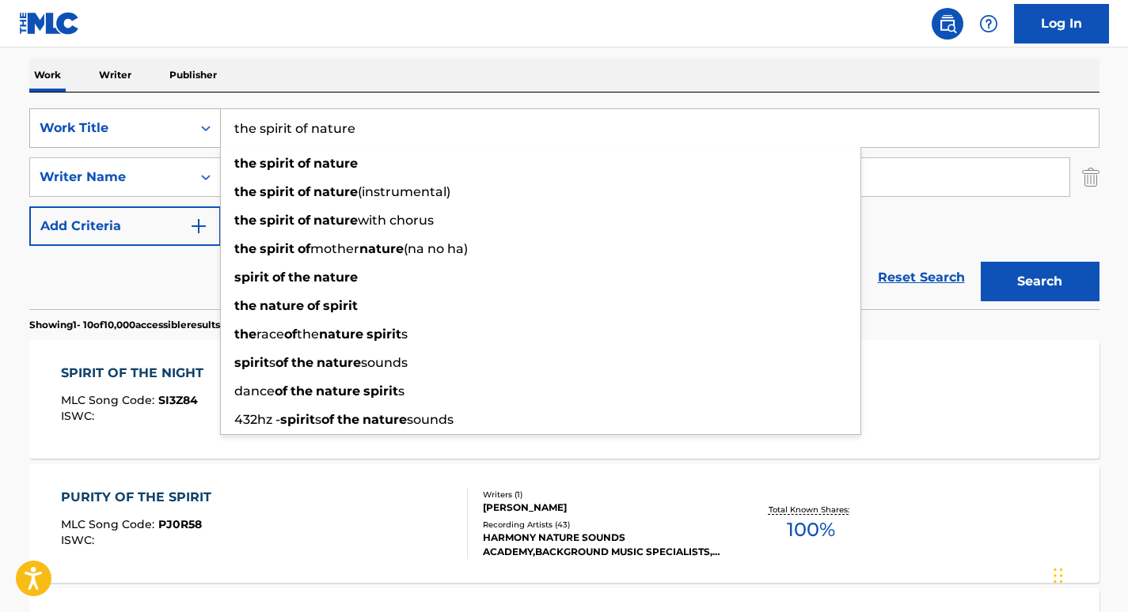
drag, startPoint x: 381, startPoint y: 124, endPoint x: 183, endPoint y: 111, distance: 199.1
click at [183, 111] on div "SearchWithCriteria6a6957e1-cd9e-468d-a000-bf6f91896d02 Work Title the spirit of…" at bounding box center [564, 128] width 1070 height 40
paste input "Nidra Yoga (Sounds of Nature)"
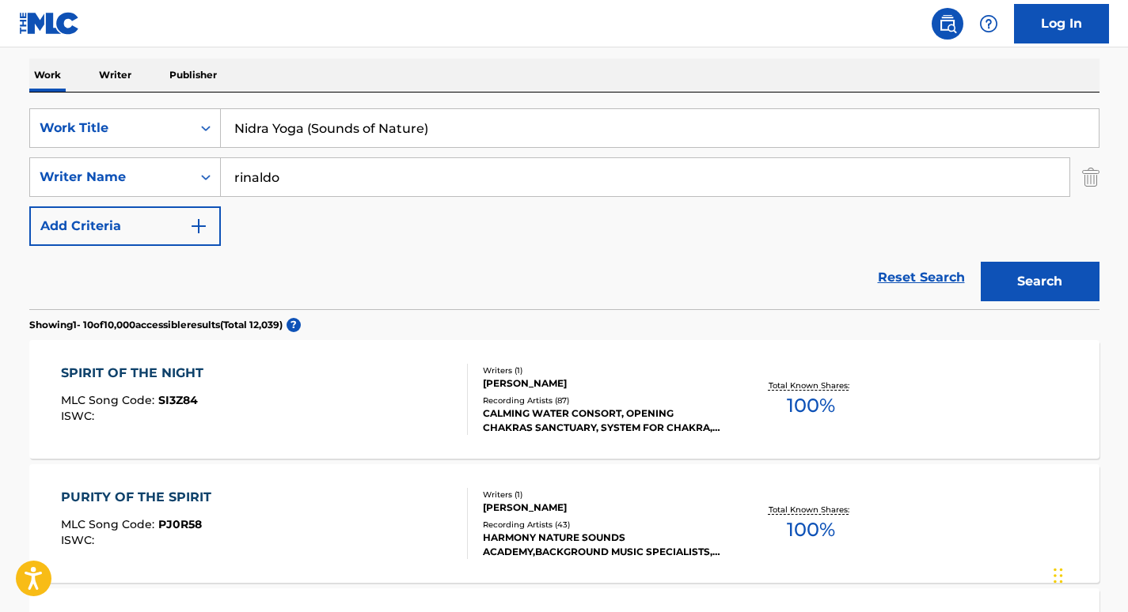
type input "Nidra Yoga (Sounds of Nature)"
click at [417, 90] on div "Work Writer Publisher" at bounding box center [564, 75] width 1070 height 33
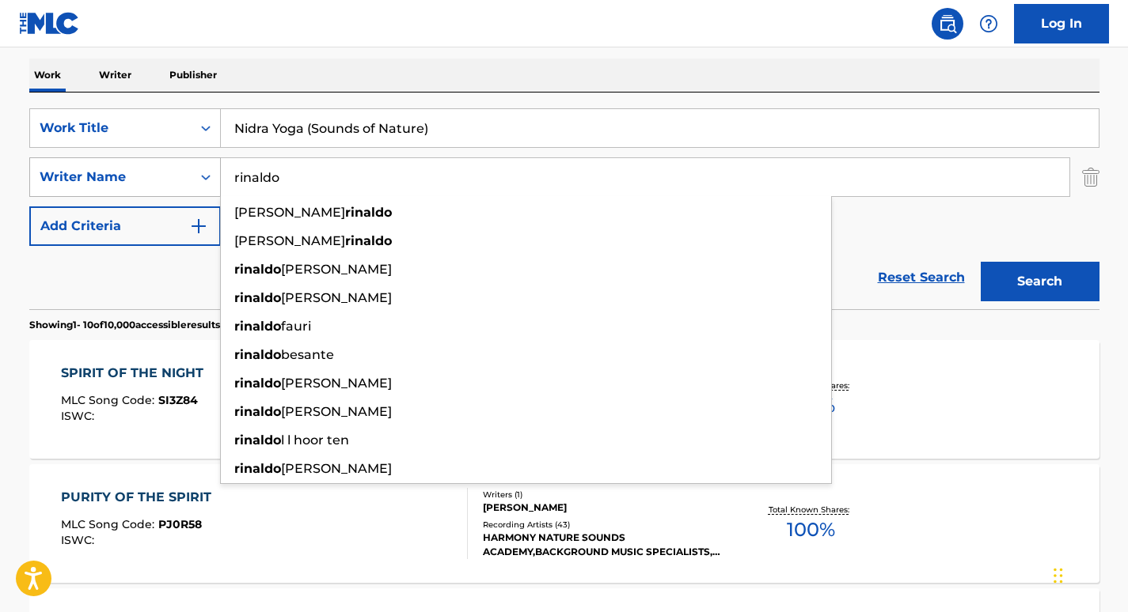
drag, startPoint x: 304, startPoint y: 167, endPoint x: 134, endPoint y: 167, distance: 170.1
click at [134, 167] on div "SearchWithCriteriada062c6a-fcc4-431e-8e90-b9af650041a3 Writer Name [PERSON_NAME…" at bounding box center [564, 177] width 1070 height 40
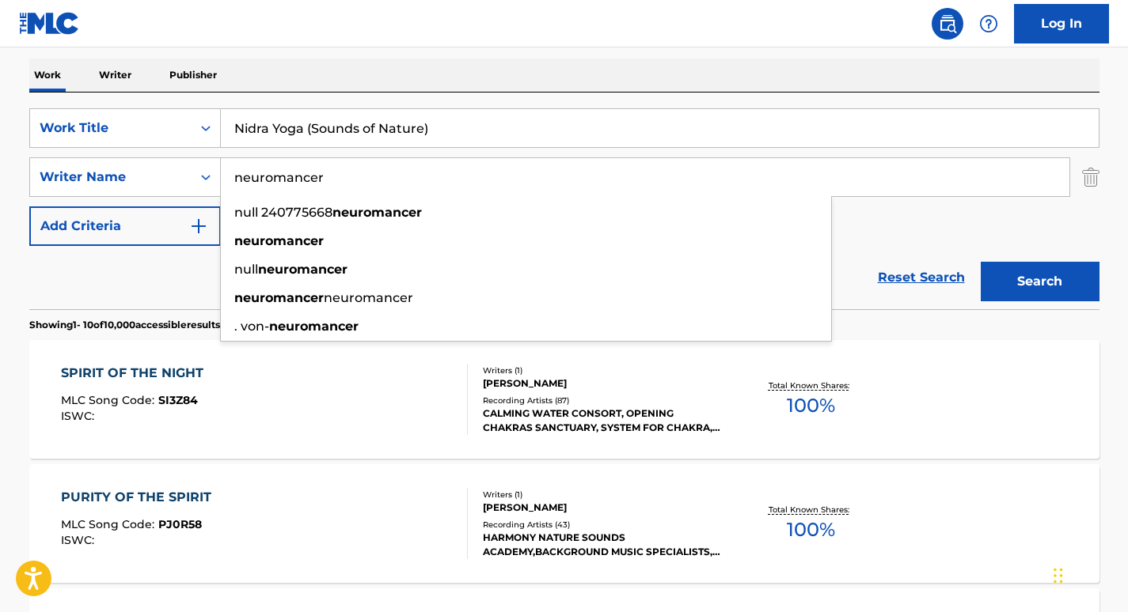
type input "neuromancer"
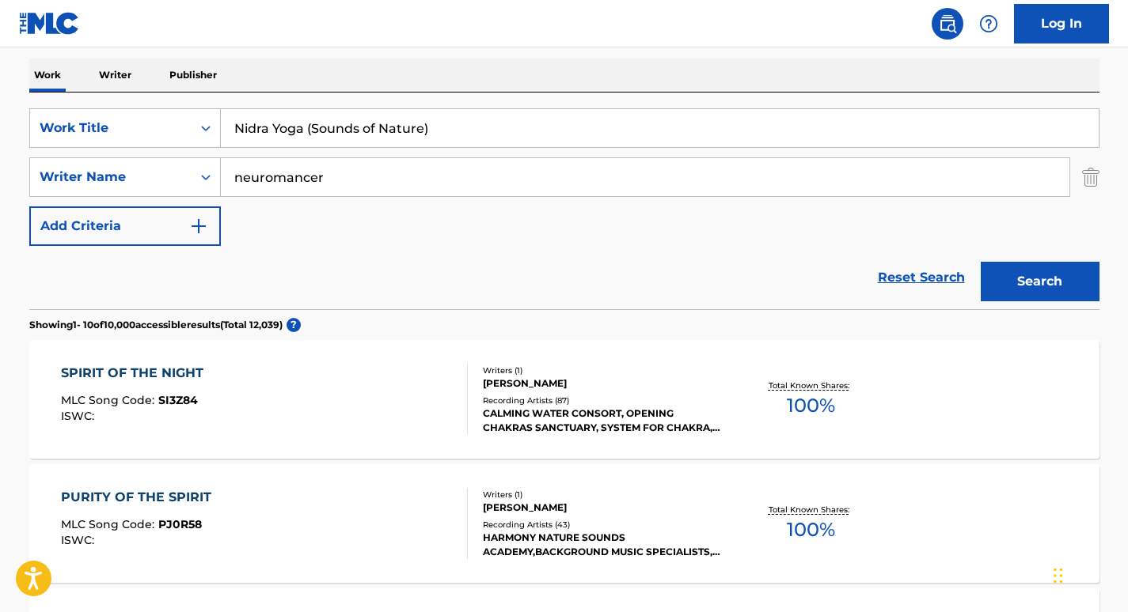
click at [349, 92] on div "Work Writer Publisher" at bounding box center [564, 76] width 1070 height 34
click at [1039, 270] on button "Search" at bounding box center [1039, 282] width 119 height 40
